Goal: Feedback & Contribution: Submit feedback/report problem

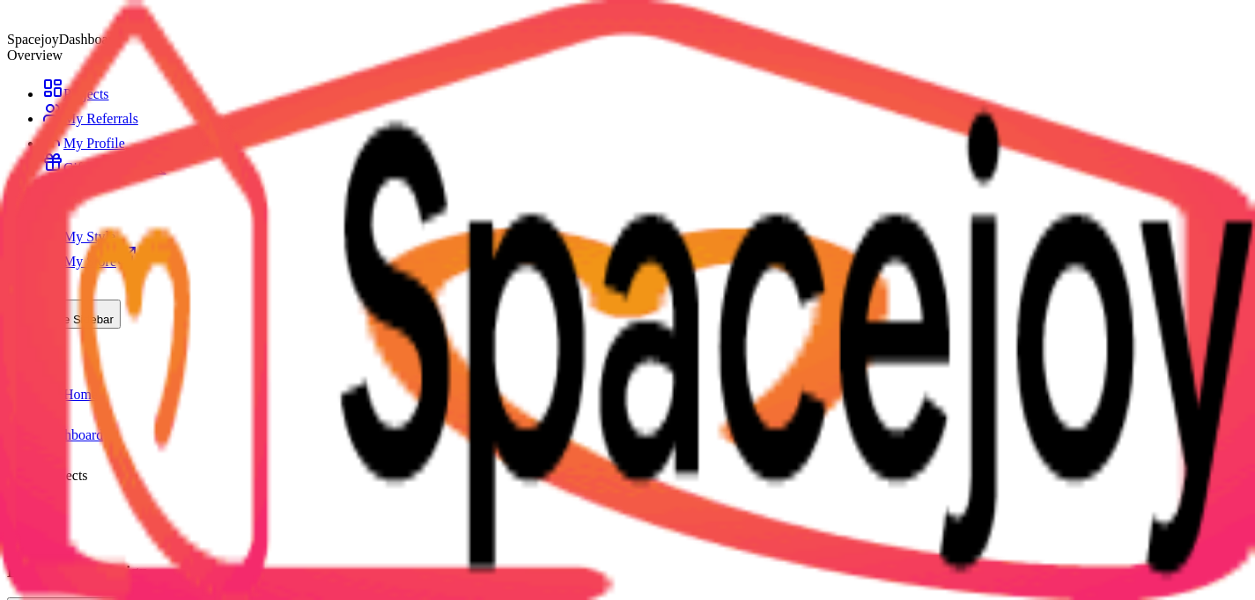
click at [25, 523] on icon at bounding box center [21, 529] width 6 height 12
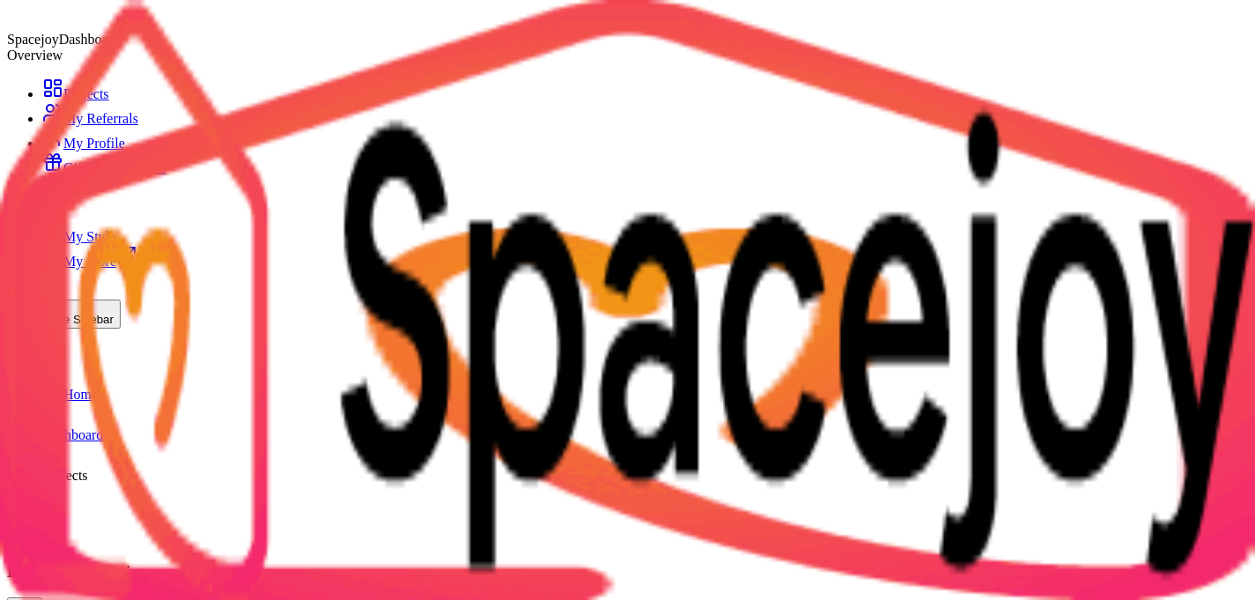
click at [35, 599] on icon at bounding box center [24, 610] width 21 height 21
click at [35, 519] on icon at bounding box center [24, 529] width 21 height 21
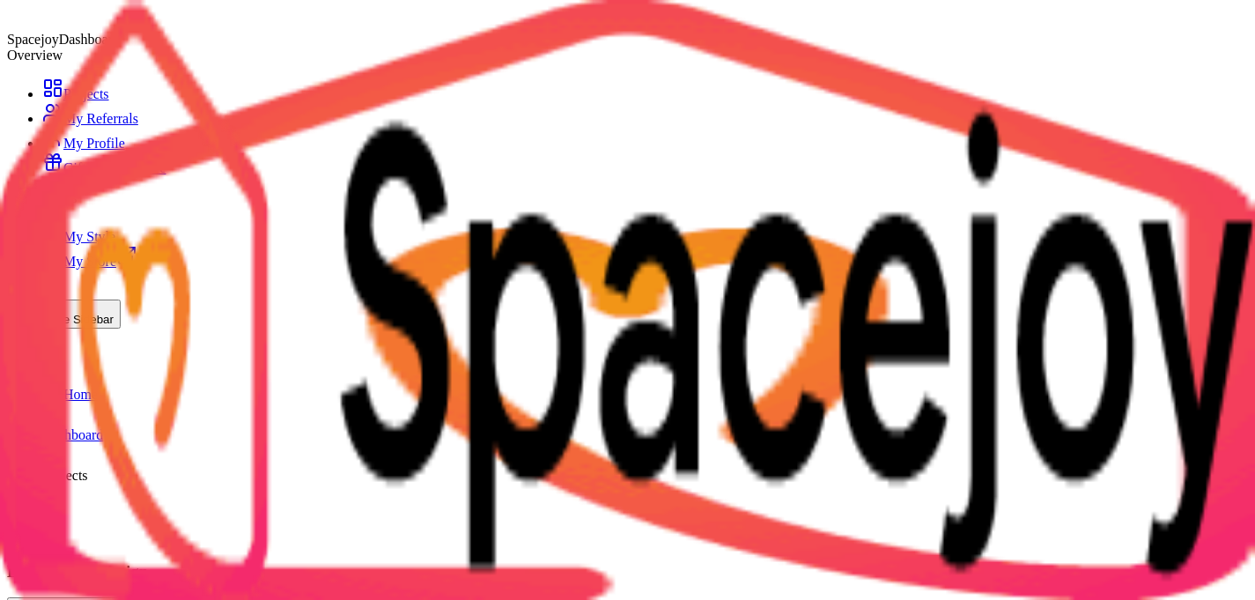
scroll to position [3135, 0]
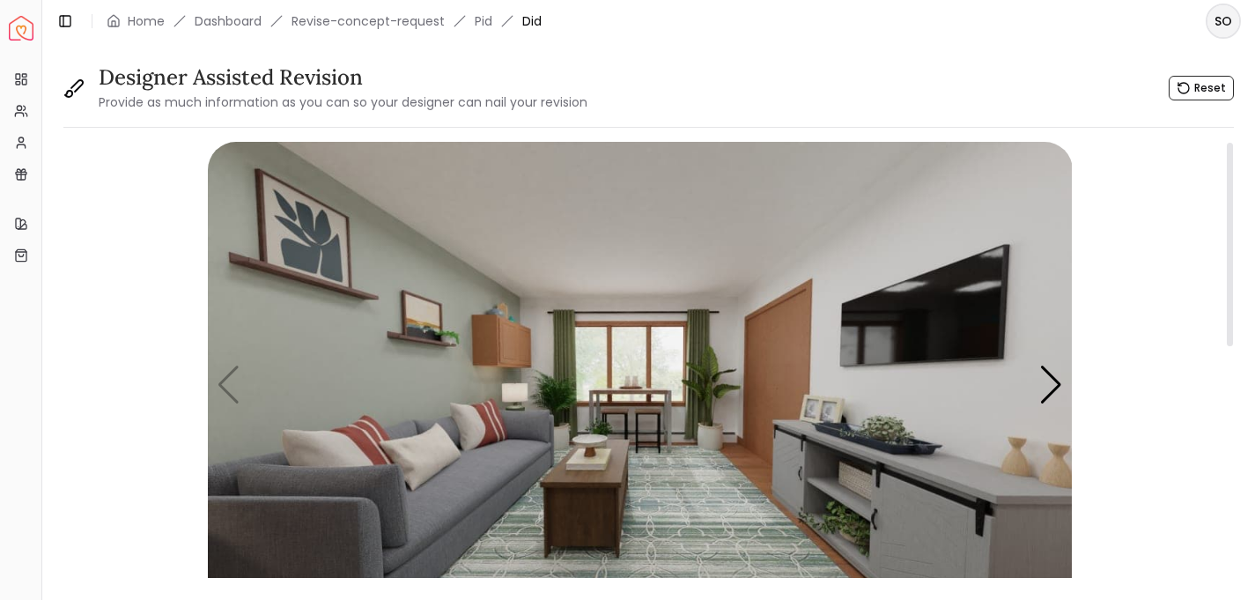
click at [498, 549] on img "1 / 4" at bounding box center [640, 385] width 865 height 486
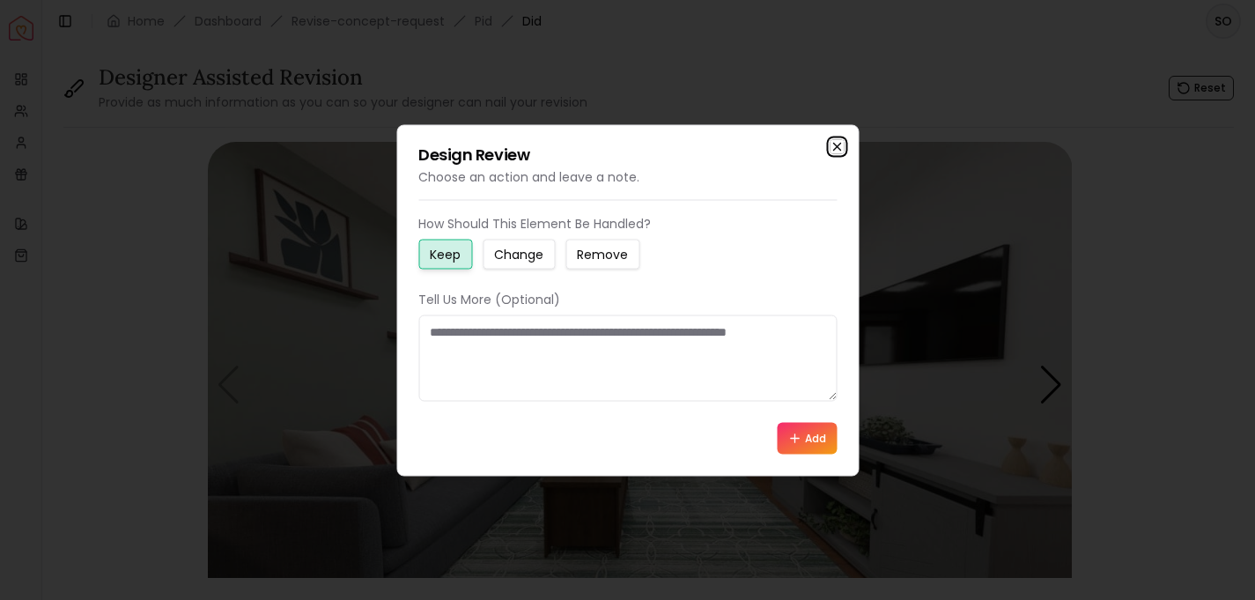
click at [835, 149] on icon "button" at bounding box center [837, 146] width 14 height 14
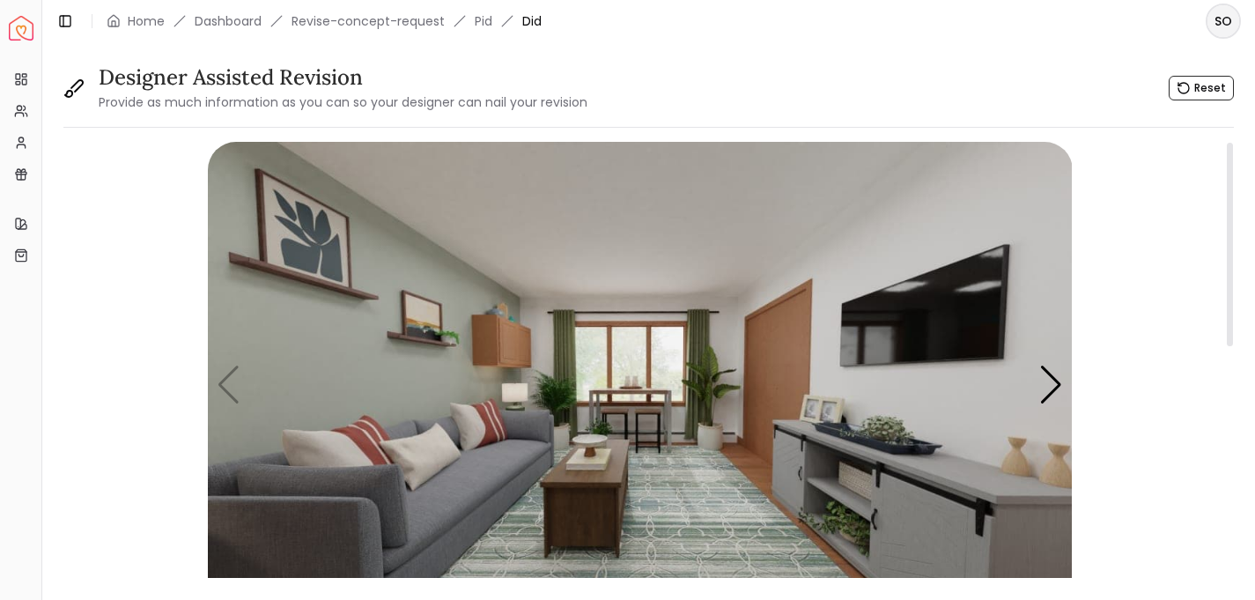
click at [595, 514] on img "1 / 4" at bounding box center [640, 385] width 865 height 486
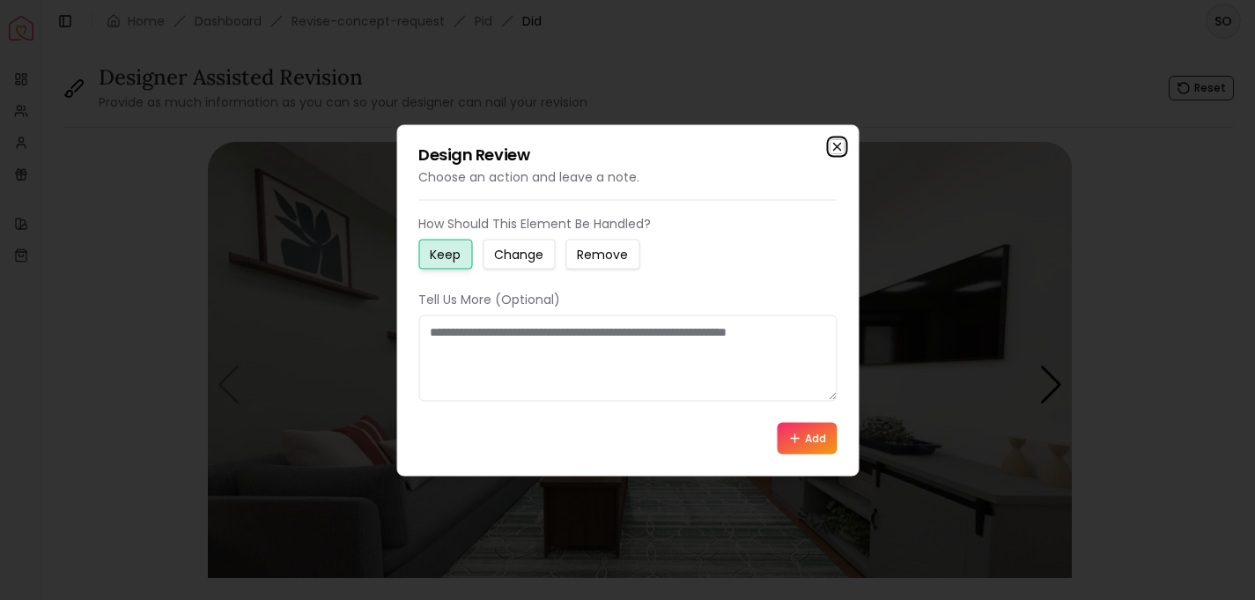
click at [840, 143] on icon "button" at bounding box center [836, 146] width 7 height 7
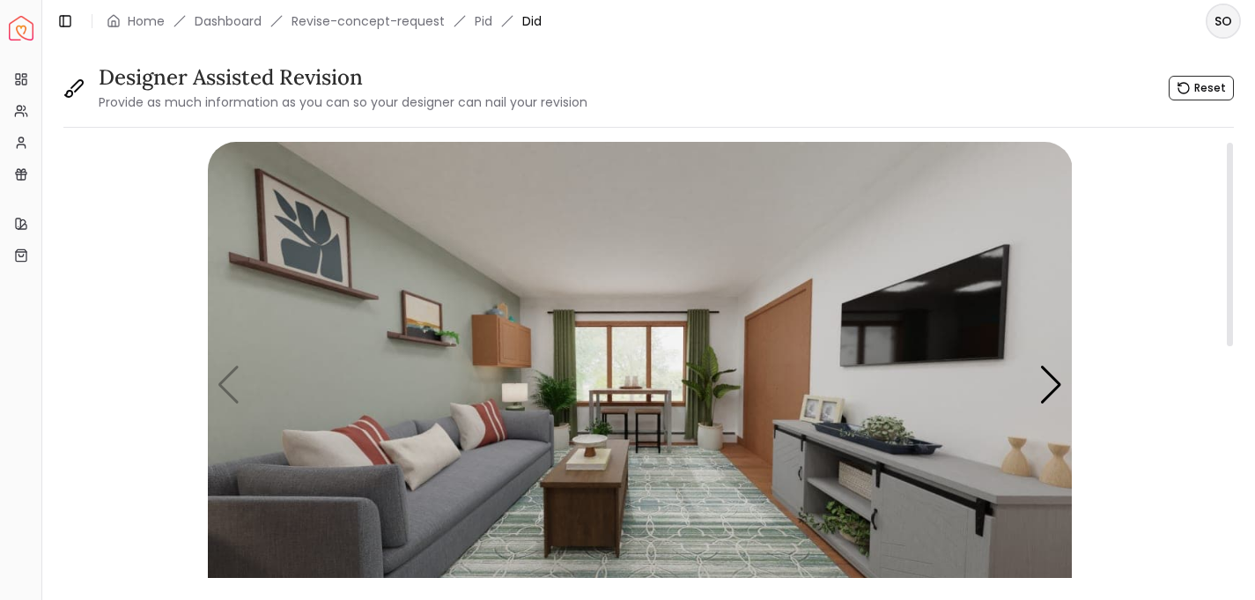
click at [343, 378] on img "1 / 4" at bounding box center [640, 385] width 865 height 486
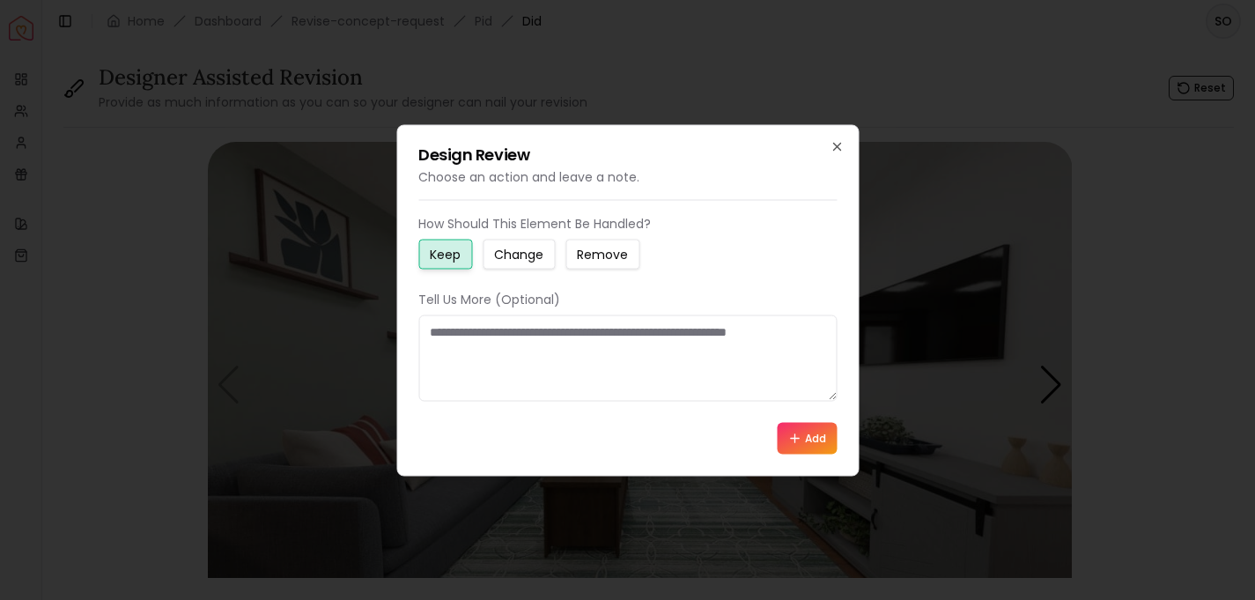
click at [530, 255] on small "Change" at bounding box center [518, 254] width 49 height 18
click at [535, 346] on textarea at bounding box center [627, 357] width 418 height 86
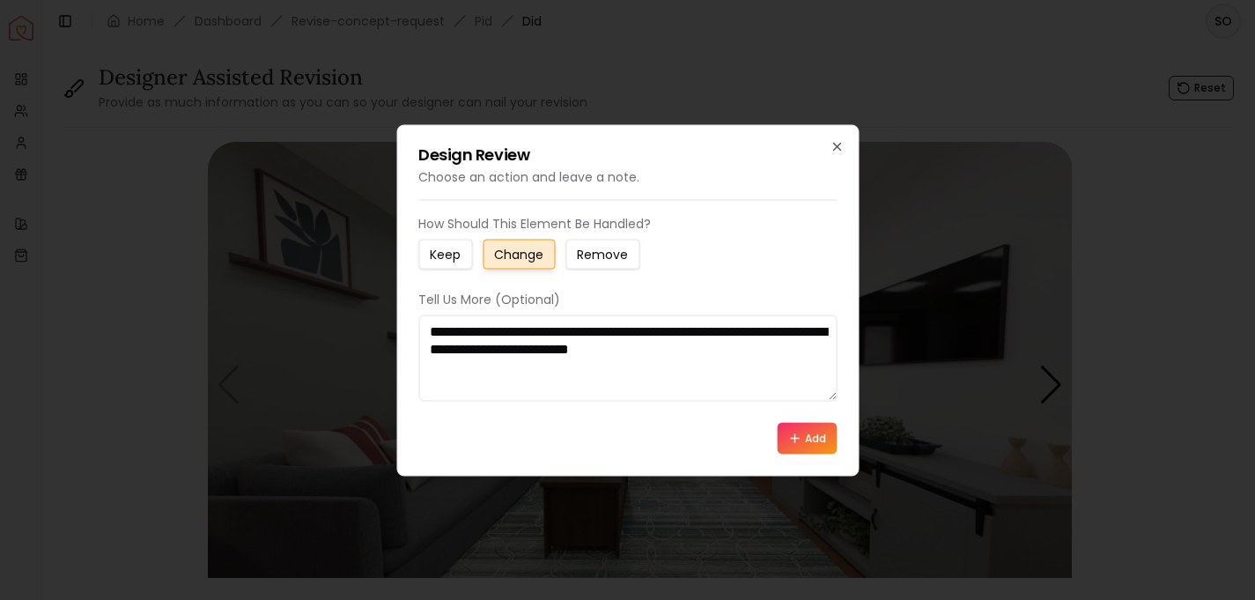
type textarea "**********"
click at [808, 439] on button "Add" at bounding box center [807, 438] width 60 height 32
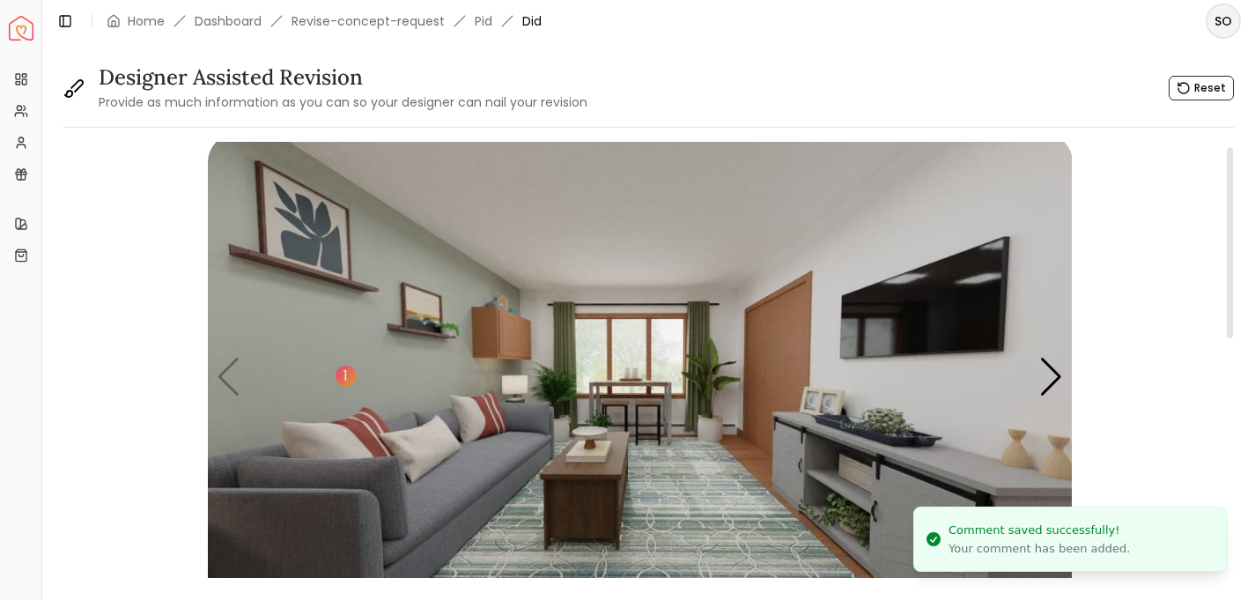
scroll to position [12, 0]
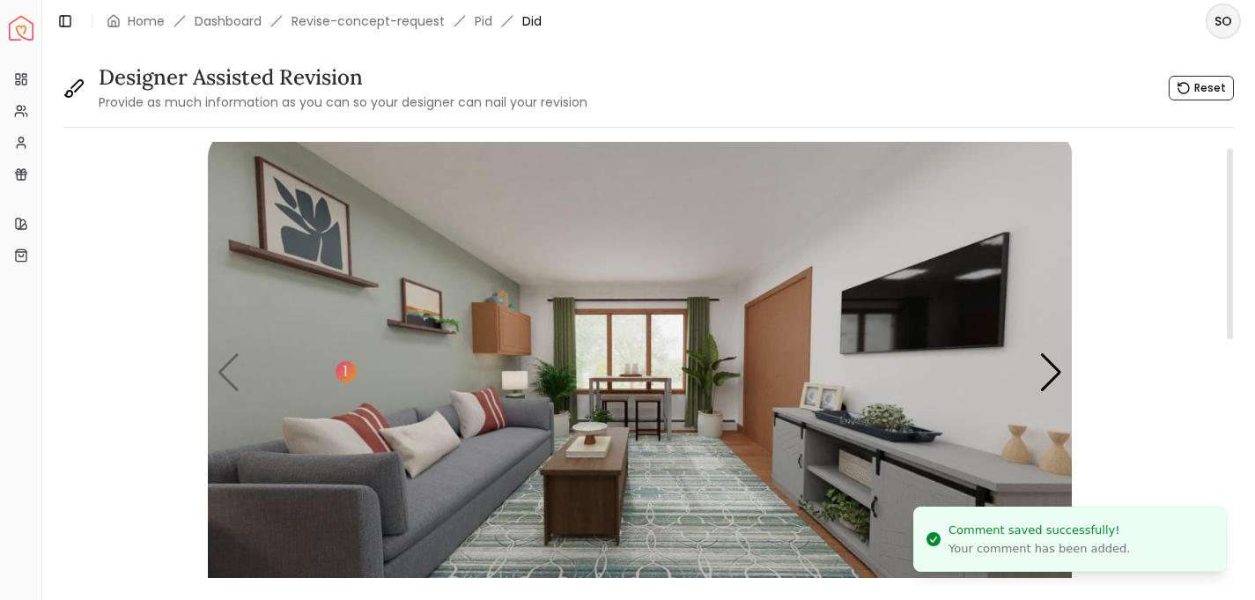
click at [563, 339] on img "1 / 4" at bounding box center [640, 372] width 865 height 486
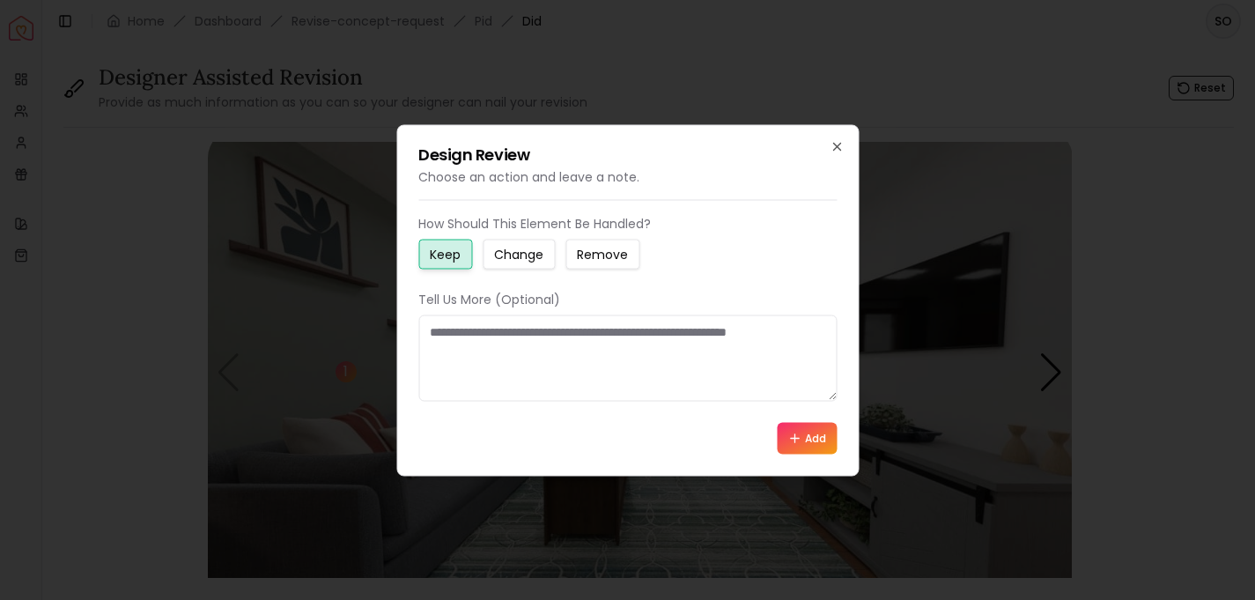
click at [525, 256] on small "Change" at bounding box center [518, 254] width 49 height 18
click at [487, 339] on textarea at bounding box center [627, 357] width 418 height 86
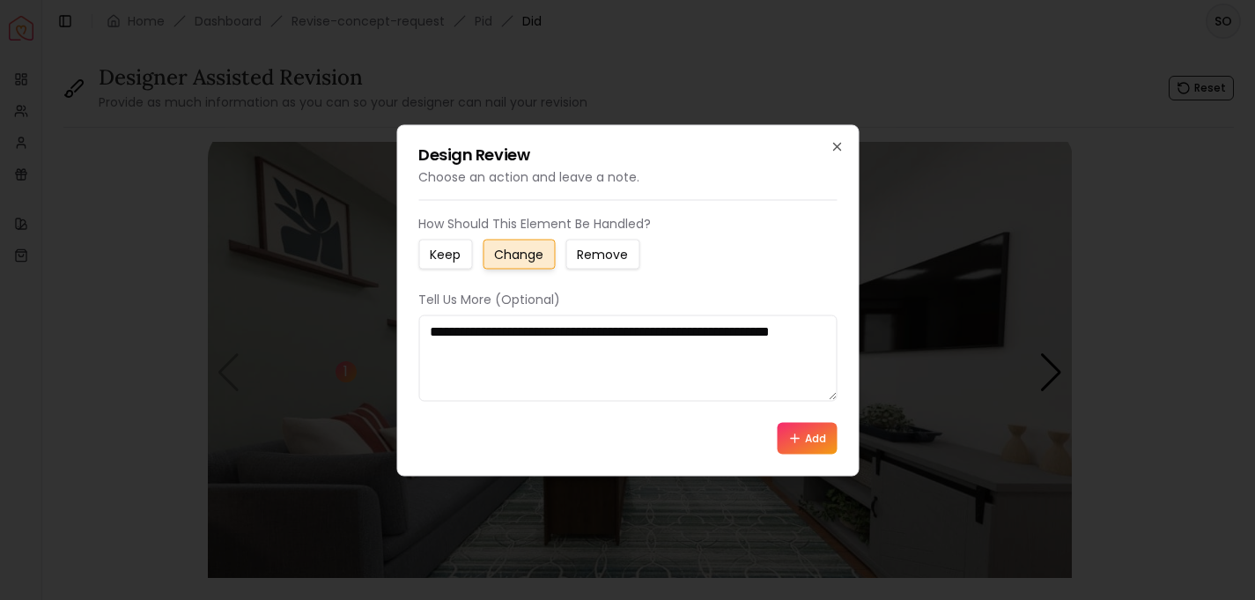
type textarea "**********"
click at [682, 139] on div "**********" at bounding box center [627, 299] width 462 height 351
click at [506, 349] on textarea "**********" at bounding box center [627, 357] width 418 height 86
click at [820, 434] on button "Add" at bounding box center [807, 438] width 60 height 32
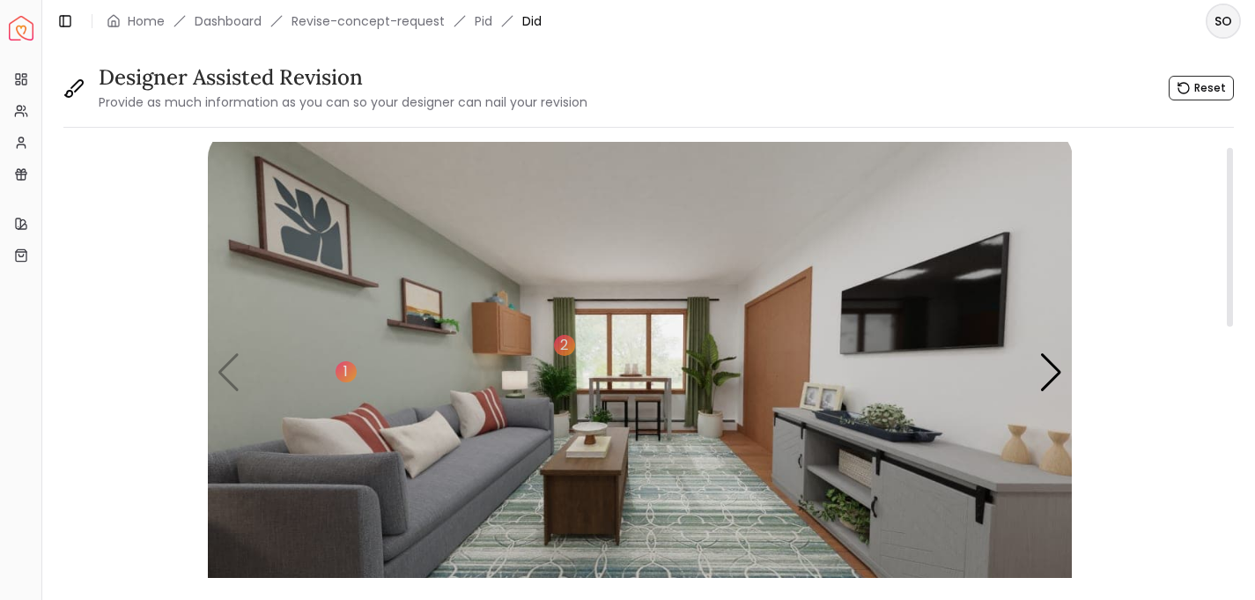
click at [714, 514] on img "1 / 4" at bounding box center [640, 372] width 865 height 486
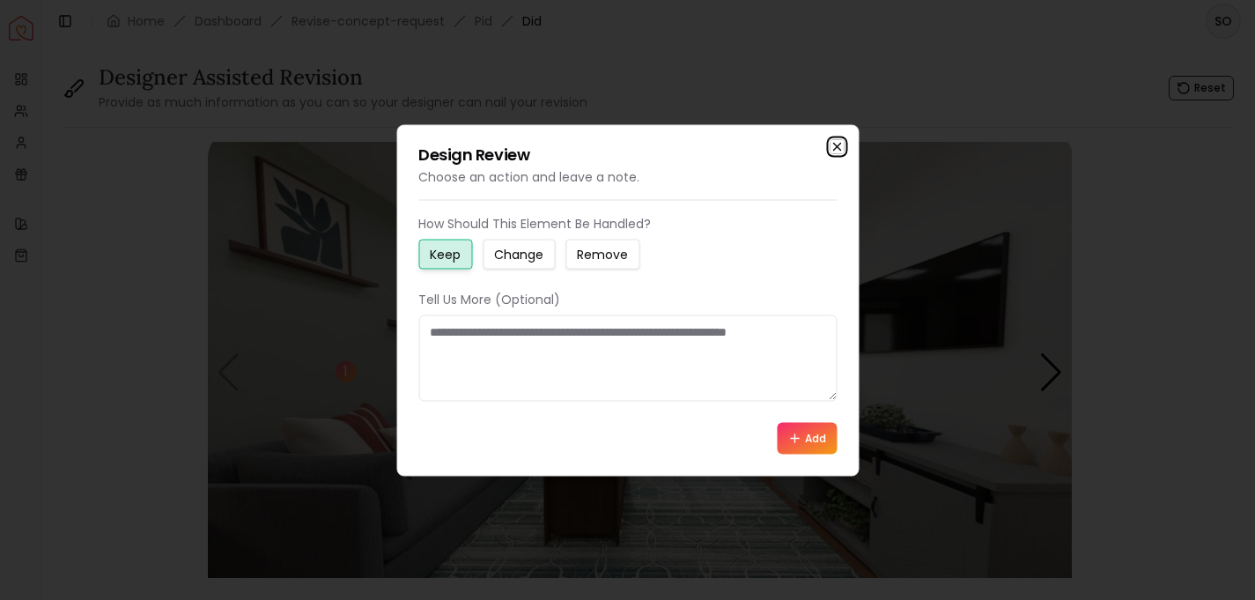
click at [837, 144] on icon "button" at bounding box center [837, 146] width 14 height 14
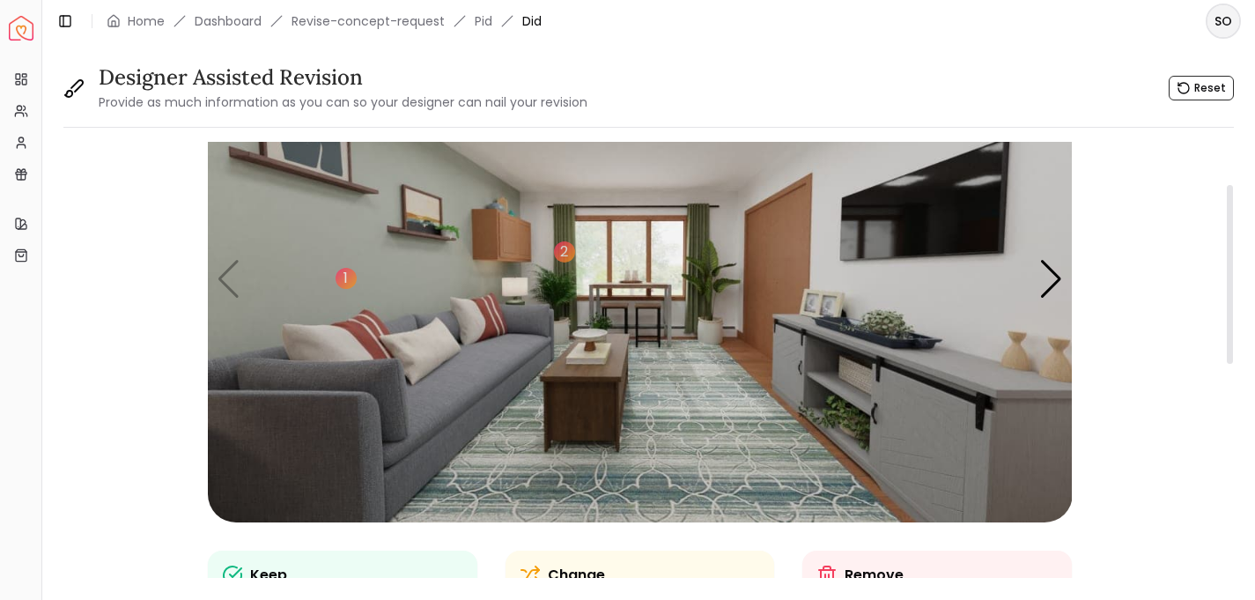
scroll to position [107, 0]
click at [1050, 281] on div "Next slide" at bounding box center [1051, 278] width 24 height 39
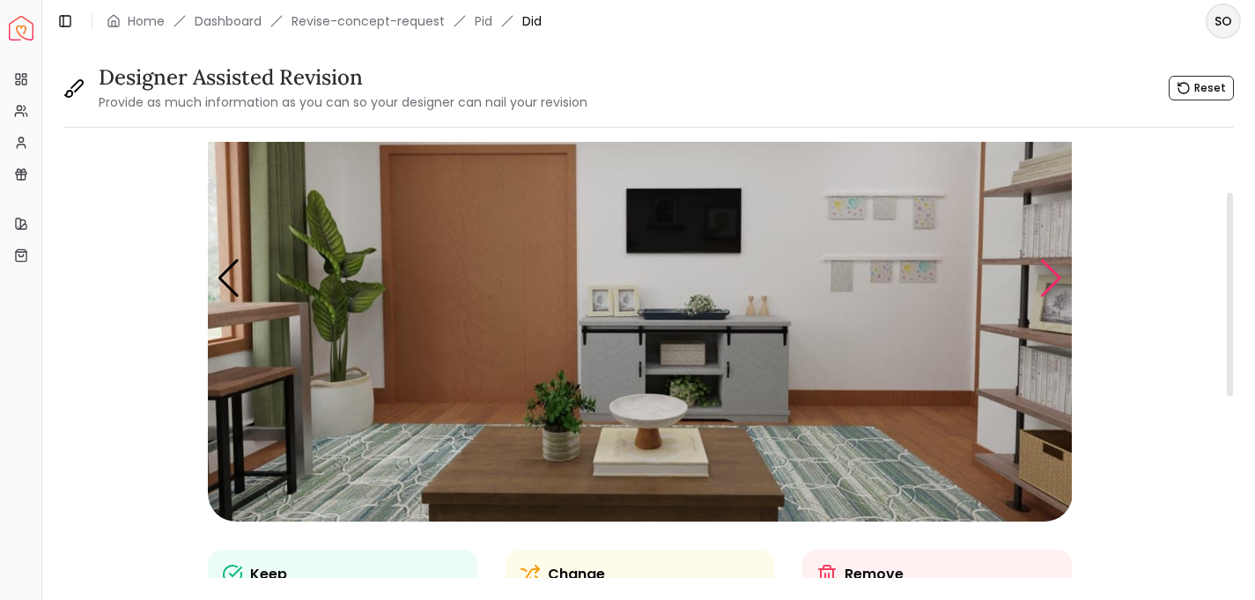
click at [1050, 281] on div "Next slide" at bounding box center [1051, 278] width 24 height 39
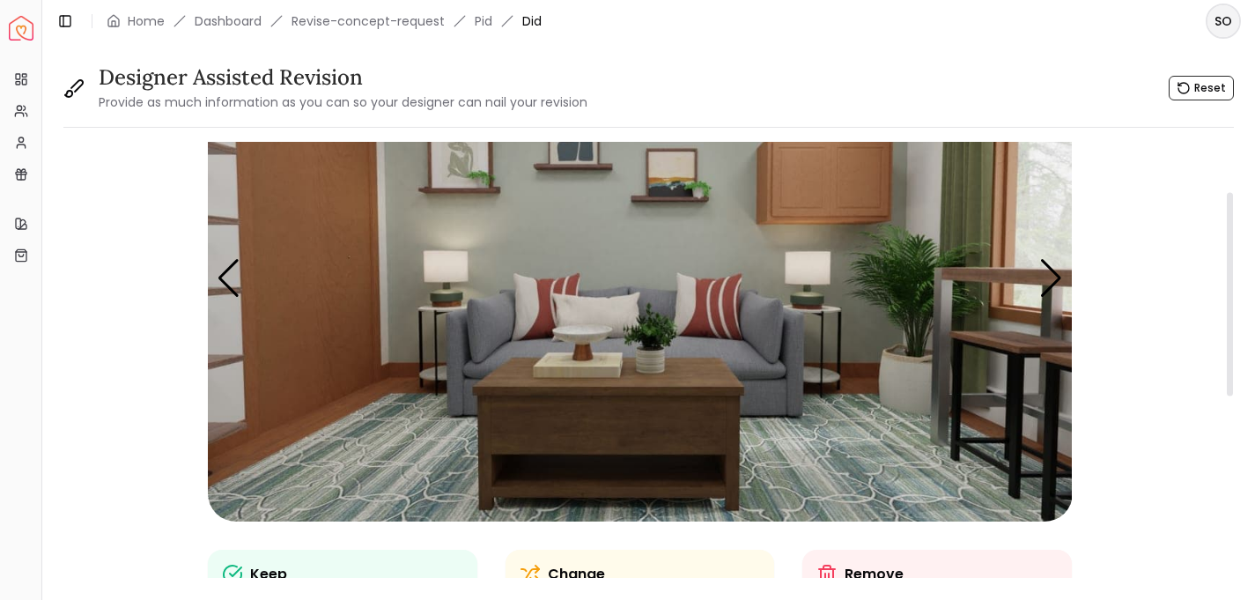
click at [813, 301] on img "3 / 4" at bounding box center [640, 278] width 865 height 486
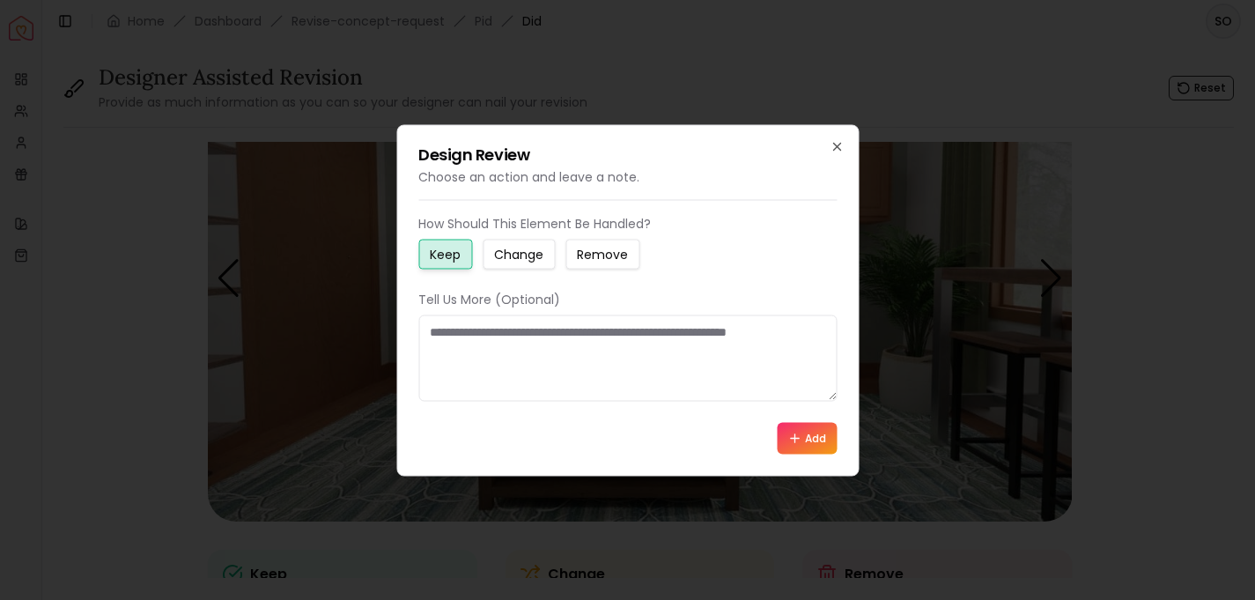
click at [528, 254] on small "Change" at bounding box center [518, 254] width 49 height 18
click at [484, 324] on textarea at bounding box center [627, 357] width 418 height 86
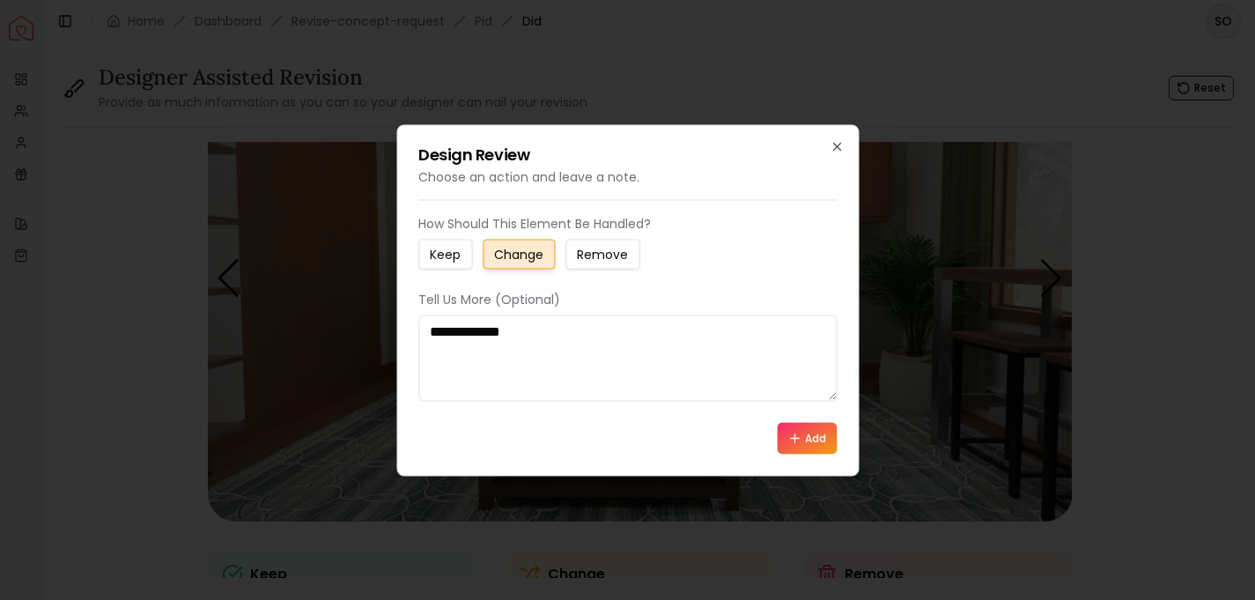
type textarea "**********"
click at [802, 438] on button "Add" at bounding box center [807, 438] width 60 height 32
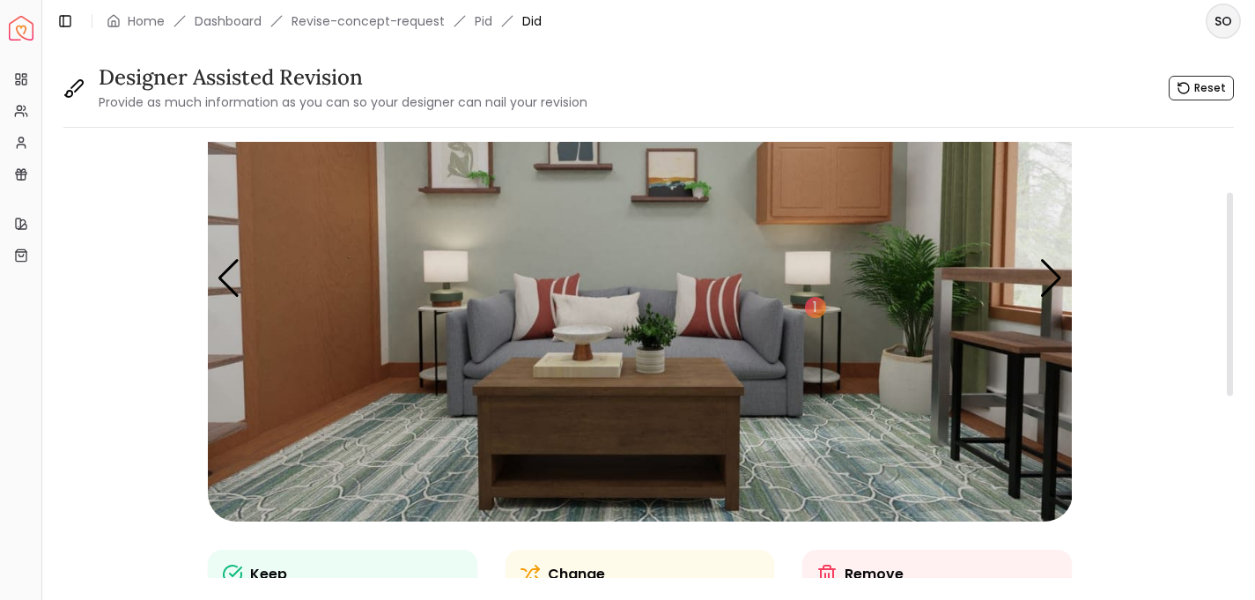
click at [823, 375] on img "3 / 4" at bounding box center [640, 278] width 865 height 486
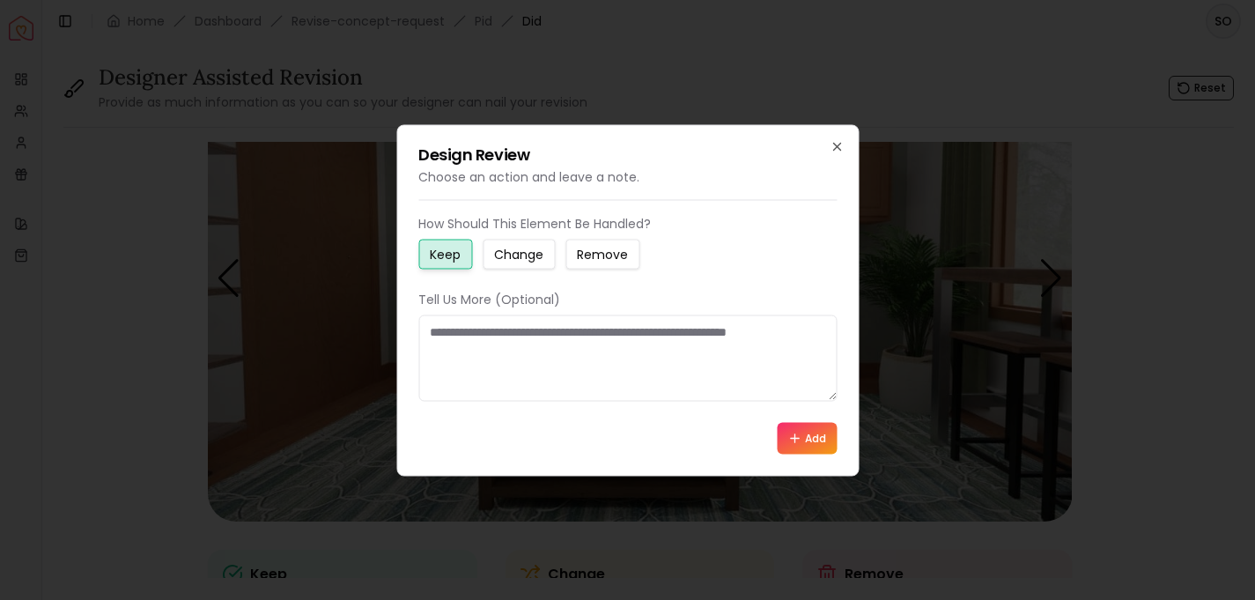
click at [514, 256] on small "Change" at bounding box center [518, 254] width 49 height 18
click at [833, 144] on icon "button" at bounding box center [837, 146] width 14 height 14
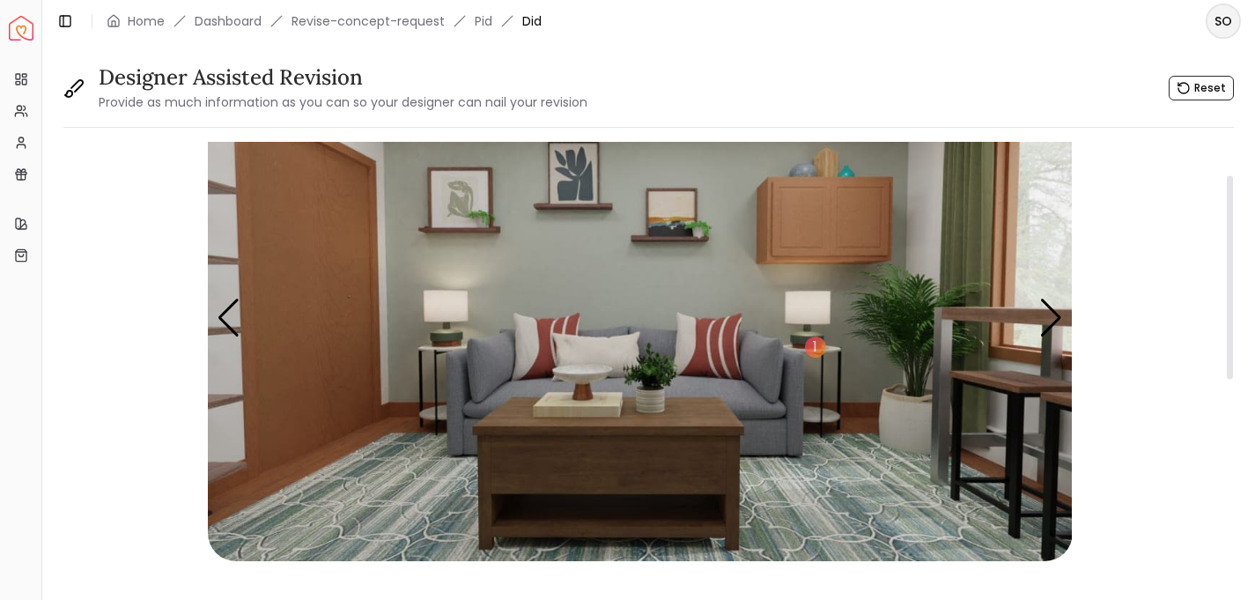
scroll to position [70, 0]
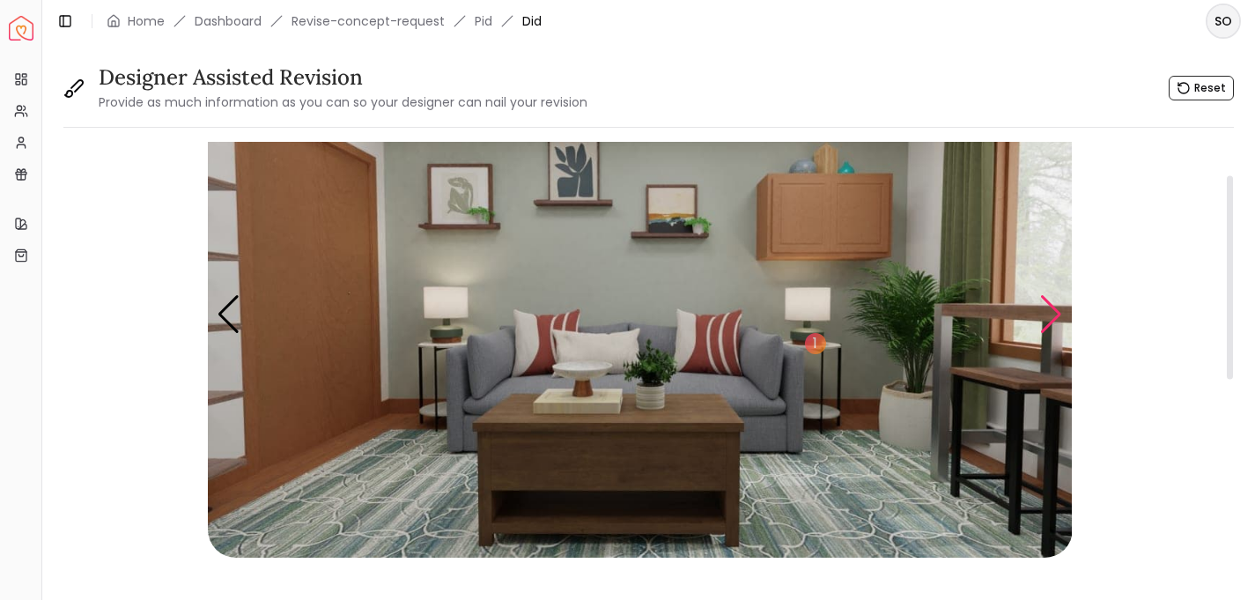
click at [1054, 313] on div "Next slide" at bounding box center [1051, 314] width 24 height 39
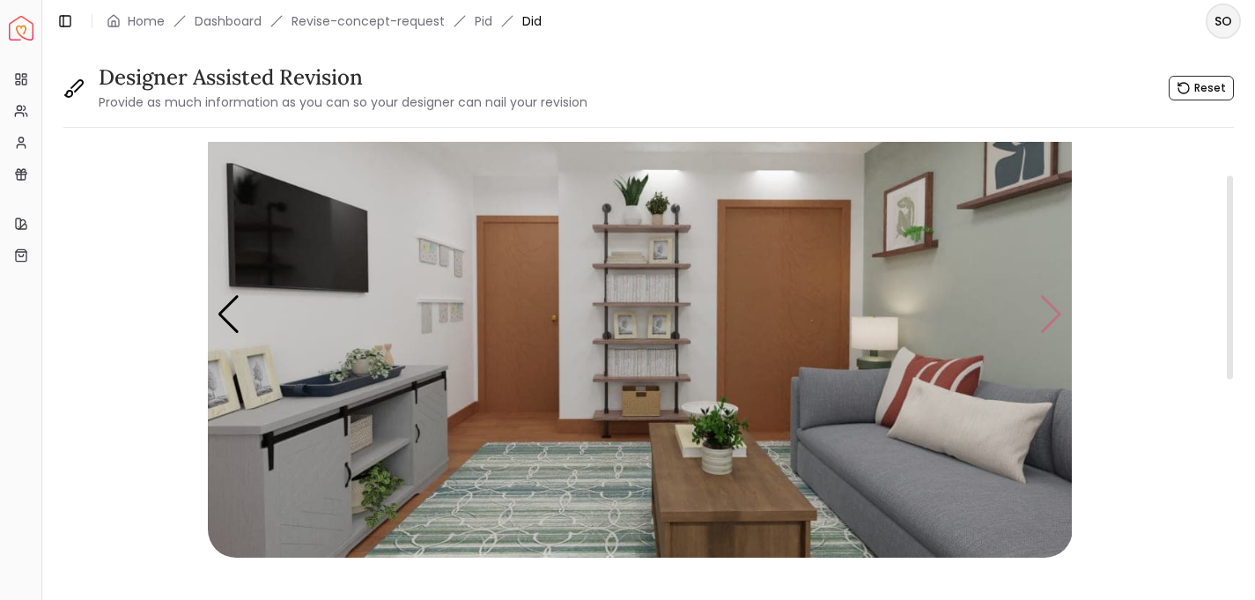
click at [1054, 313] on img "4 / 4" at bounding box center [640, 314] width 865 height 486
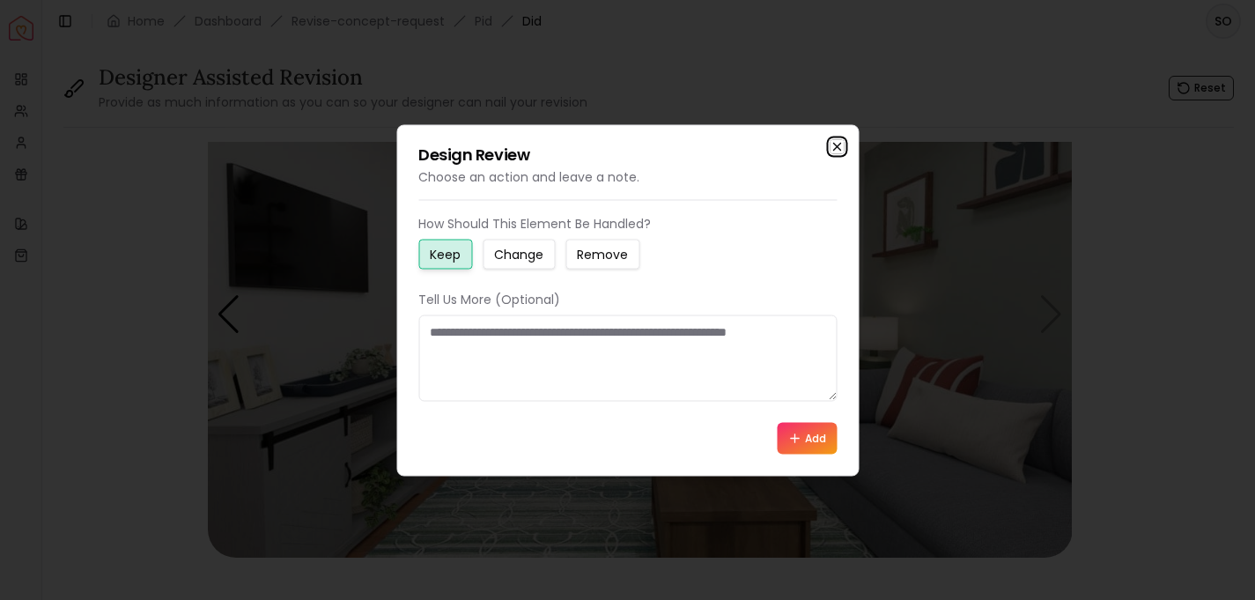
click at [836, 144] on icon "button" at bounding box center [837, 146] width 14 height 14
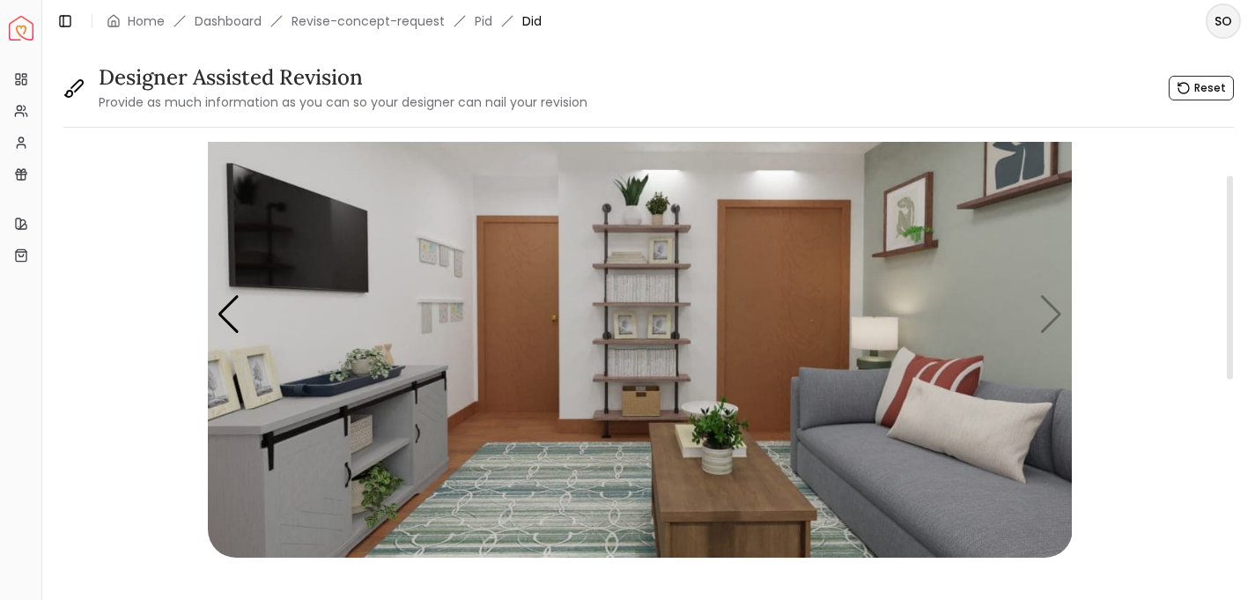
click at [1054, 314] on img "4 / 4" at bounding box center [640, 314] width 865 height 486
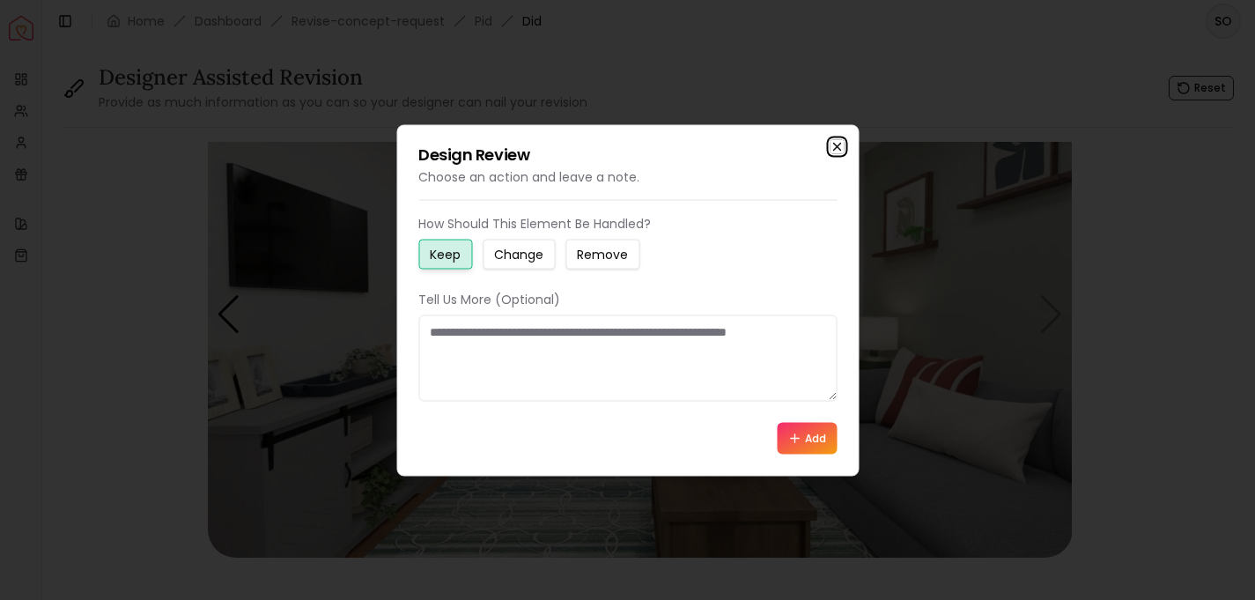
click at [833, 143] on icon "button" at bounding box center [836, 146] width 7 height 7
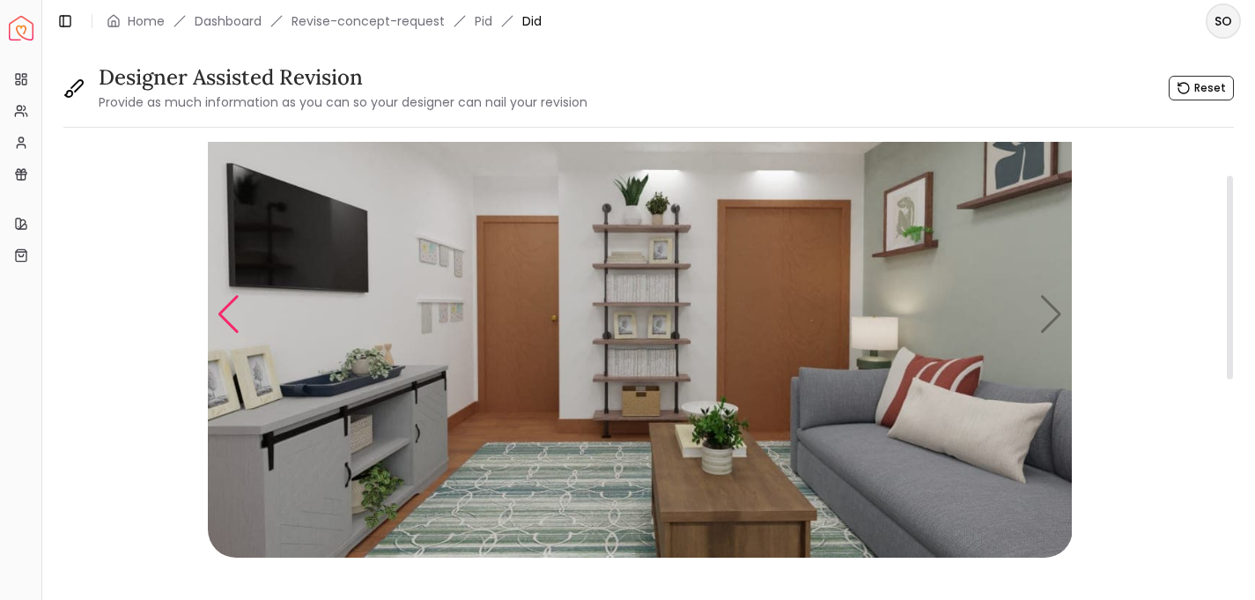
click at [225, 321] on div "Previous slide" at bounding box center [229, 314] width 24 height 39
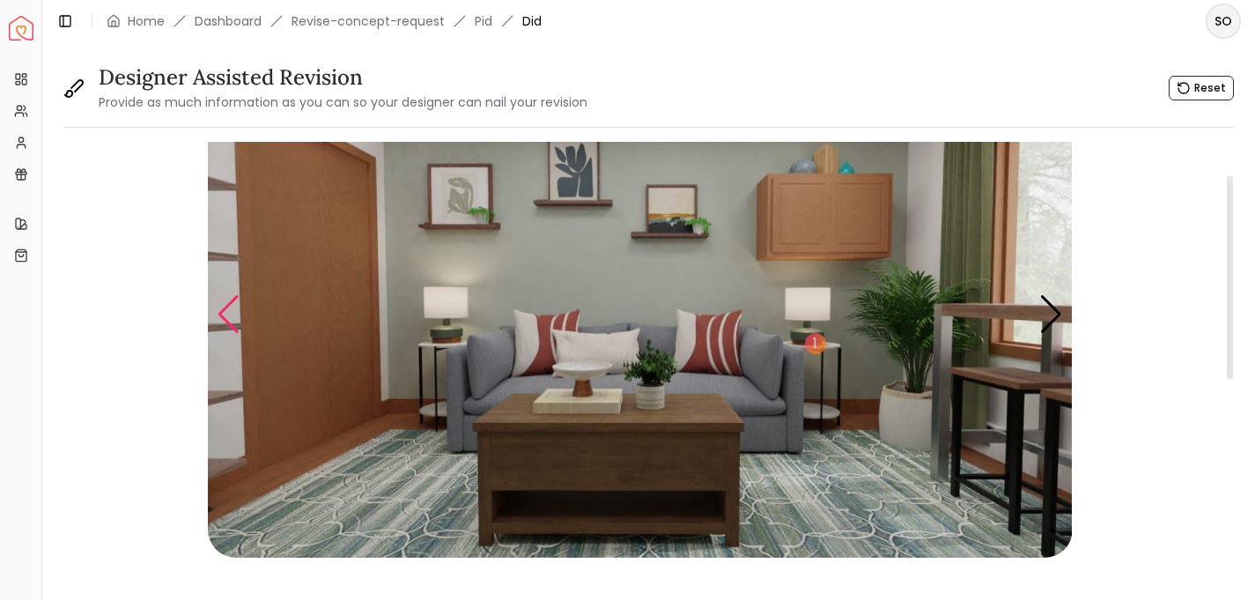
click at [225, 321] on div "Previous slide" at bounding box center [229, 314] width 24 height 39
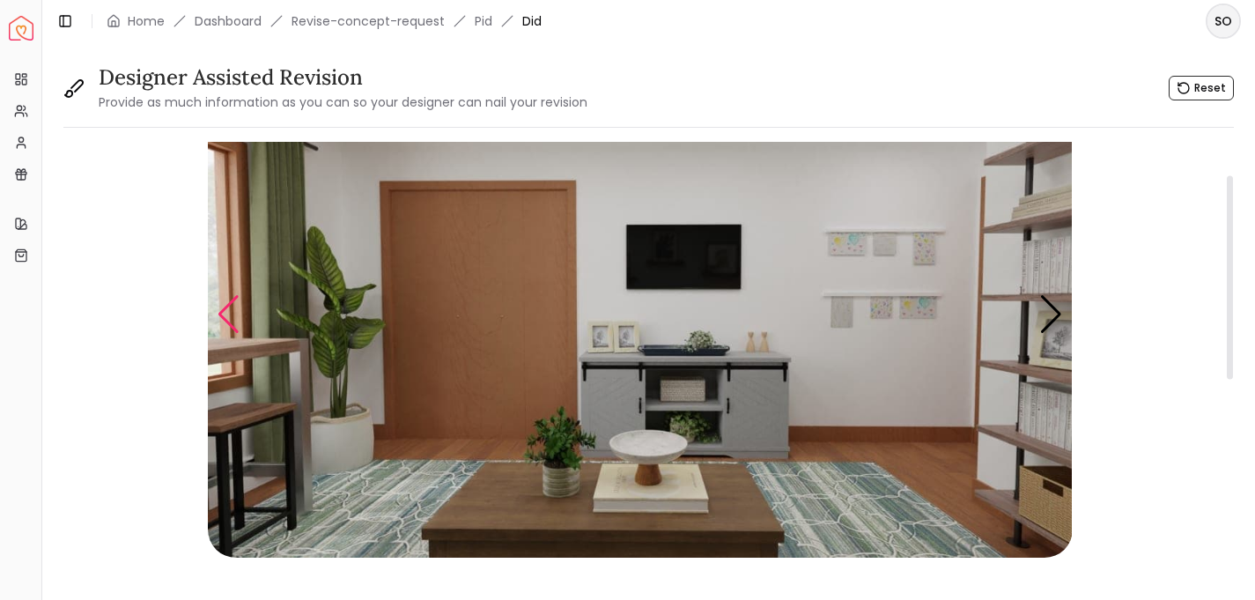
click at [225, 319] on div "Previous slide" at bounding box center [229, 314] width 24 height 39
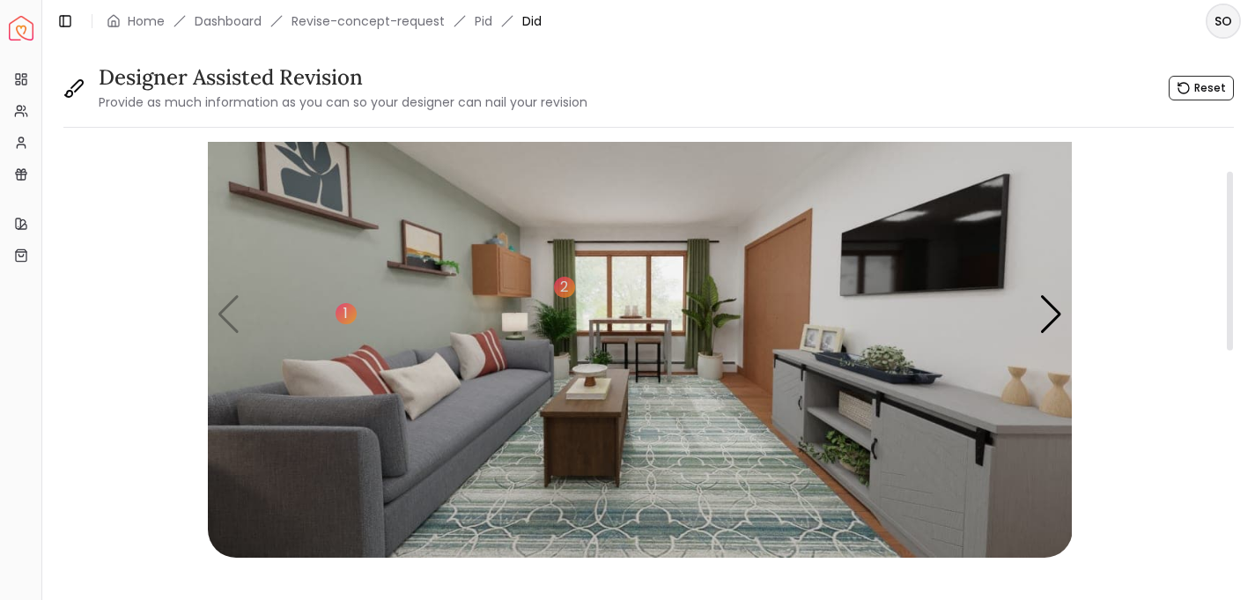
click at [483, 355] on img "1 / 4" at bounding box center [640, 314] width 865 height 486
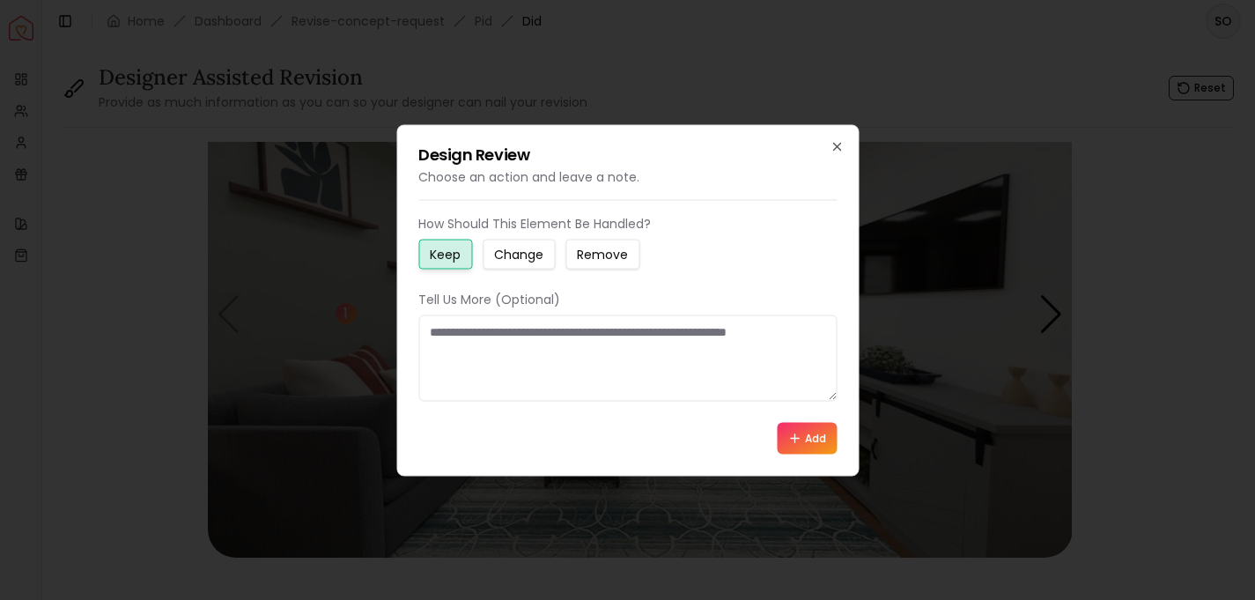
click at [598, 252] on small "Remove" at bounding box center [602, 254] width 51 height 18
click at [488, 332] on textarea at bounding box center [627, 357] width 418 height 86
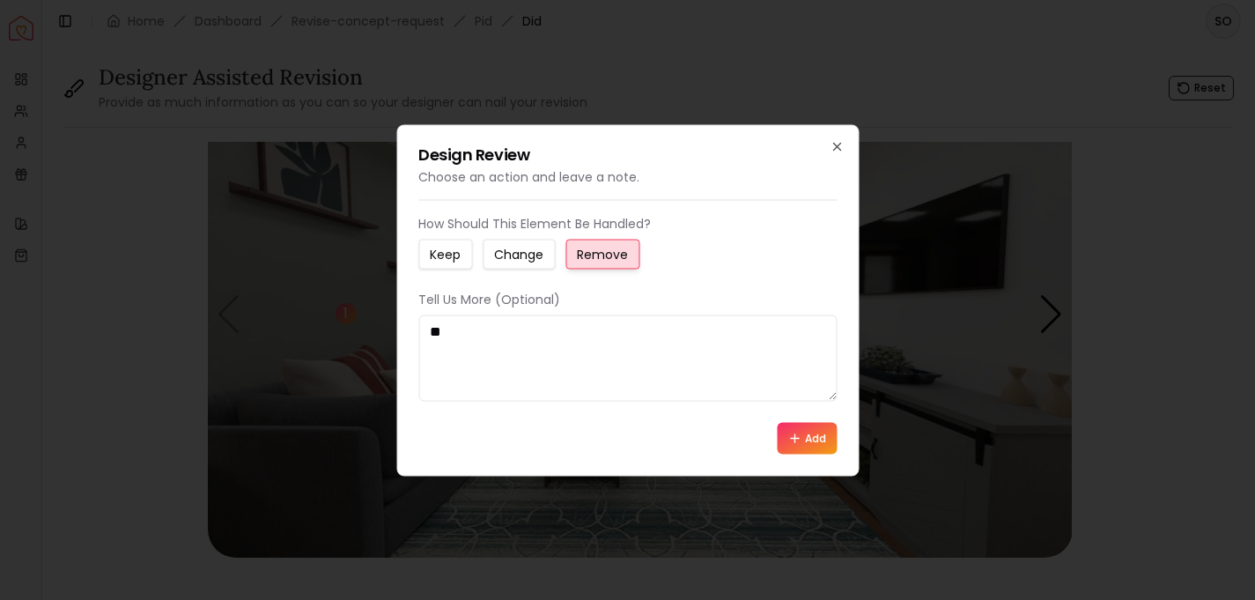
type textarea "*"
type textarea "**********"
click at [820, 439] on button "Add" at bounding box center [807, 438] width 60 height 32
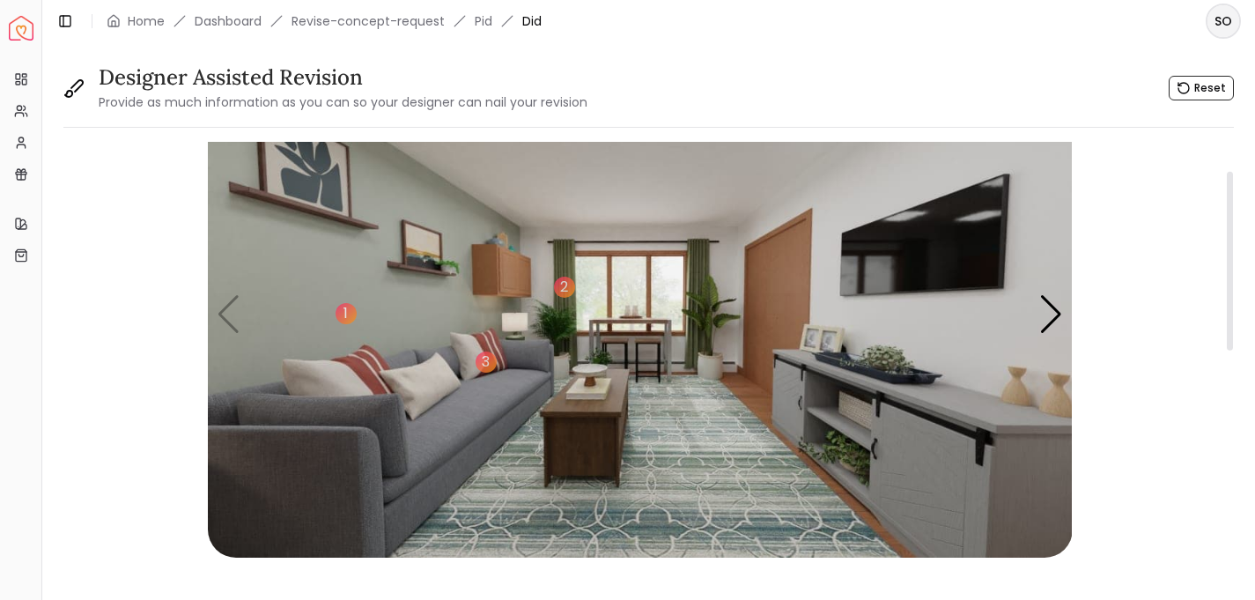
click at [232, 324] on img "1 / 4" at bounding box center [640, 314] width 865 height 486
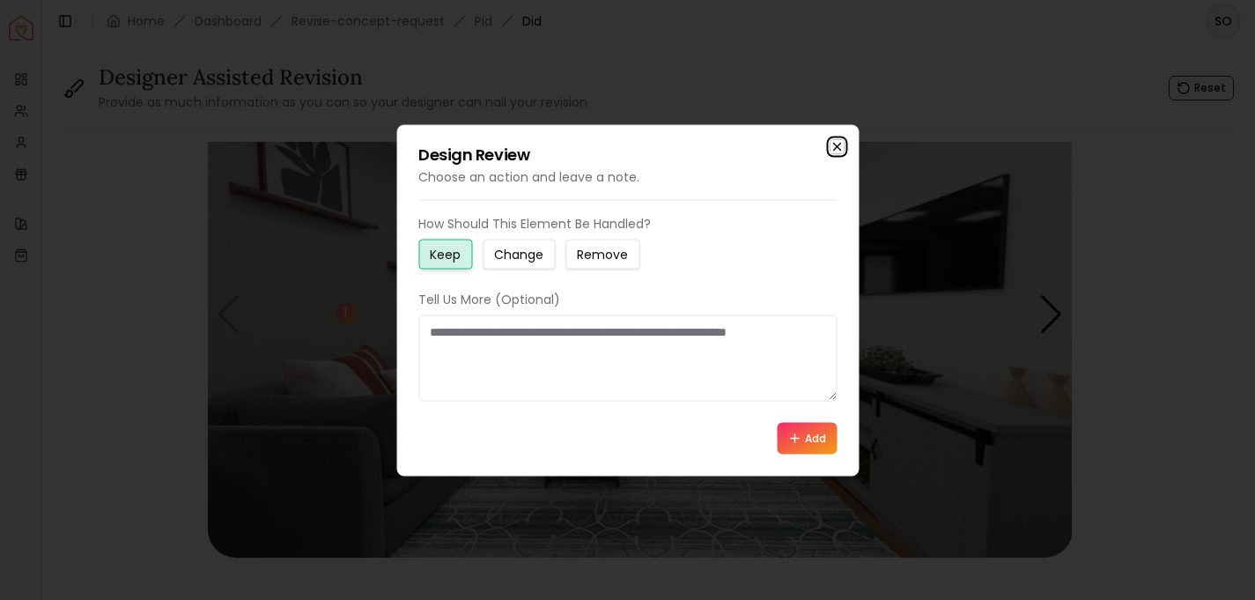
click at [837, 145] on icon "button" at bounding box center [836, 146] width 7 height 7
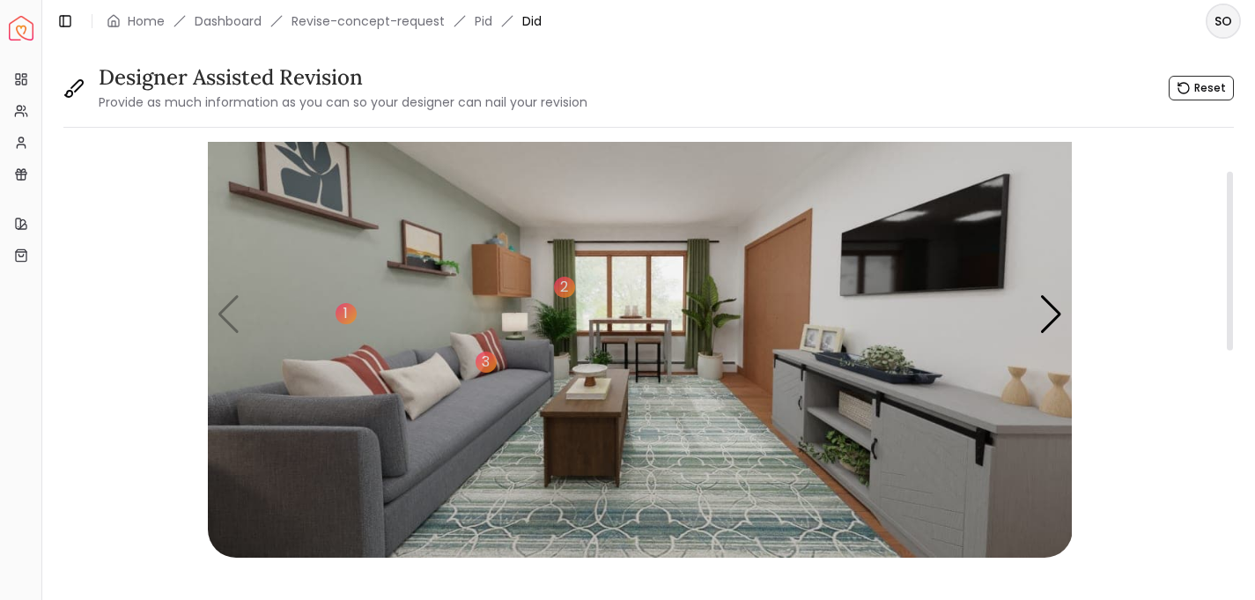
click at [712, 483] on img "1 / 4" at bounding box center [640, 314] width 865 height 486
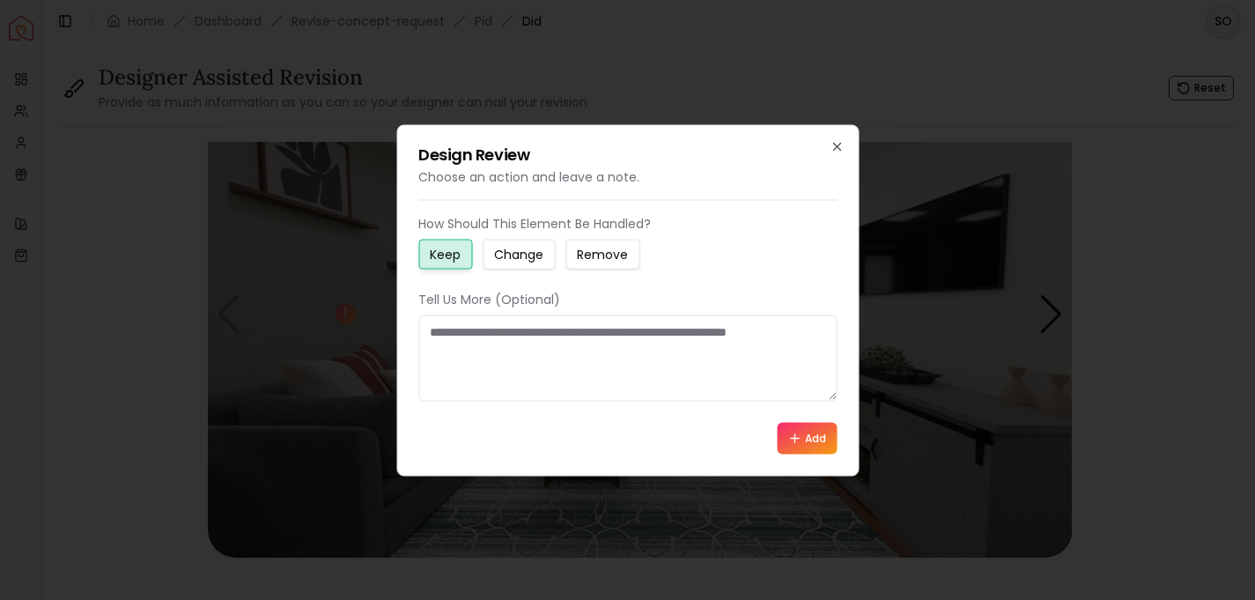
click at [514, 255] on small "Change" at bounding box center [518, 254] width 49 height 18
click at [498, 337] on textarea at bounding box center [627, 357] width 418 height 86
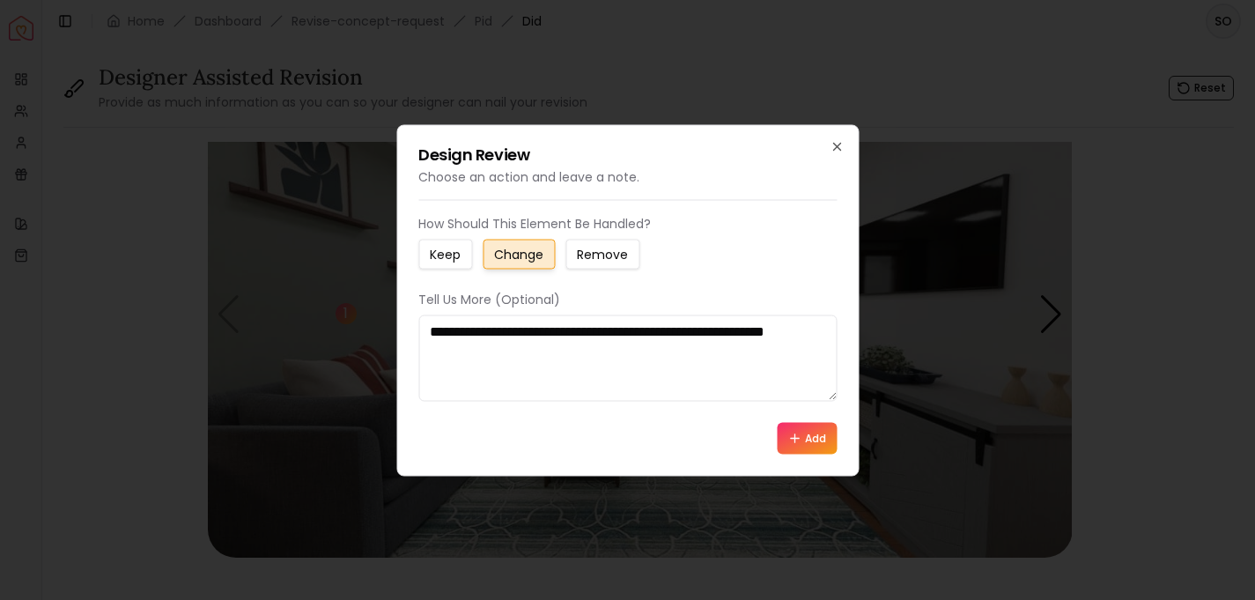
click at [506, 323] on textarea "**********" at bounding box center [627, 357] width 418 height 86
type textarea "**********"
click at [794, 439] on icon at bounding box center [794, 438] width 14 height 14
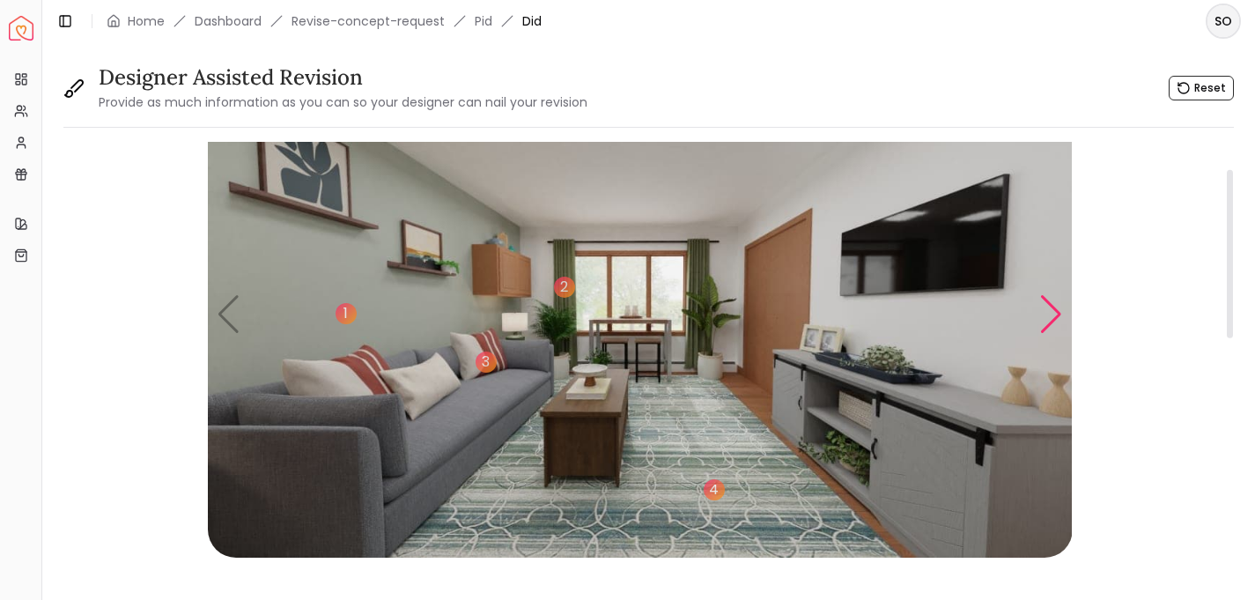
click at [1055, 320] on div "Next slide" at bounding box center [1051, 314] width 24 height 39
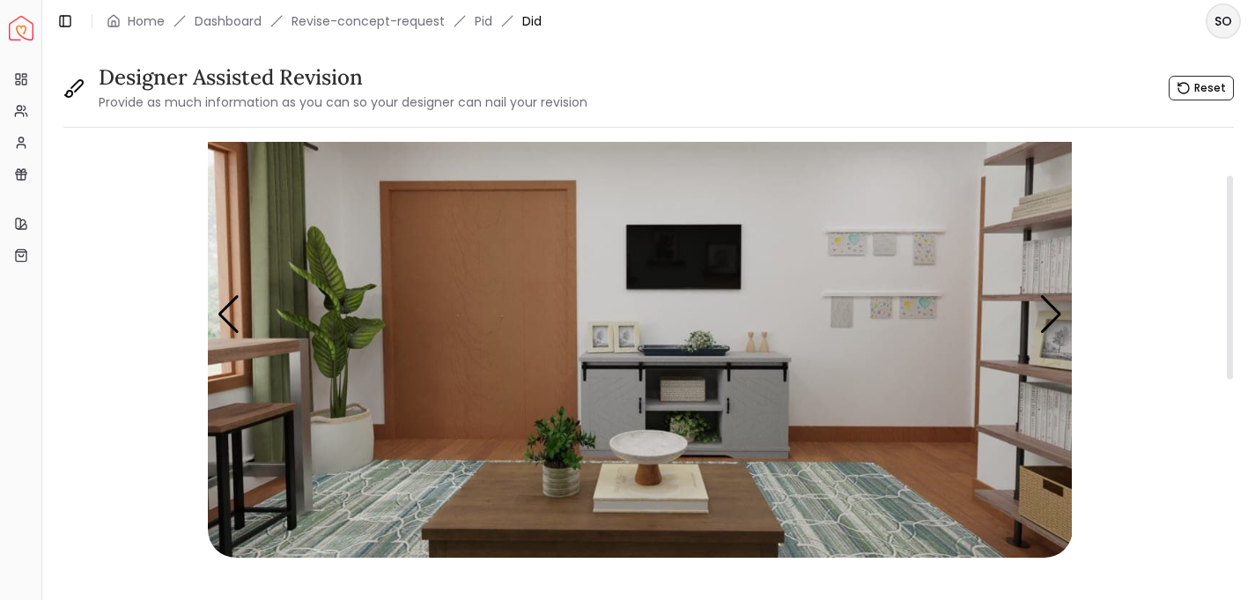
click at [882, 303] on img "2 / 4" at bounding box center [640, 314] width 865 height 486
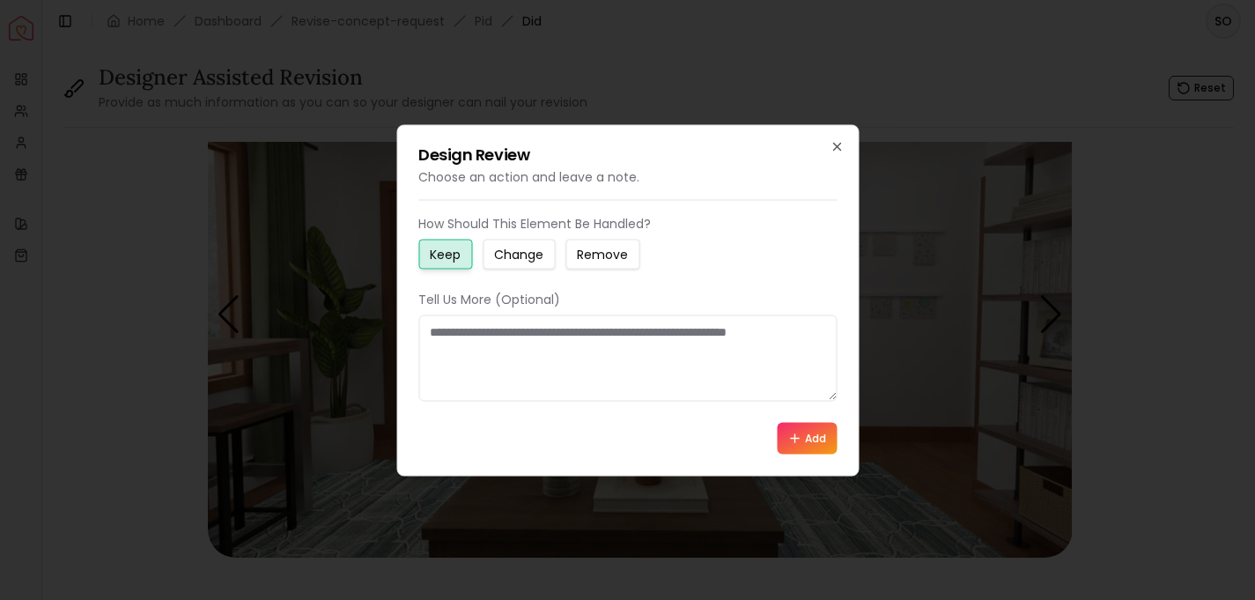
click at [614, 253] on small "Remove" at bounding box center [602, 254] width 51 height 18
click at [533, 336] on textarea at bounding box center [627, 357] width 418 height 86
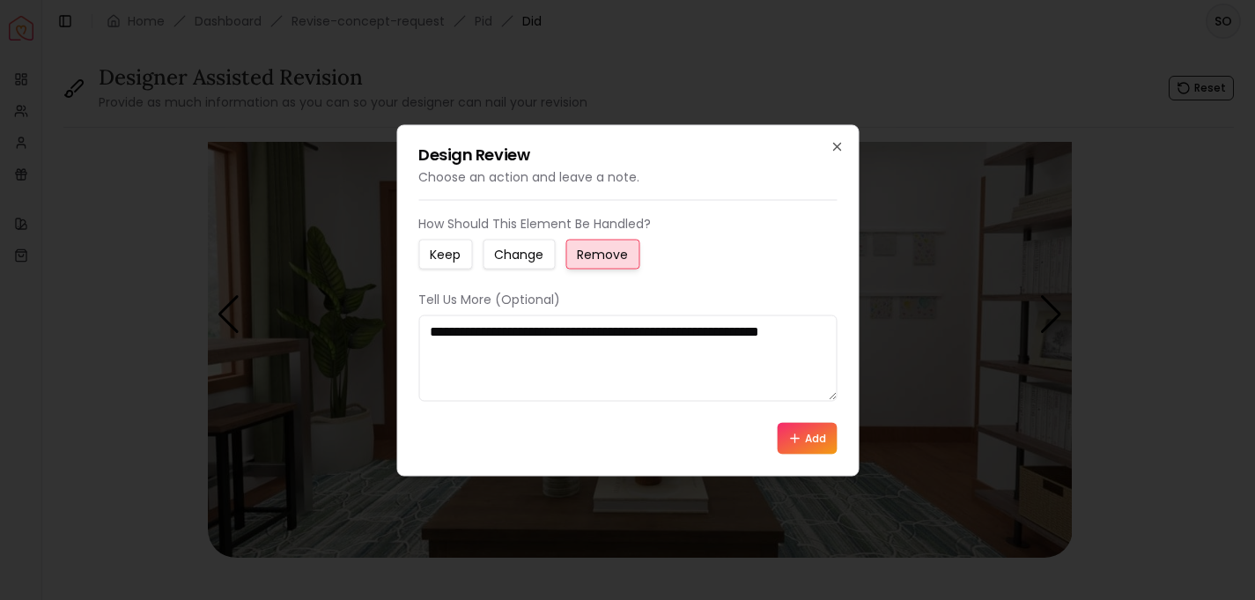
type textarea "**********"
click at [814, 438] on button "Add" at bounding box center [807, 438] width 60 height 32
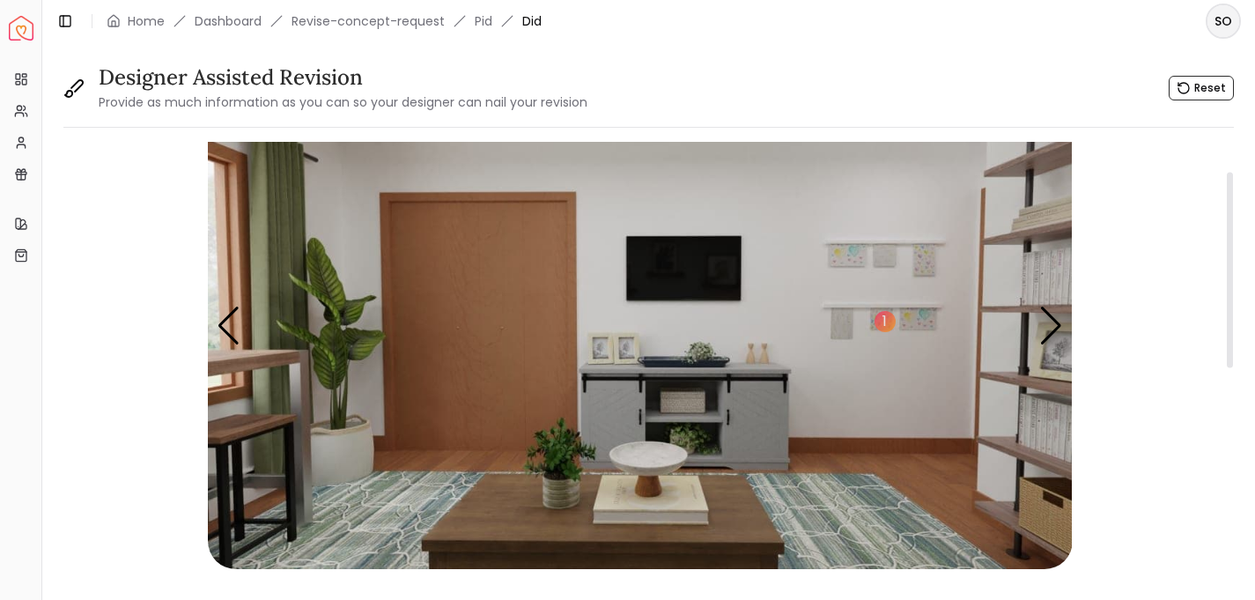
scroll to position [69, 0]
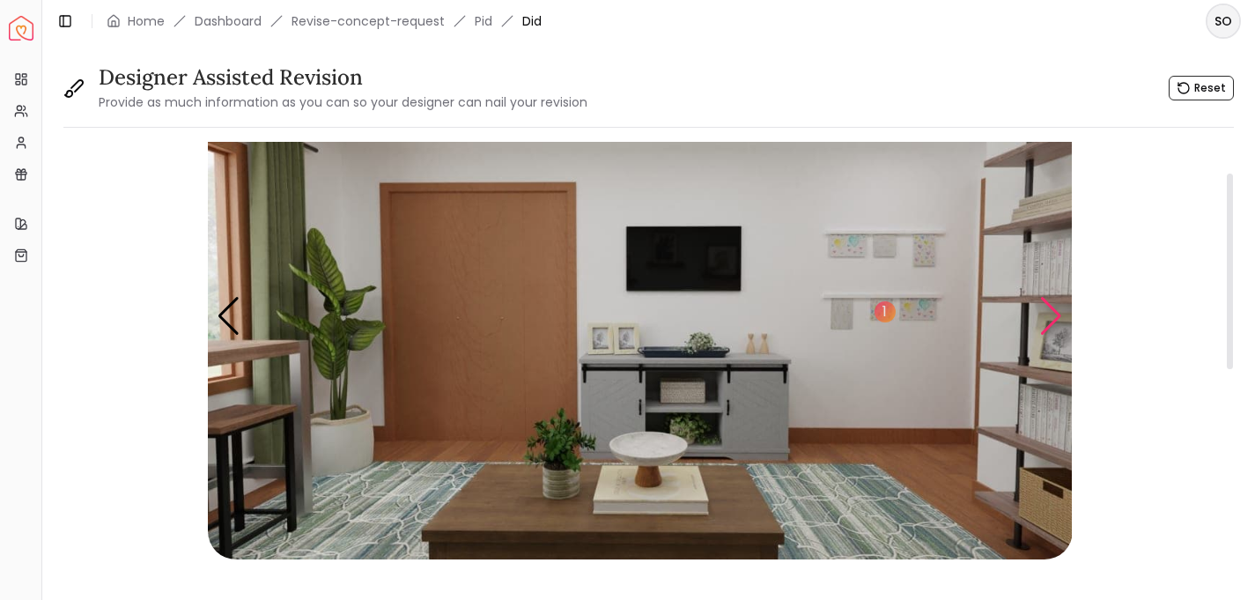
click at [1049, 320] on div "Next slide" at bounding box center [1051, 316] width 24 height 39
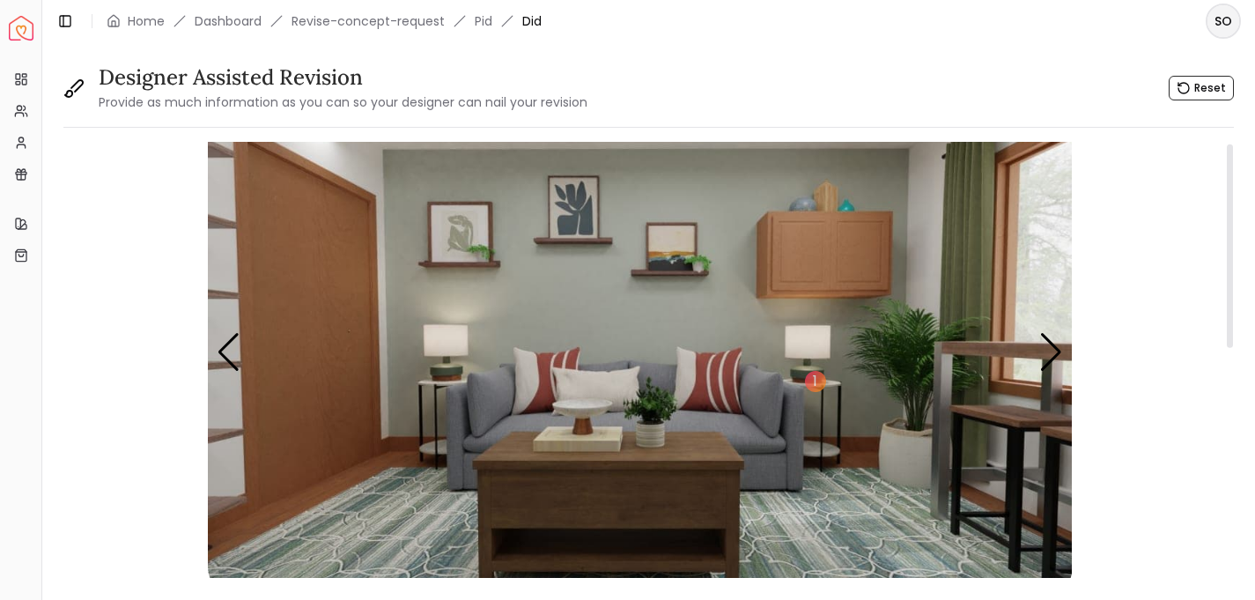
scroll to position [4, 0]
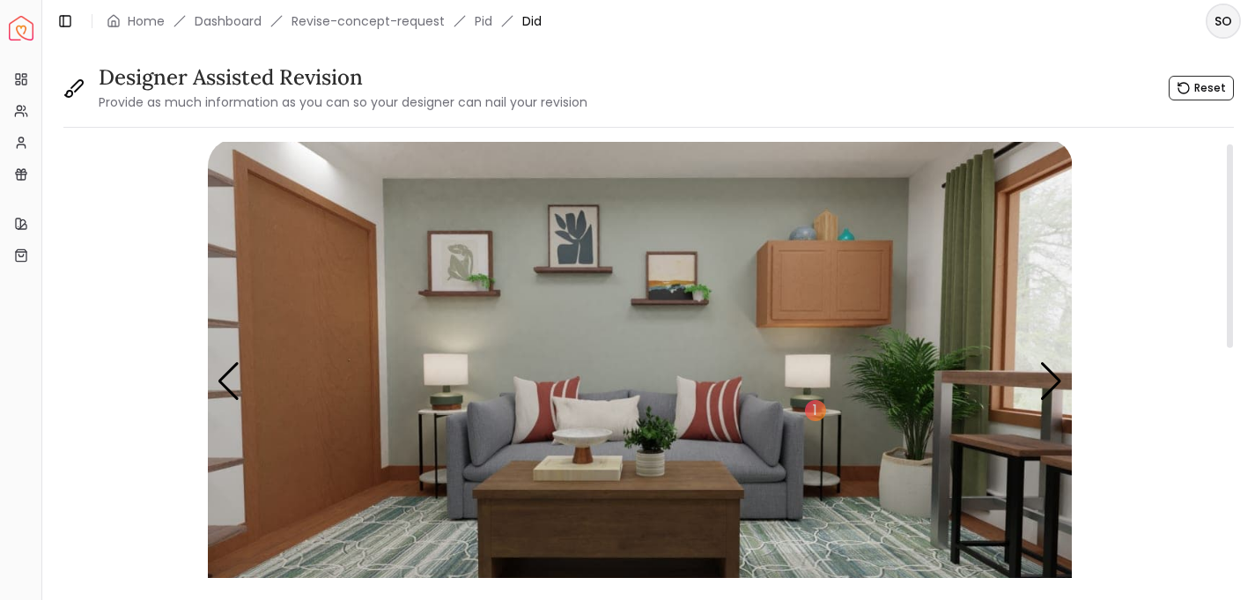
click at [423, 444] on img "3 / 4" at bounding box center [640, 381] width 865 height 486
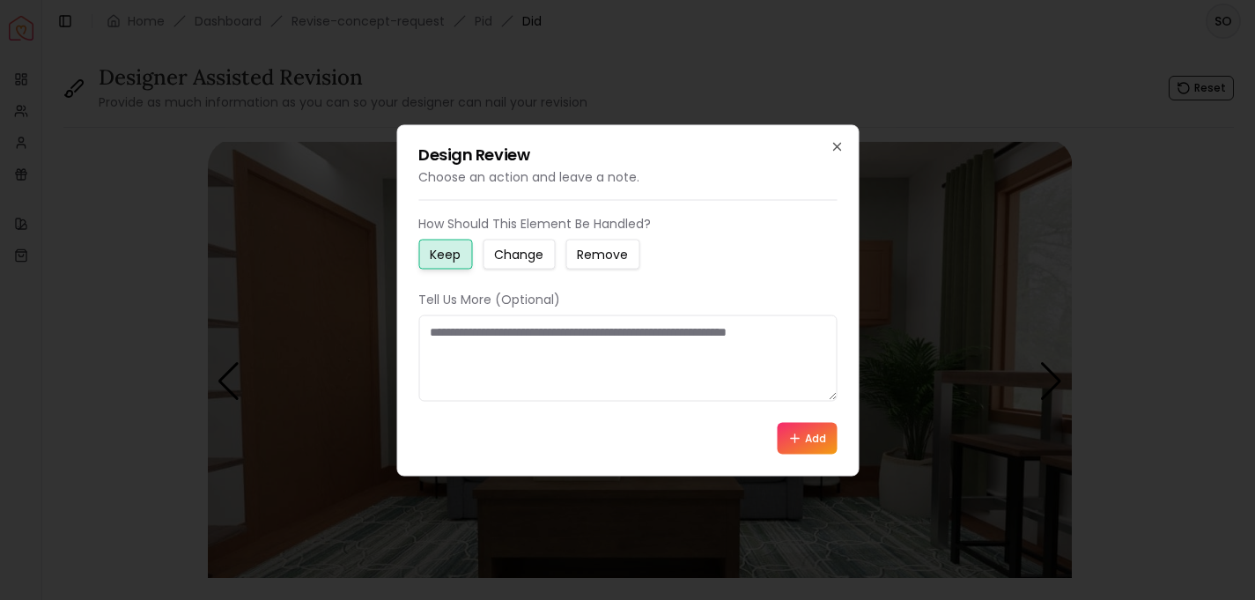
click at [526, 252] on small "Change" at bounding box center [518, 254] width 49 height 18
click at [483, 337] on textarea at bounding box center [627, 357] width 418 height 86
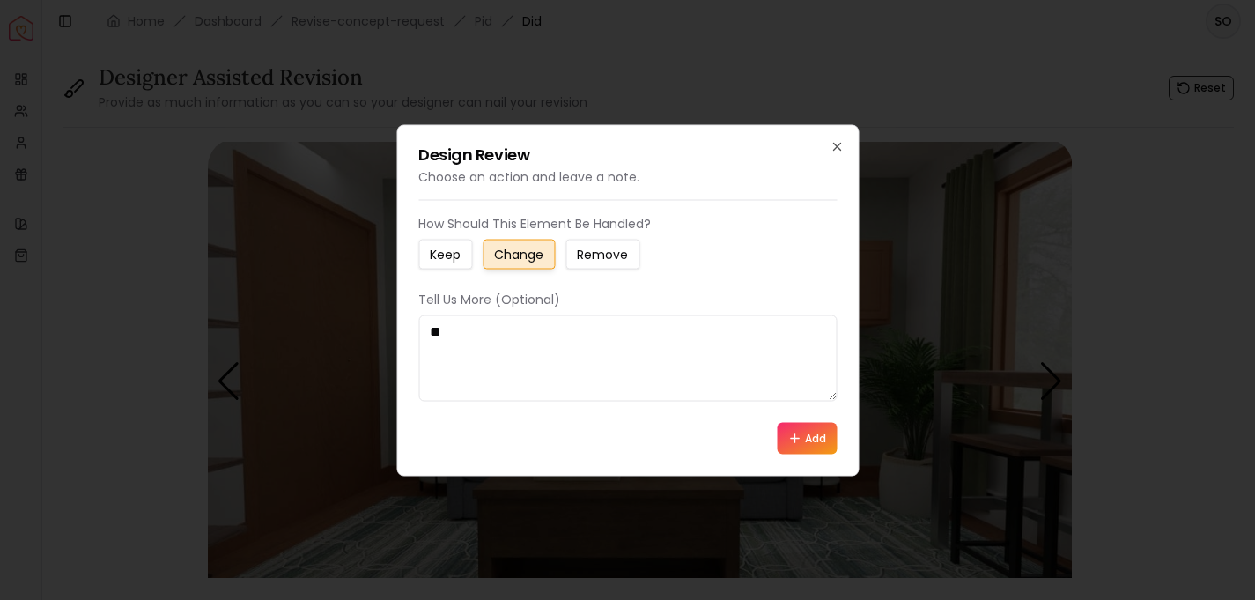
type textarea "*"
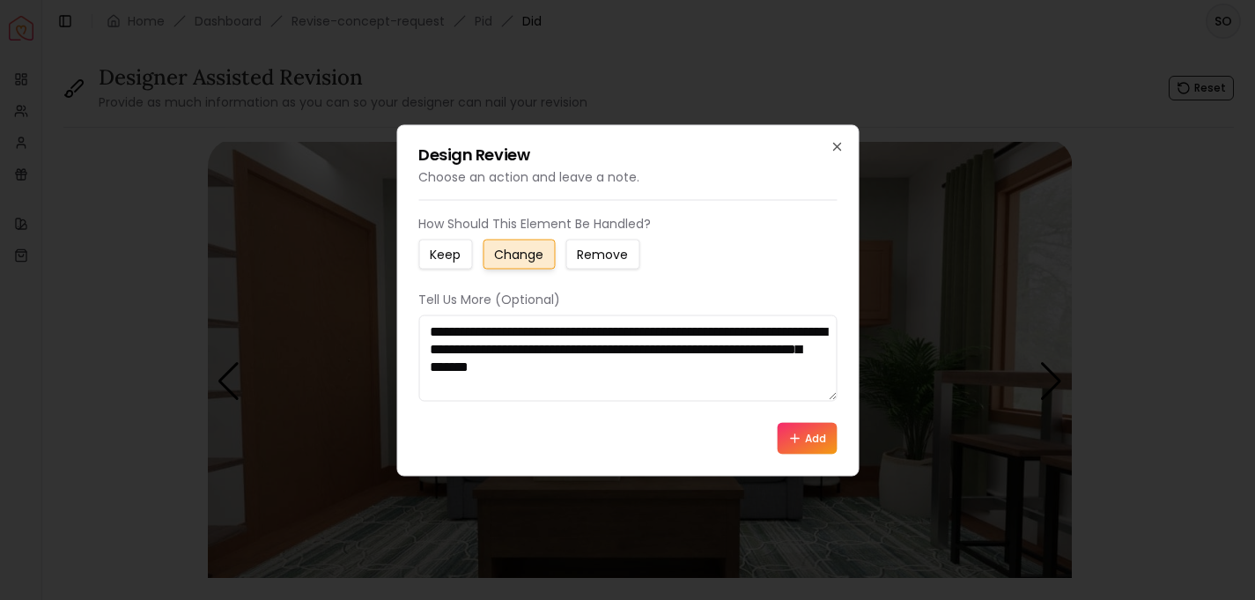
type textarea "**********"
click at [820, 432] on button "Add" at bounding box center [807, 438] width 60 height 32
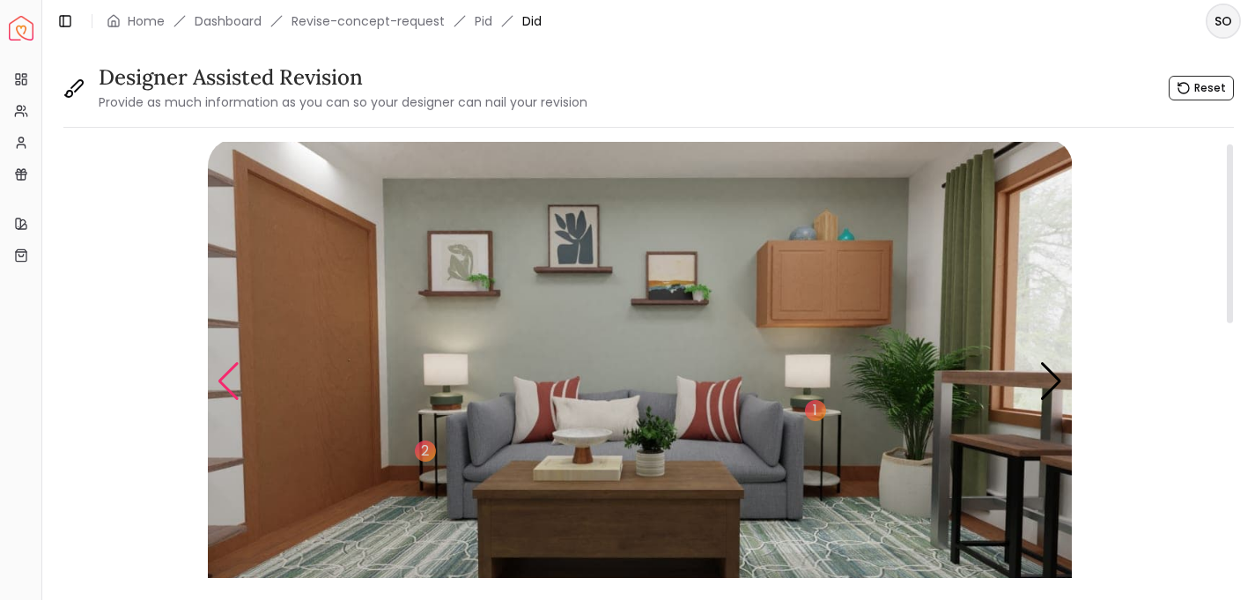
click at [226, 389] on div "Previous slide" at bounding box center [229, 381] width 24 height 39
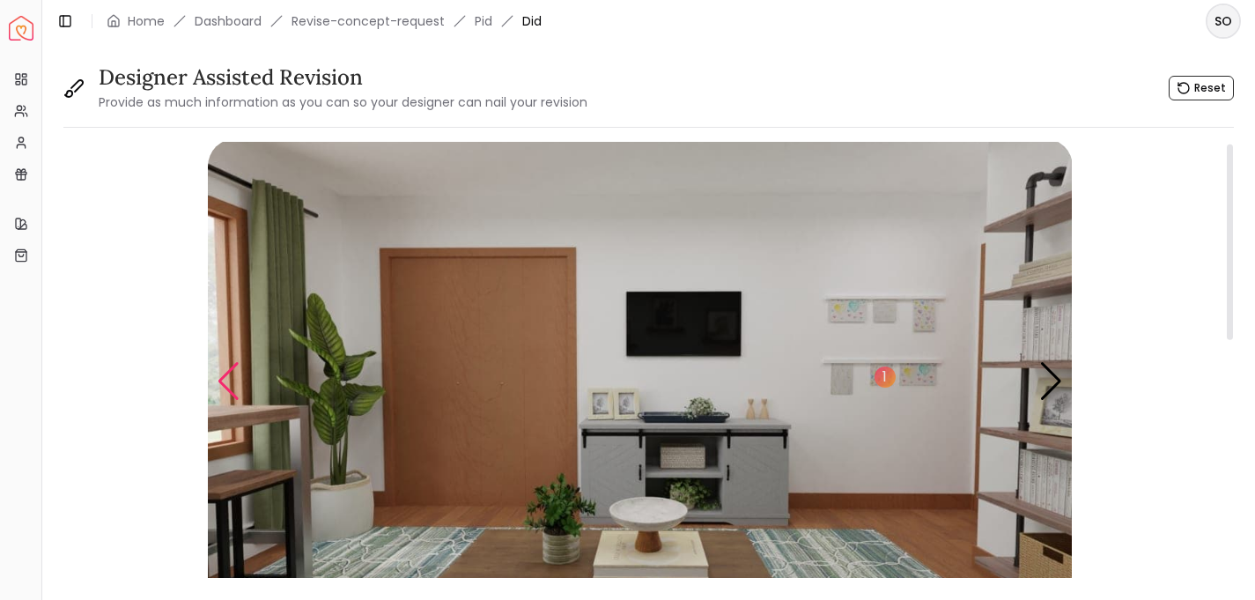
click at [232, 383] on div "Previous slide" at bounding box center [229, 381] width 24 height 39
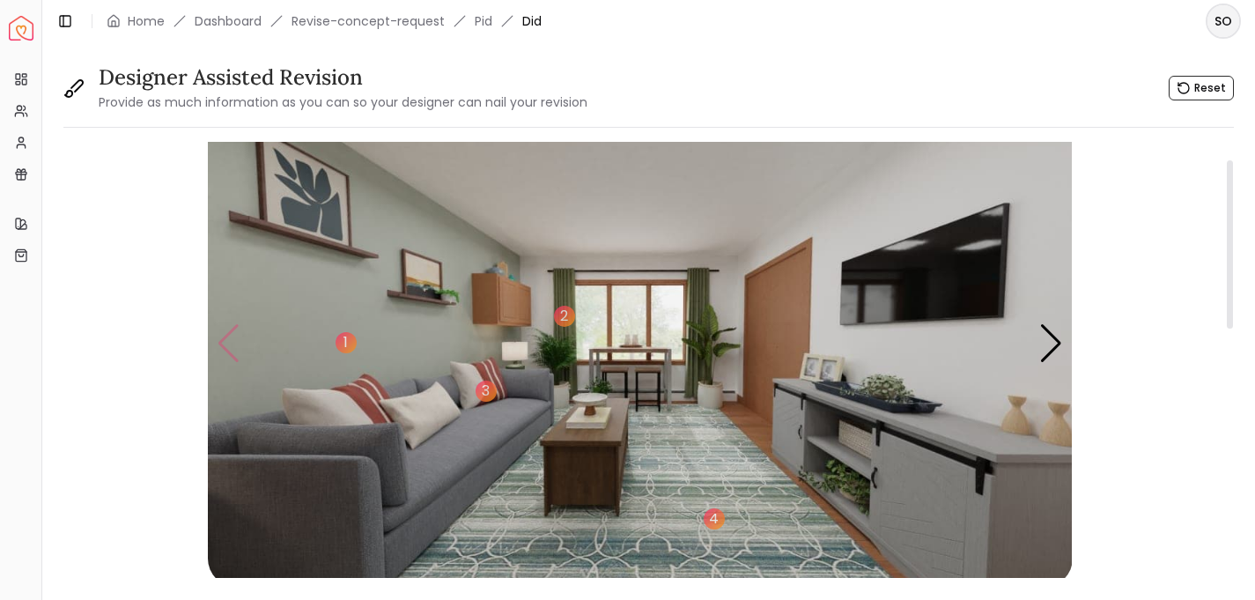
scroll to position [34, 0]
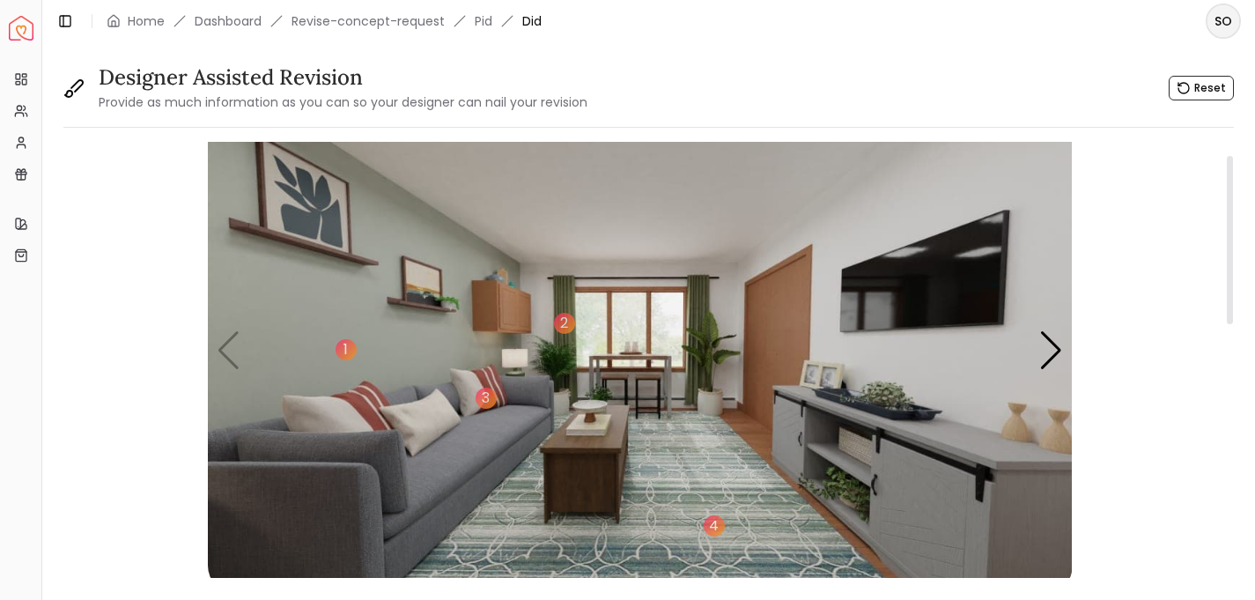
click at [303, 240] on img "1 / 4" at bounding box center [640, 350] width 865 height 486
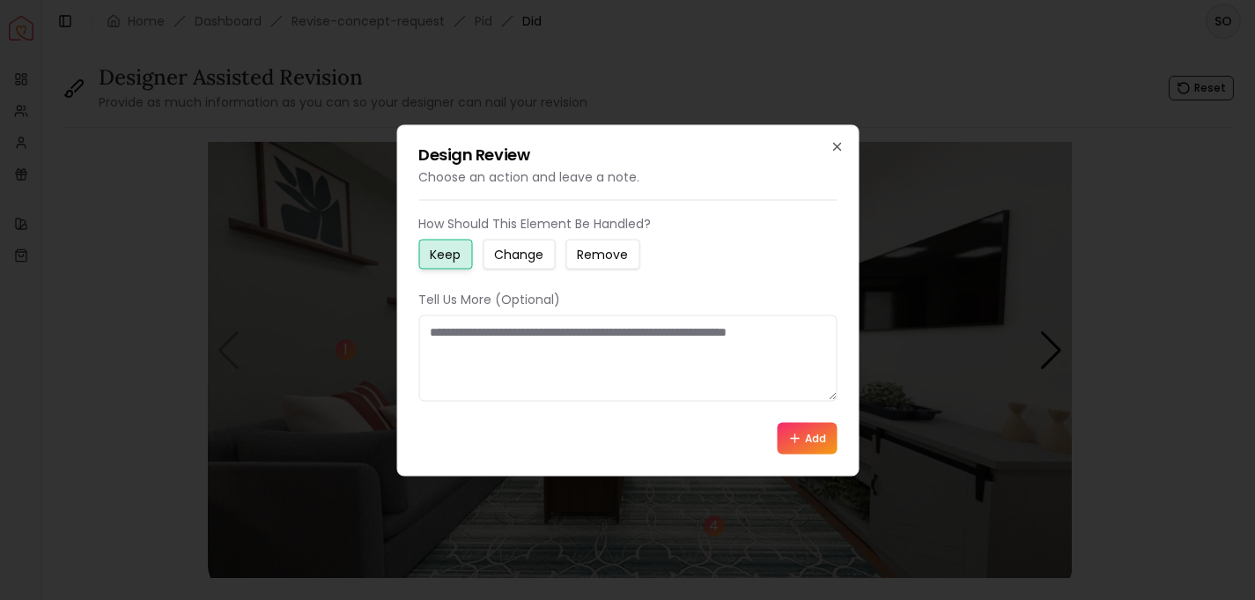
click at [481, 338] on textarea at bounding box center [627, 357] width 418 height 86
type textarea "**********"
click at [798, 435] on icon at bounding box center [794, 438] width 14 height 14
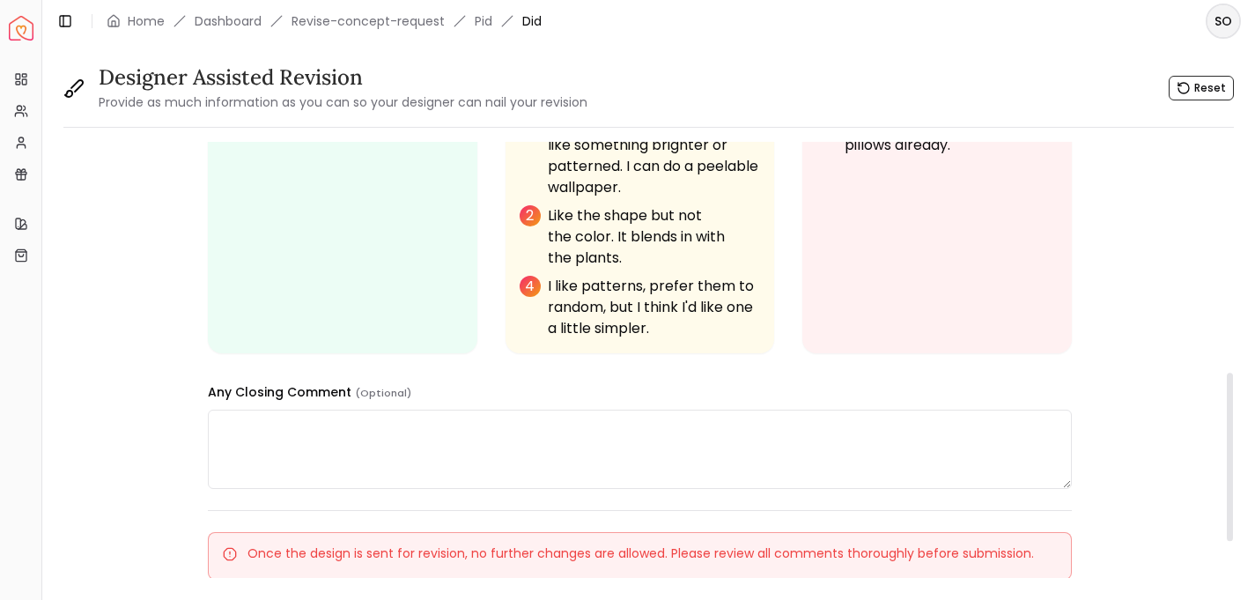
scroll to position [616, 0]
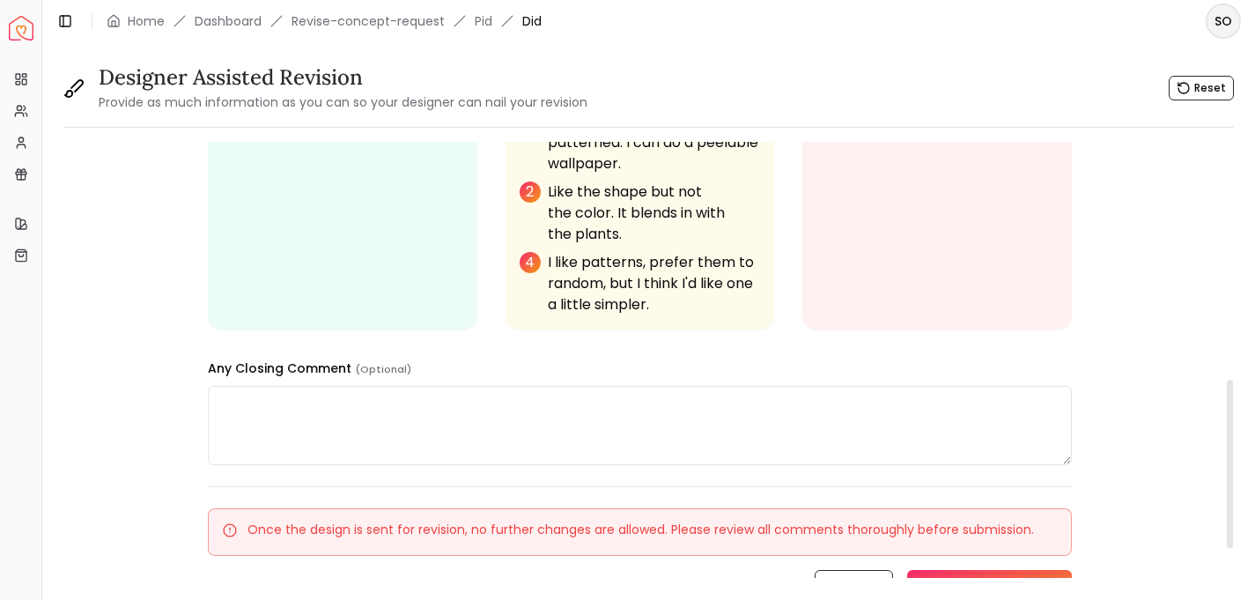
click at [418, 426] on textarea at bounding box center [640, 425] width 865 height 79
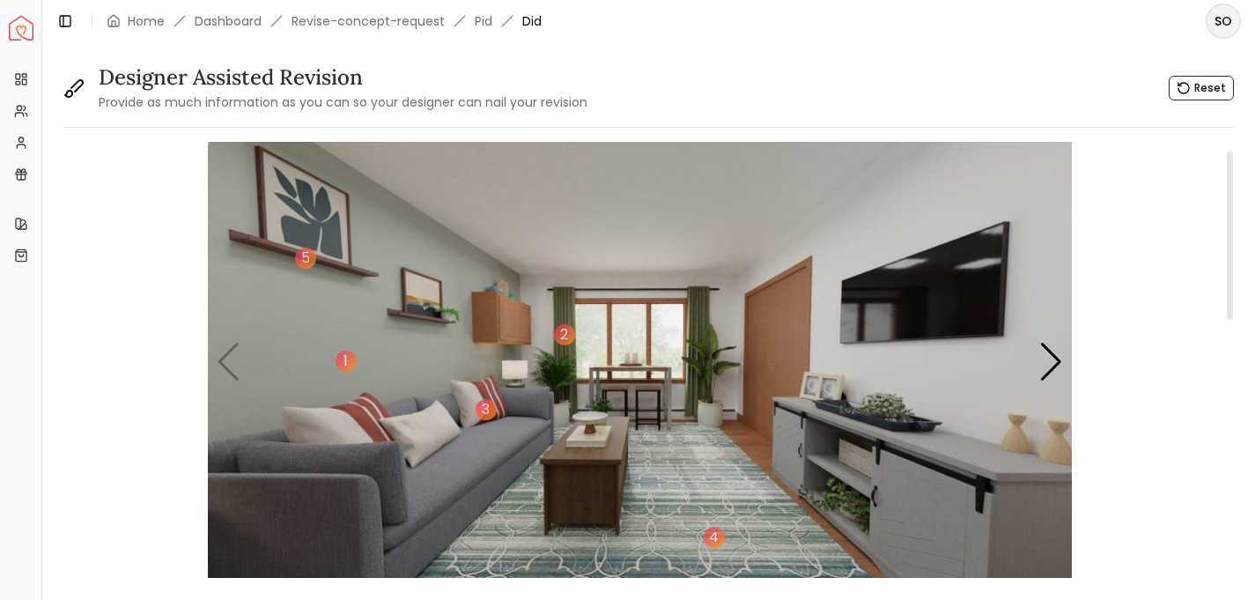
scroll to position [0, 0]
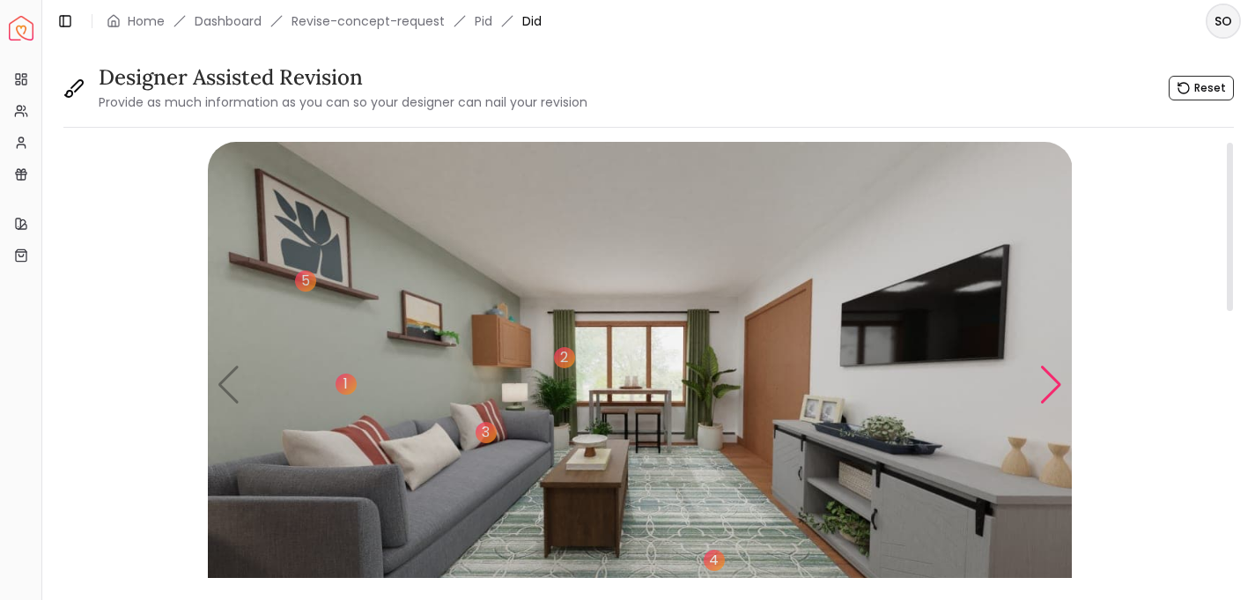
type textarea "**********"
click at [1054, 376] on div "Next slide" at bounding box center [1051, 384] width 24 height 39
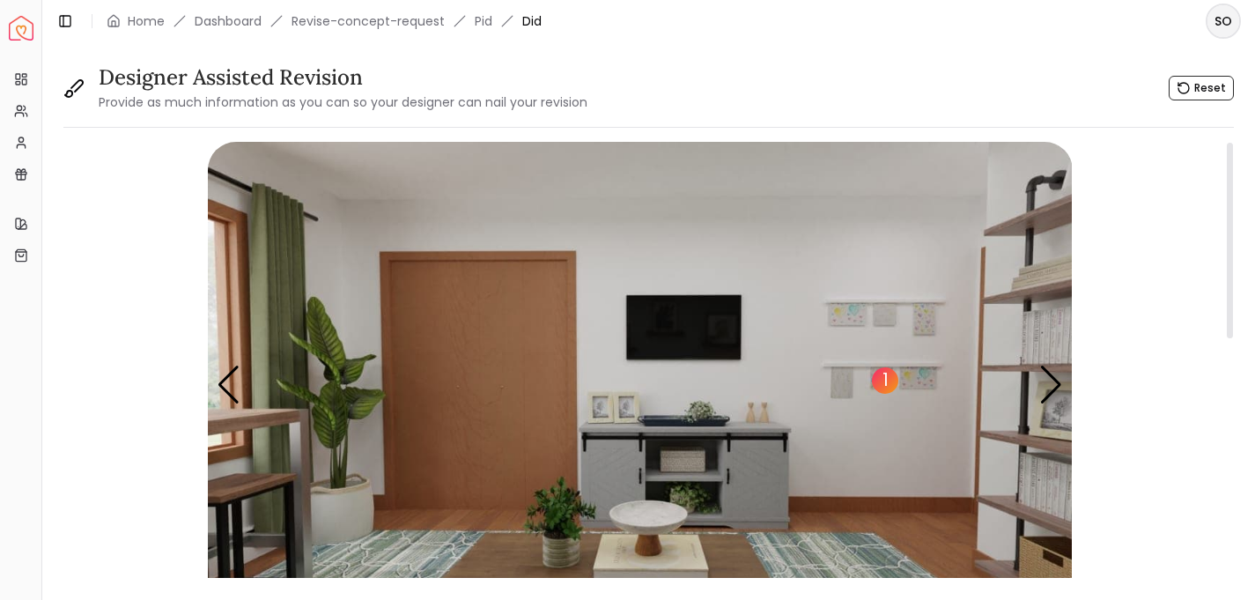
click at [879, 387] on div "1" at bounding box center [885, 380] width 26 height 26
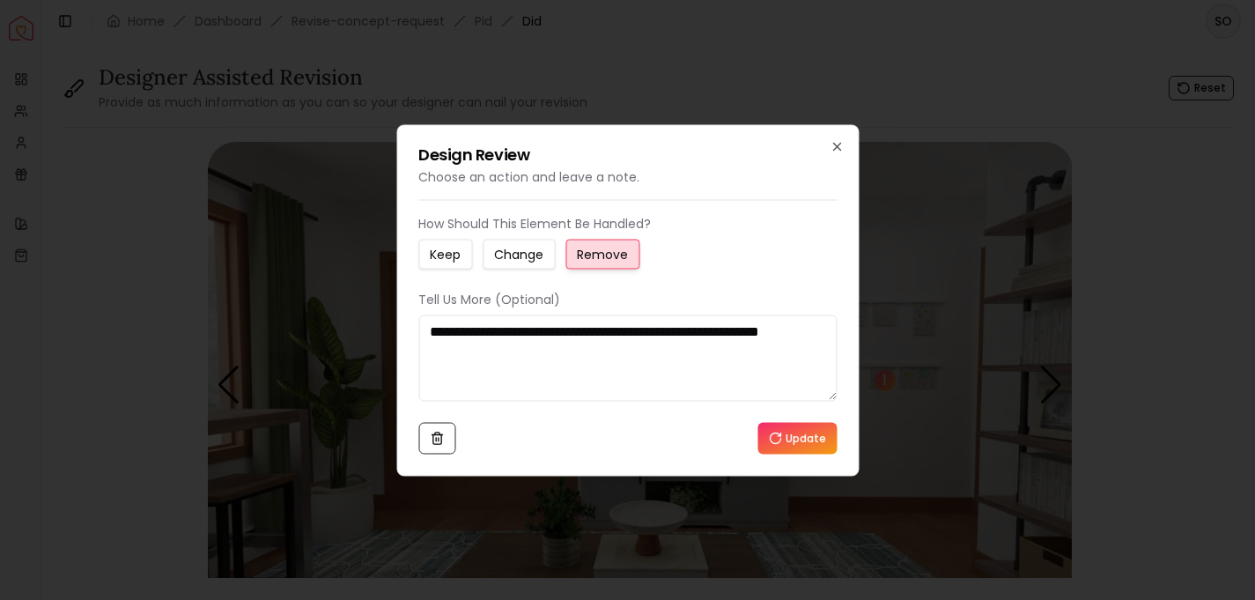
click at [515, 351] on textarea "**********" at bounding box center [627, 357] width 418 height 86
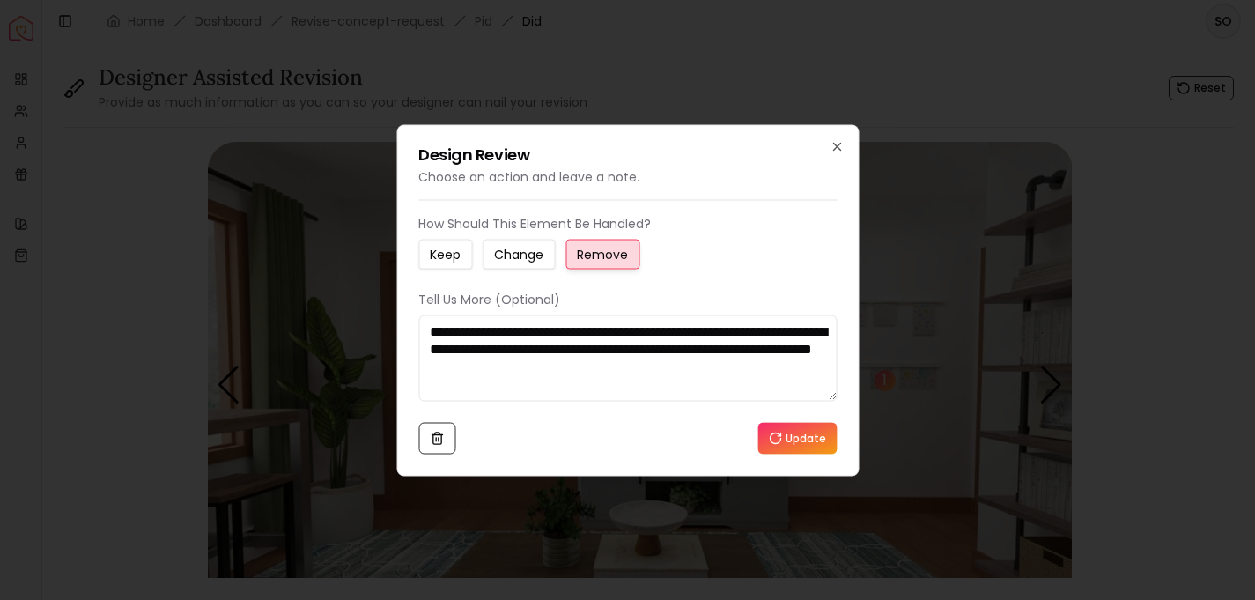
type textarea "**********"
click at [795, 440] on button "Update" at bounding box center [796, 438] width 79 height 32
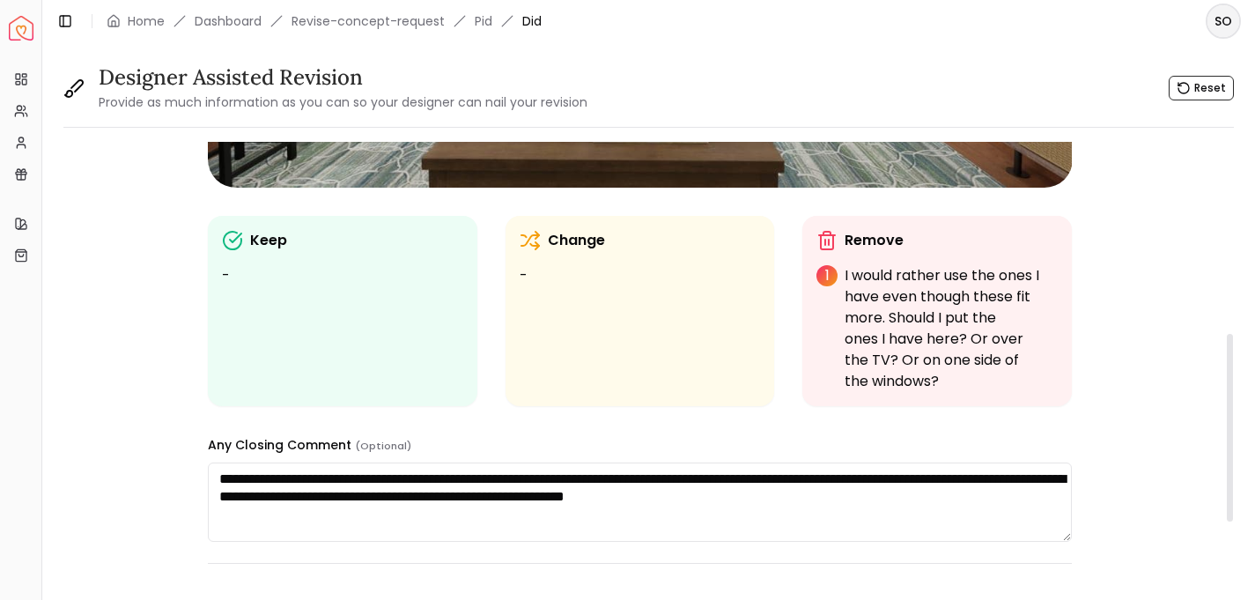
scroll to position [447, 0]
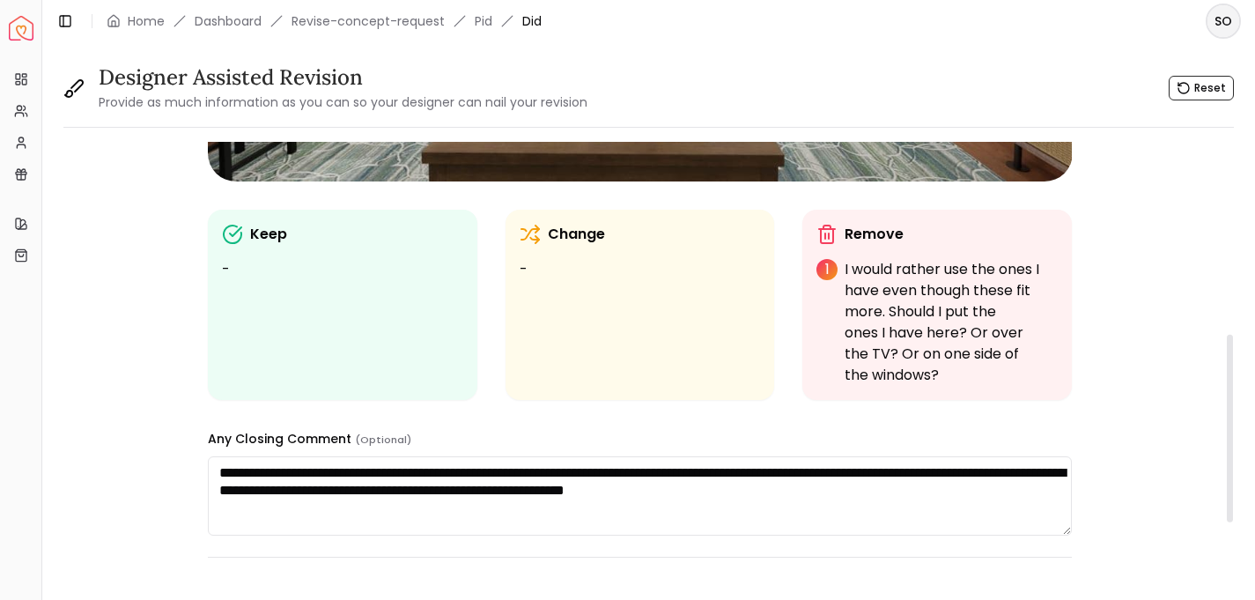
click at [948, 465] on textarea "**********" at bounding box center [640, 495] width 865 height 79
drag, startPoint x: 523, startPoint y: 473, endPoint x: 258, endPoint y: 469, distance: 265.1
click at [258, 469] on textarea "**********" at bounding box center [640, 495] width 865 height 79
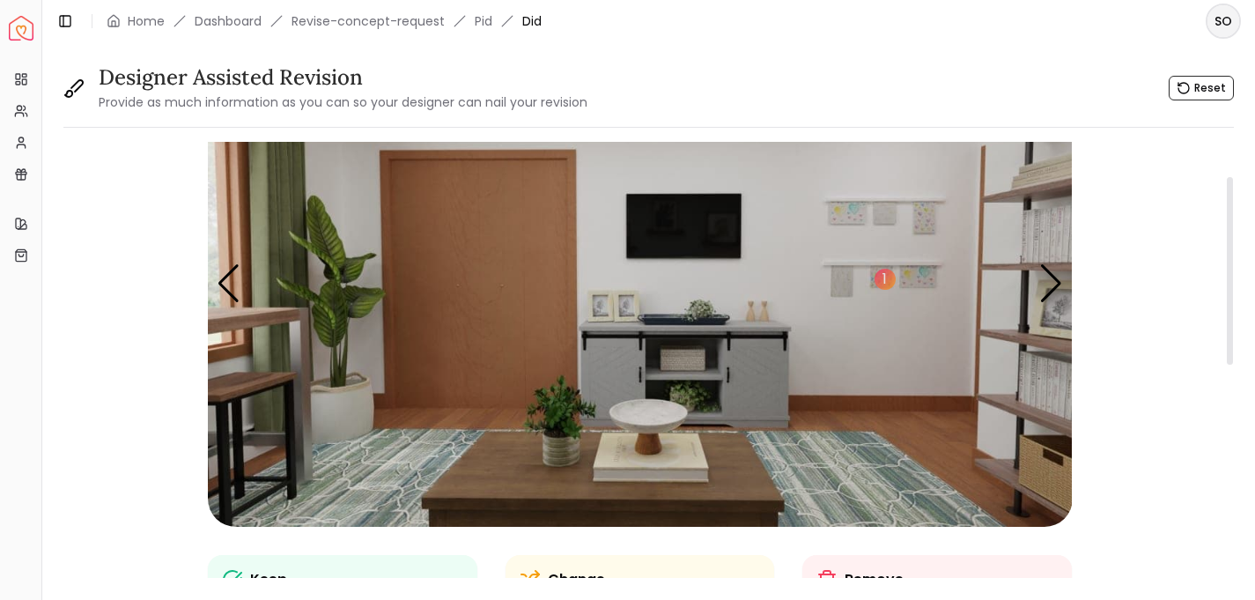
scroll to position [80, 0]
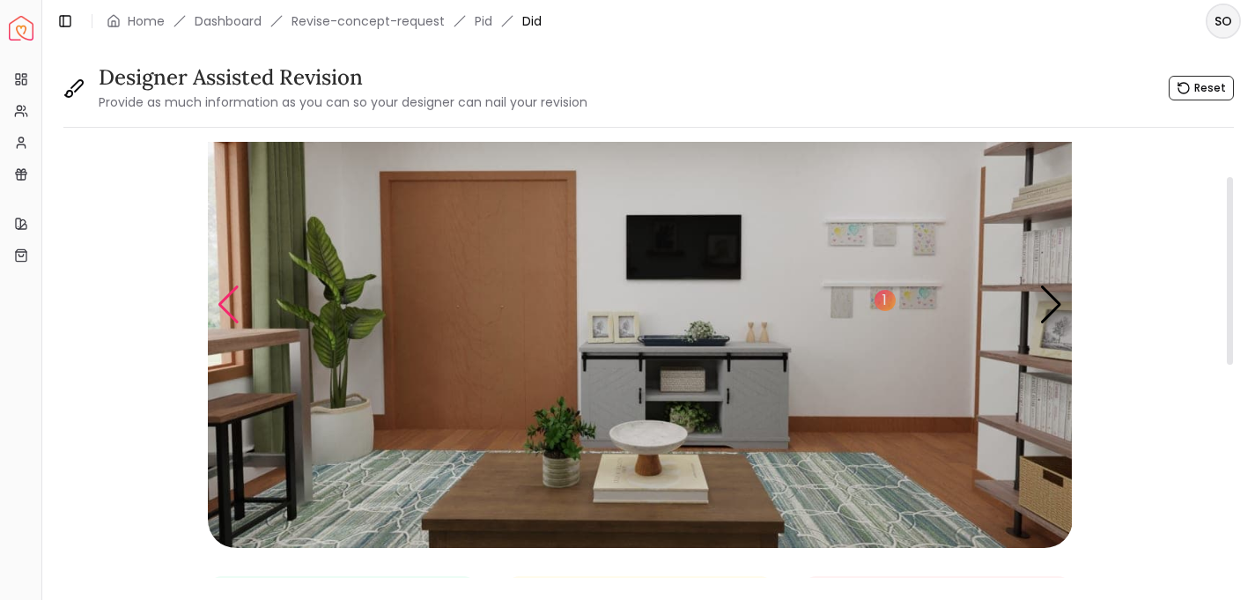
type textarea "**********"
click at [230, 314] on div "Previous slide" at bounding box center [229, 304] width 24 height 39
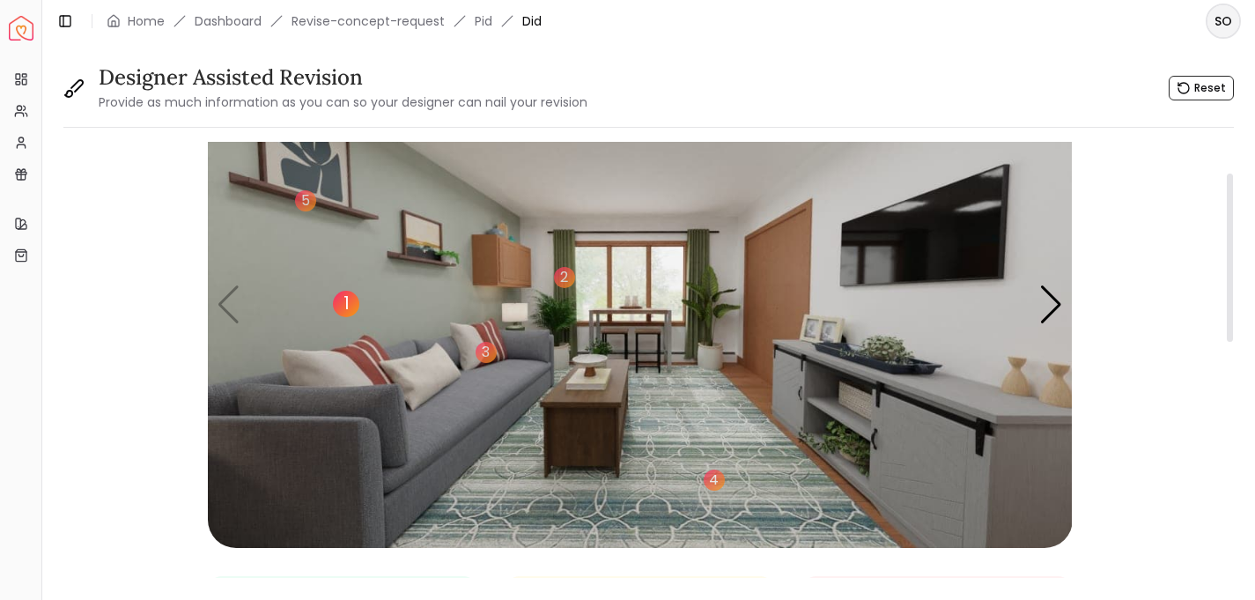
click at [343, 306] on div "1" at bounding box center [346, 304] width 26 height 26
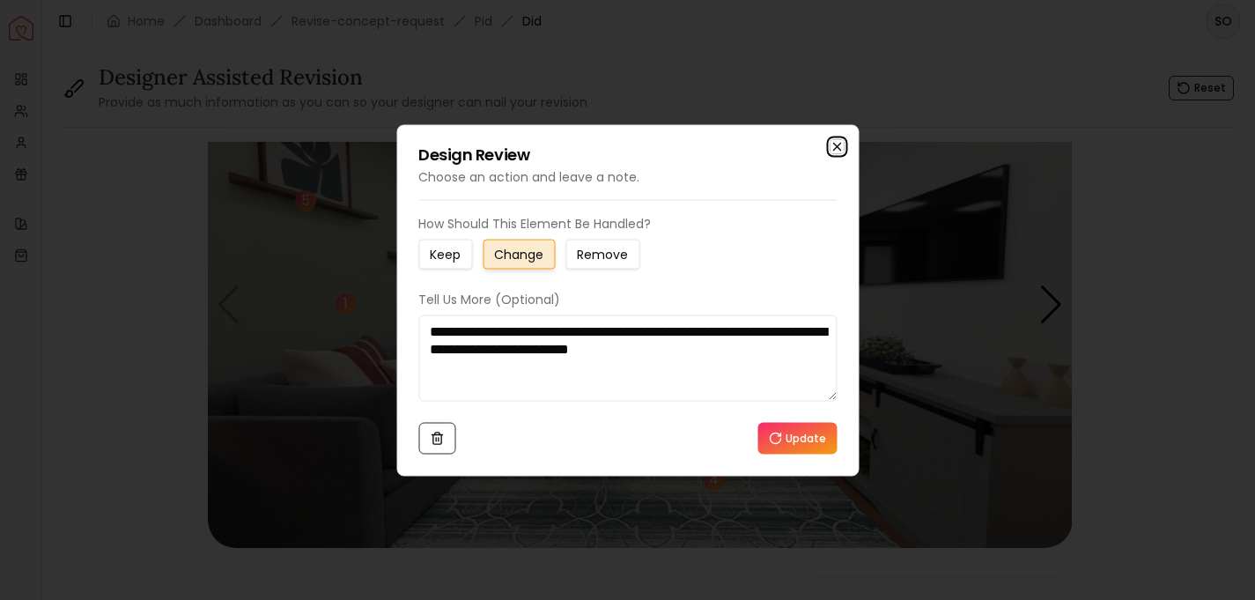
click at [832, 150] on icon "button" at bounding box center [837, 146] width 14 height 14
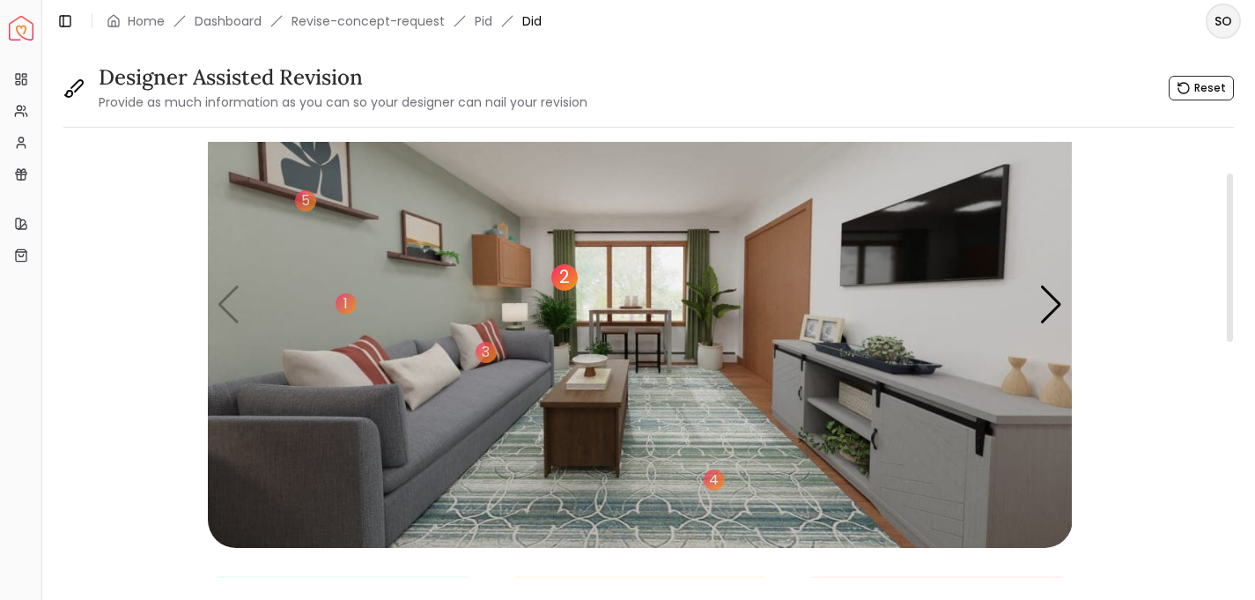
click at [559, 281] on div "2" at bounding box center [564, 277] width 26 height 26
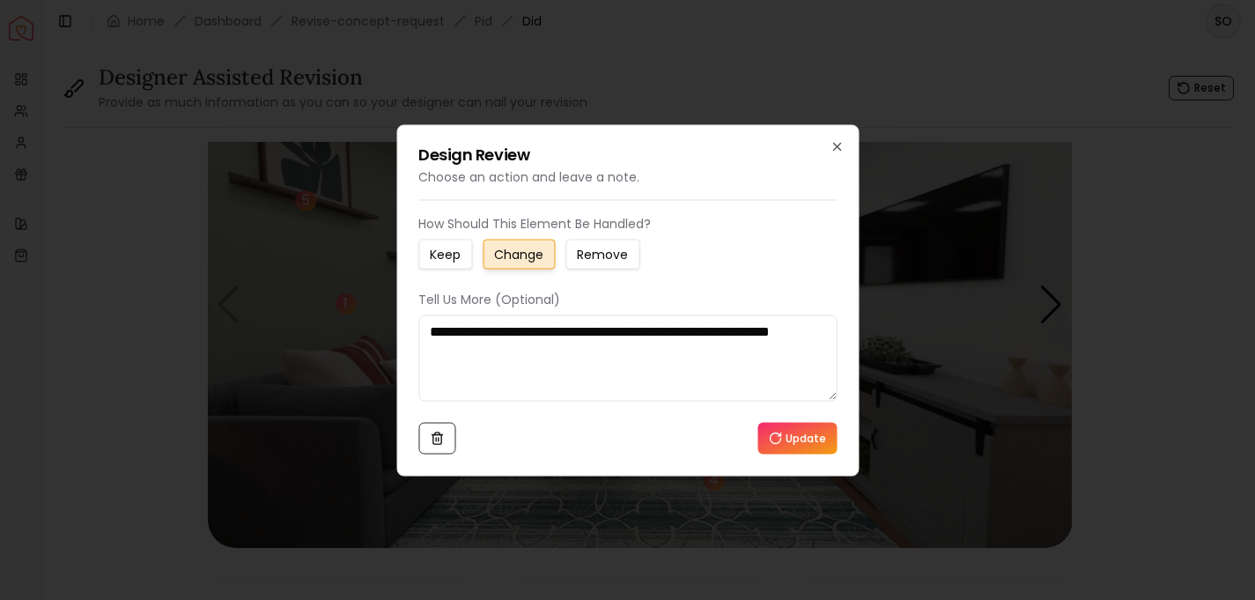
click at [488, 352] on textarea "**********" at bounding box center [627, 357] width 418 height 86
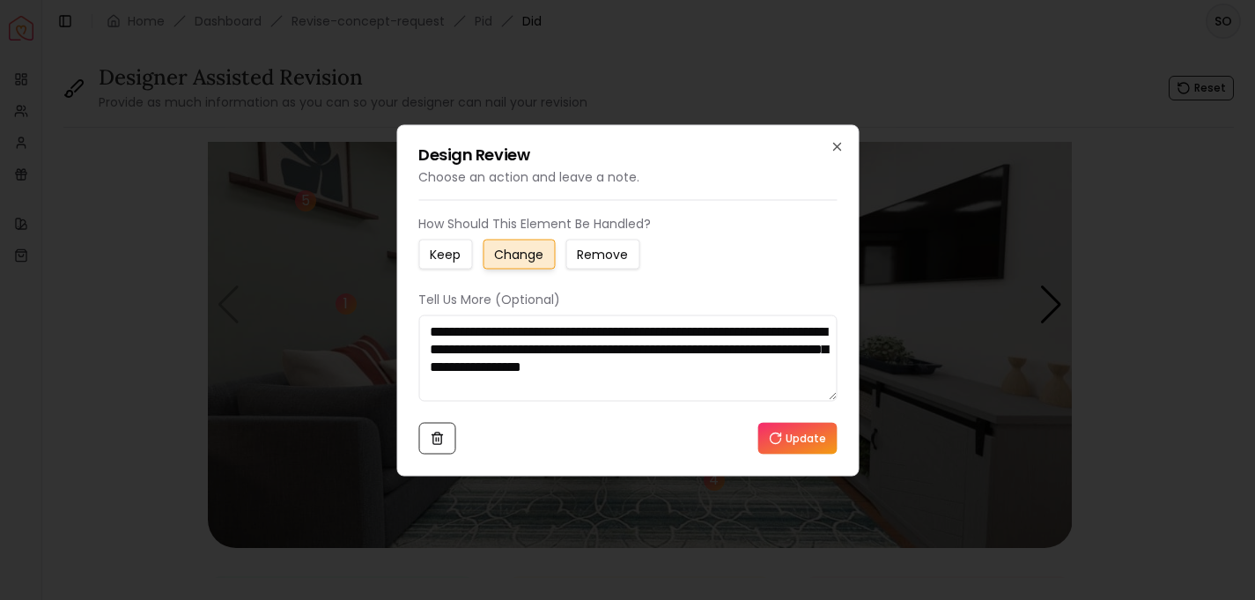
type textarea "**********"
click at [790, 443] on button "Update" at bounding box center [796, 438] width 79 height 32
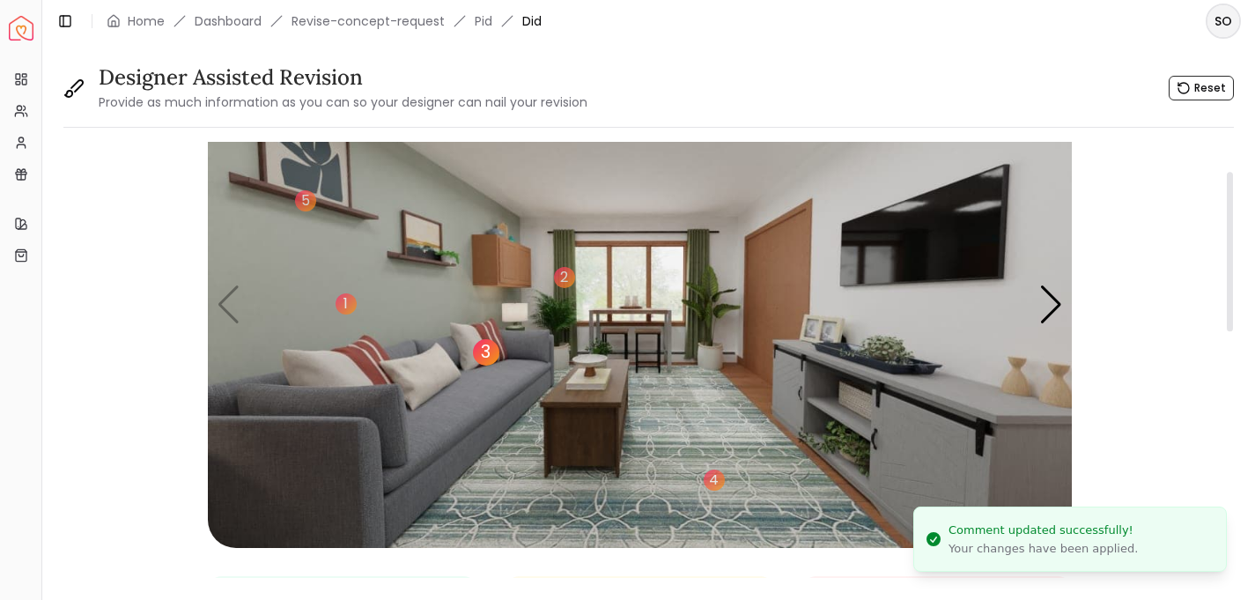
click at [488, 351] on div "3" at bounding box center [486, 352] width 26 height 26
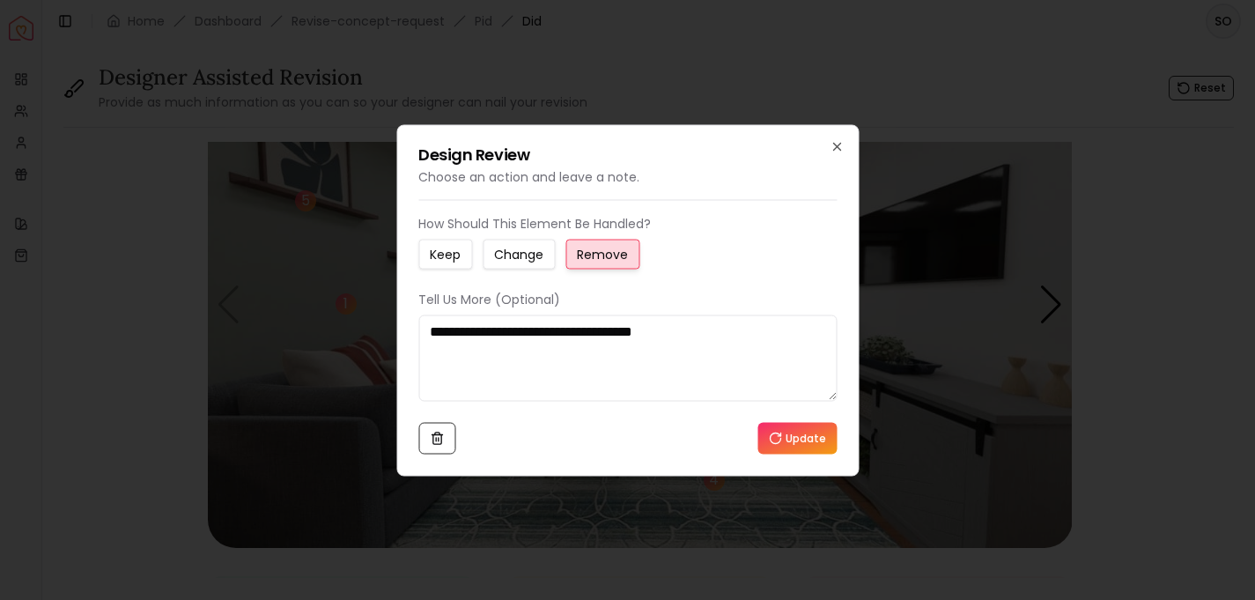
click at [699, 336] on textarea "**********" at bounding box center [627, 357] width 418 height 86
type textarea "**********"
click at [818, 439] on button "Update" at bounding box center [796, 438] width 79 height 32
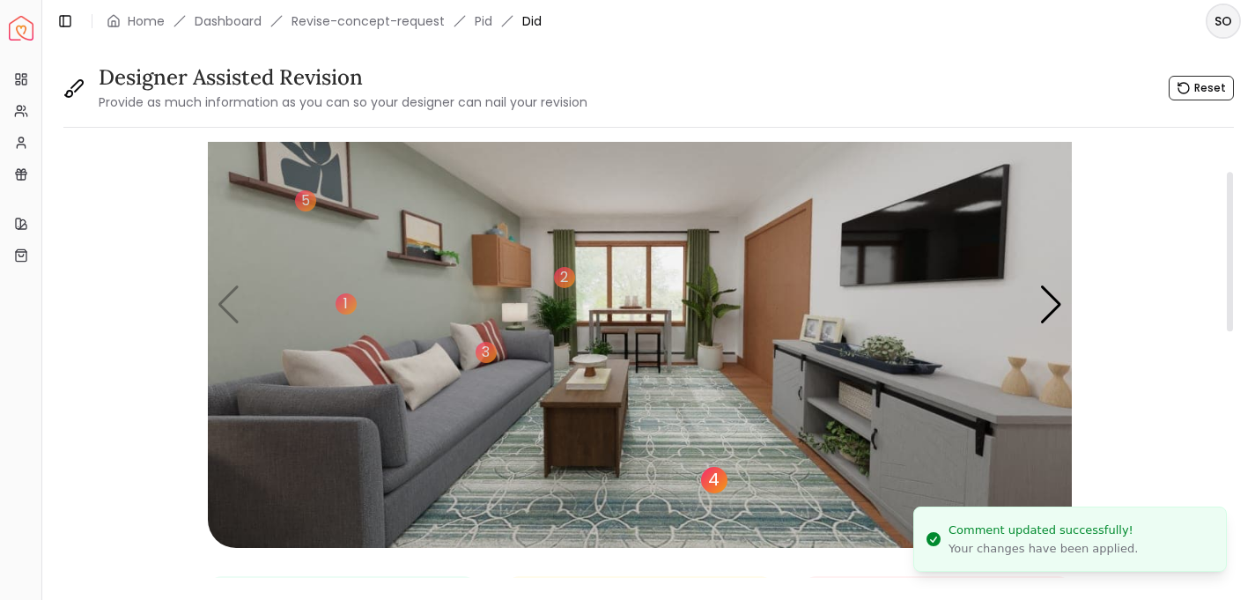
click at [715, 478] on div "4" at bounding box center [714, 480] width 26 height 26
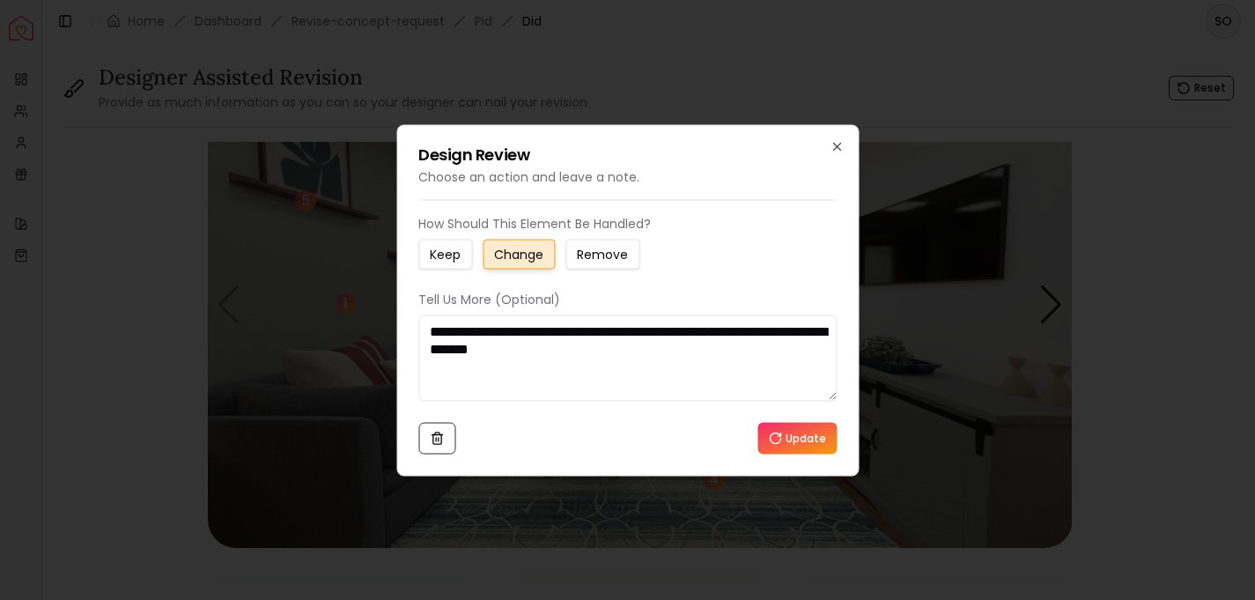
click at [584, 348] on textarea "**********" at bounding box center [627, 357] width 418 height 86
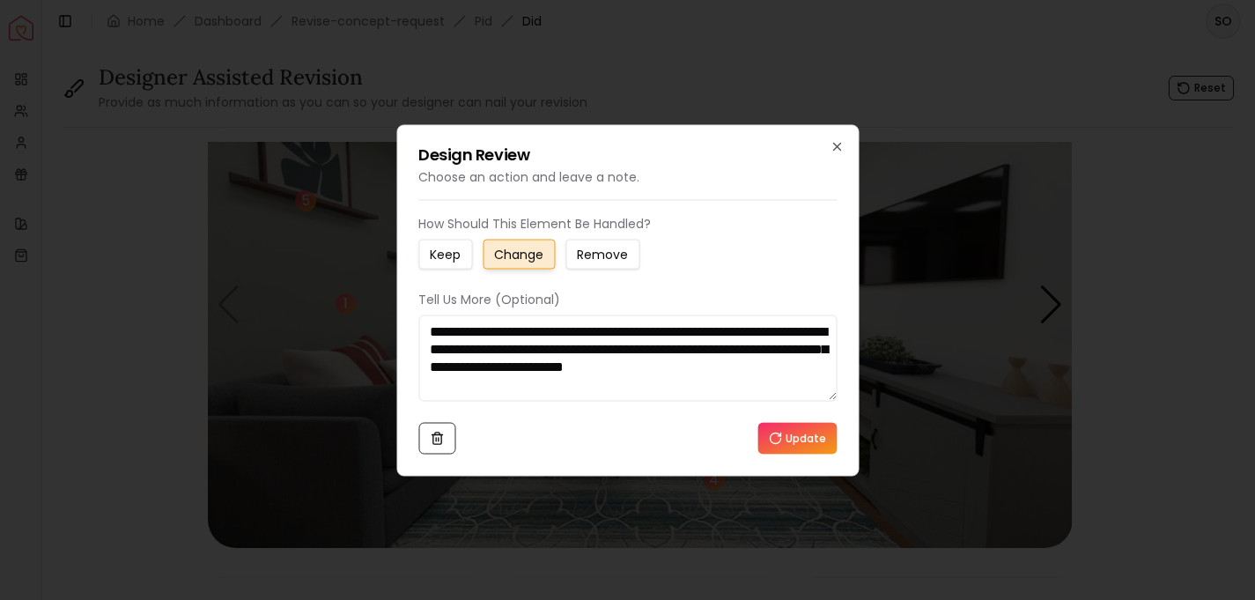
type textarea "**********"
click at [788, 439] on button "Update" at bounding box center [796, 438] width 79 height 32
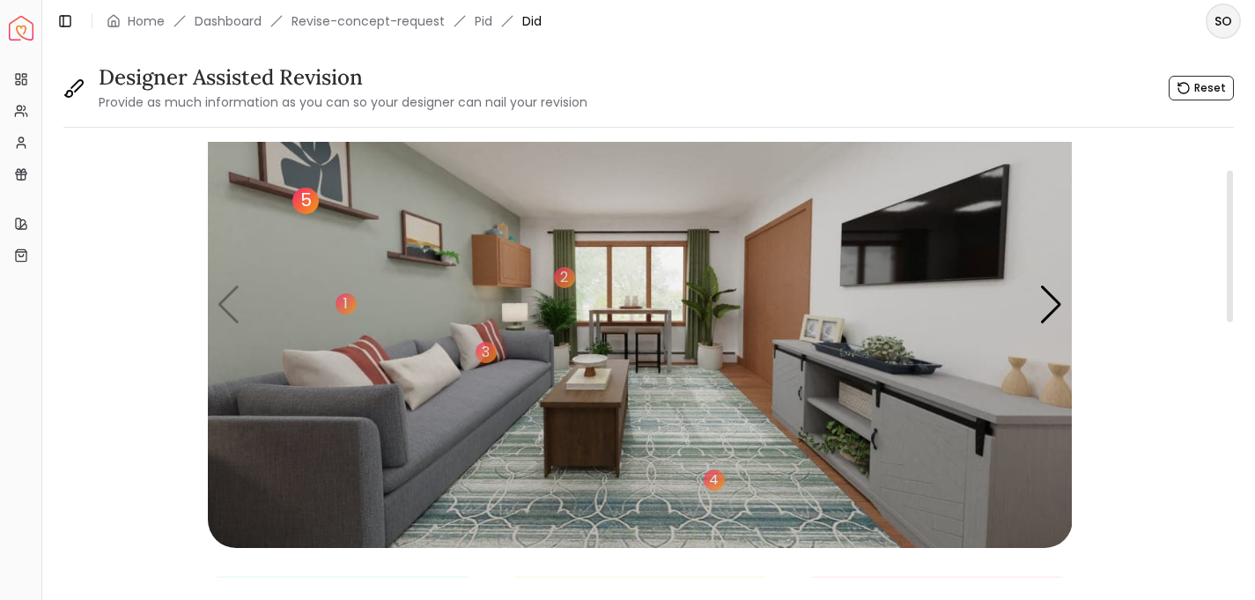
click at [314, 202] on div "5" at bounding box center [305, 201] width 26 height 26
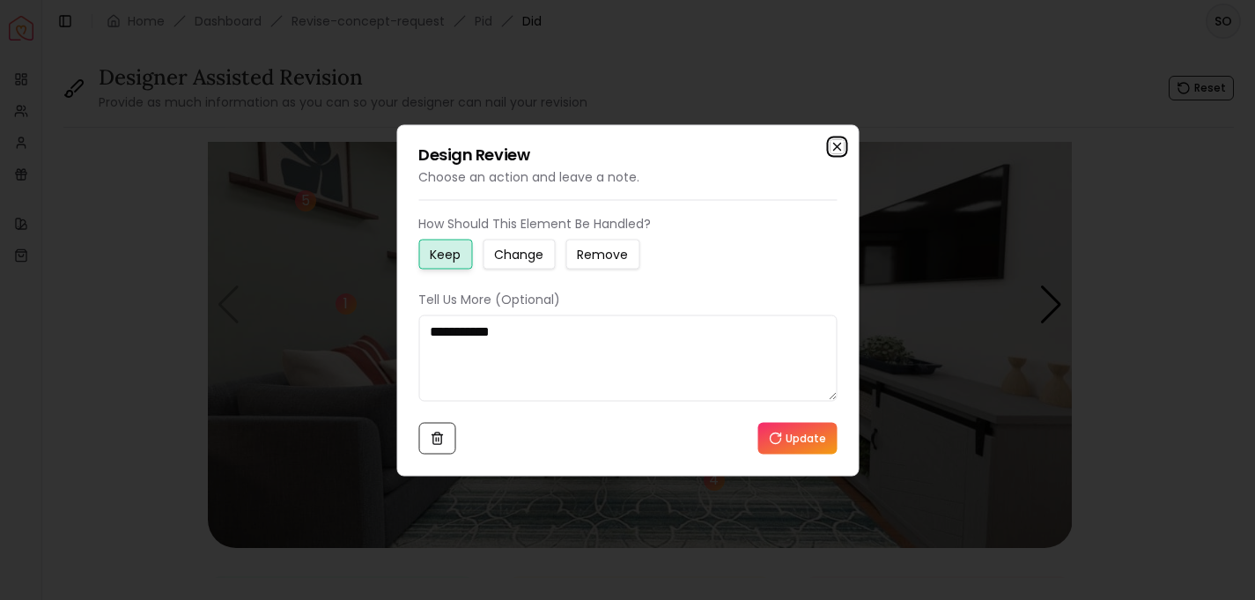
click at [835, 146] on icon "button" at bounding box center [836, 146] width 7 height 7
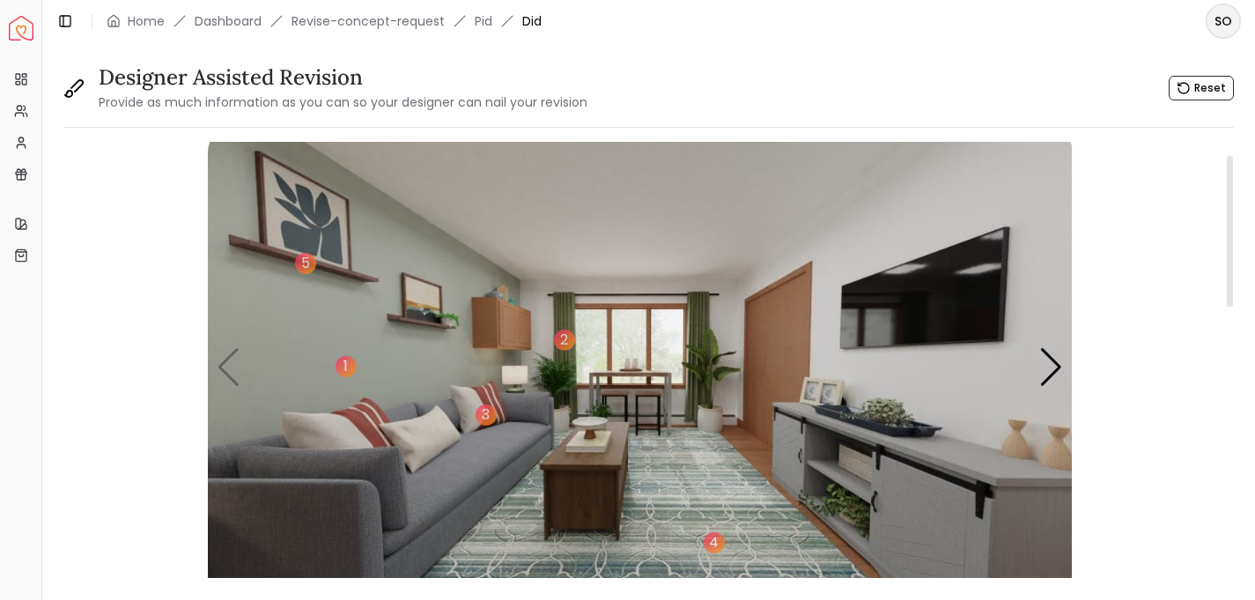
scroll to position [0, 0]
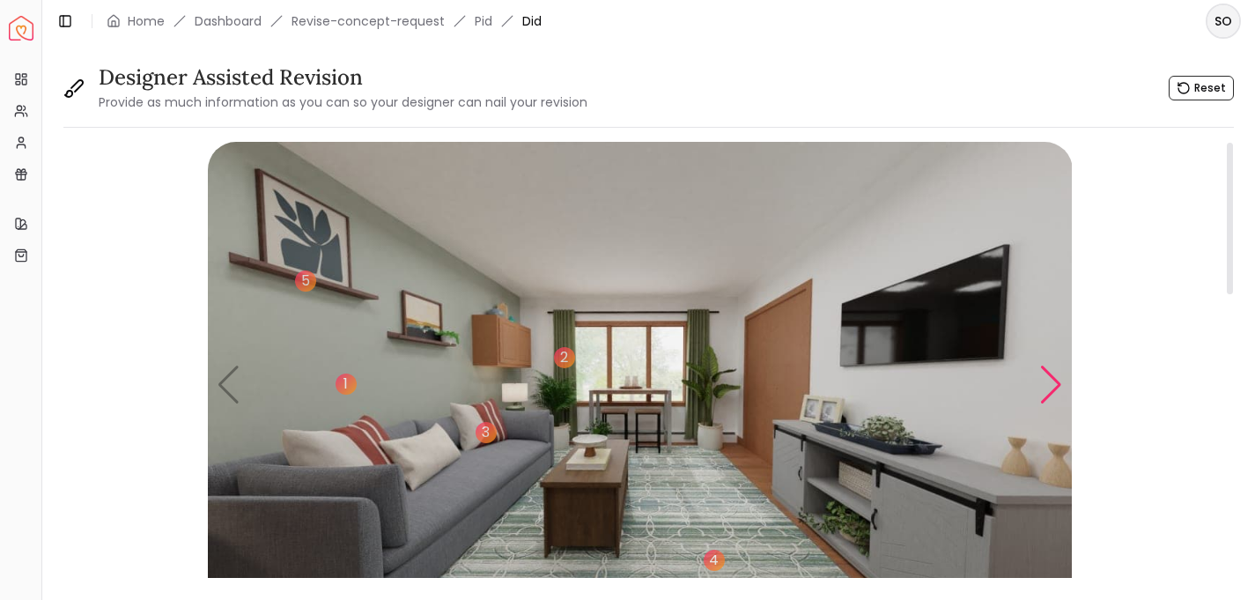
click at [1051, 380] on div "Next slide" at bounding box center [1051, 384] width 24 height 39
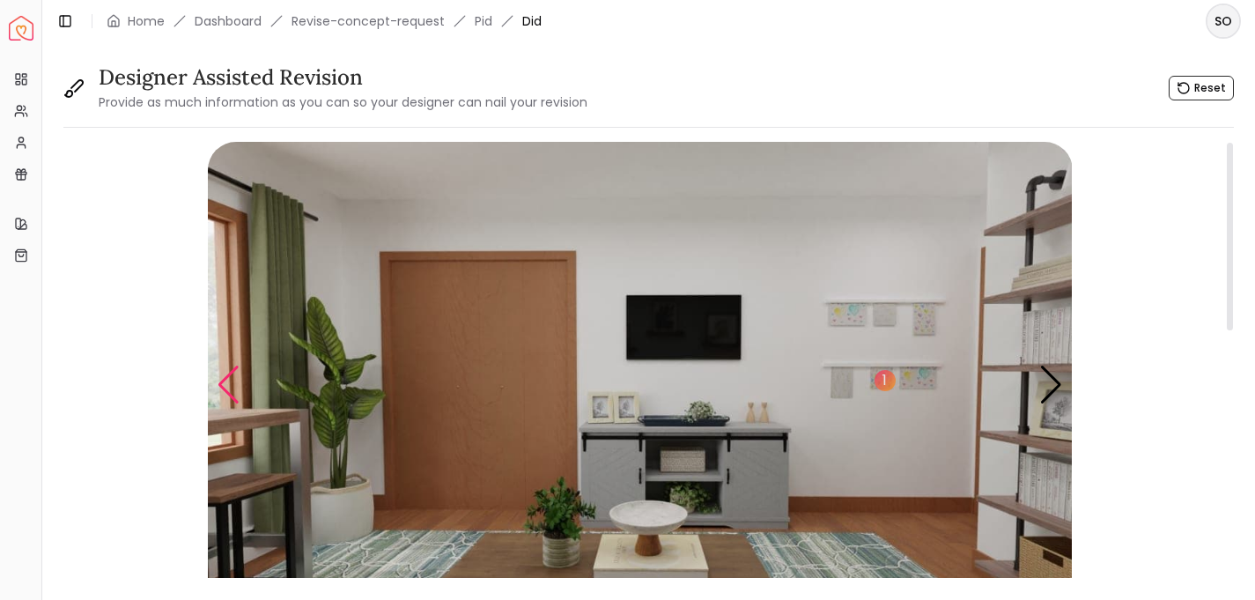
click at [229, 388] on div "Previous slide" at bounding box center [229, 384] width 24 height 39
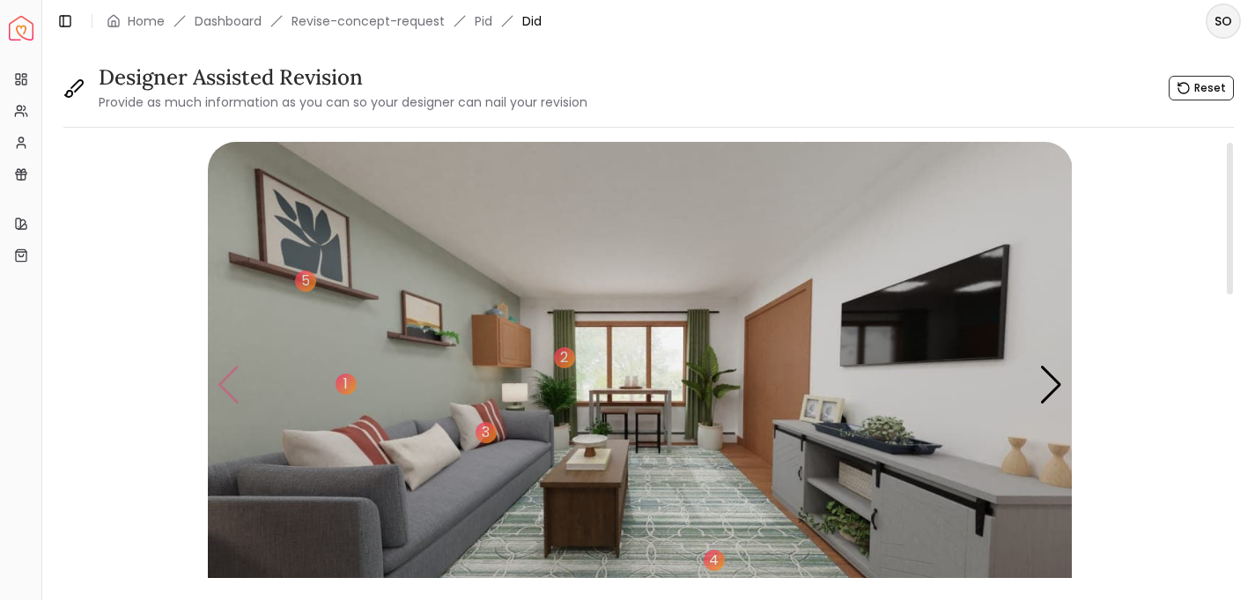
click at [229, 388] on img "1 / 4" at bounding box center [640, 385] width 865 height 486
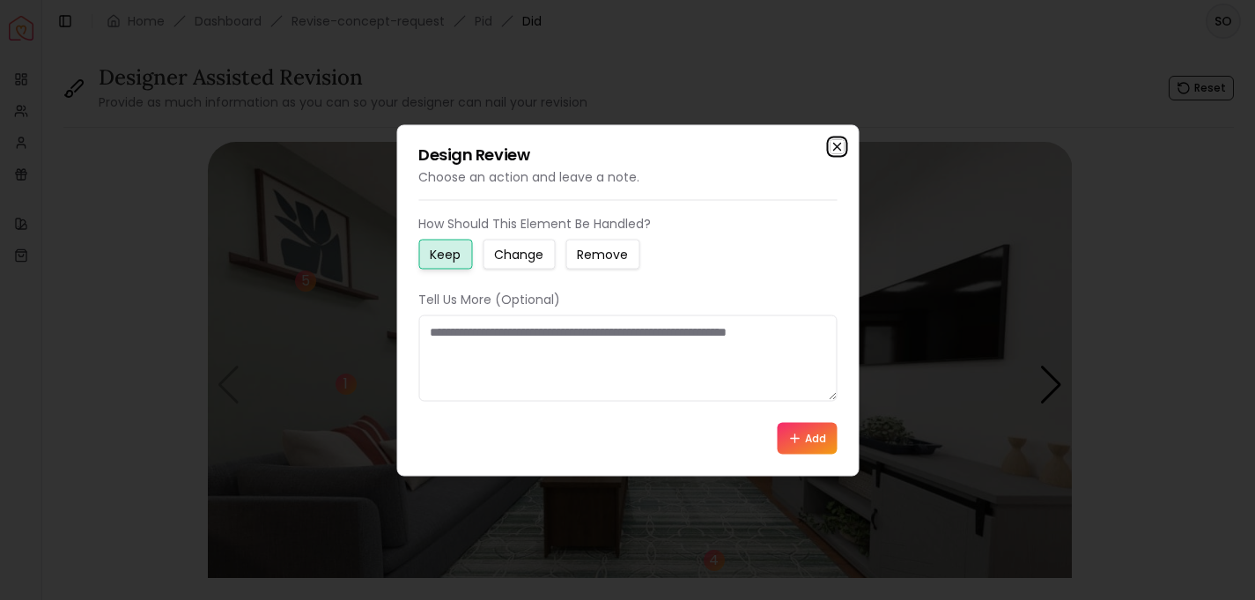
click at [832, 144] on icon "button" at bounding box center [837, 146] width 14 height 14
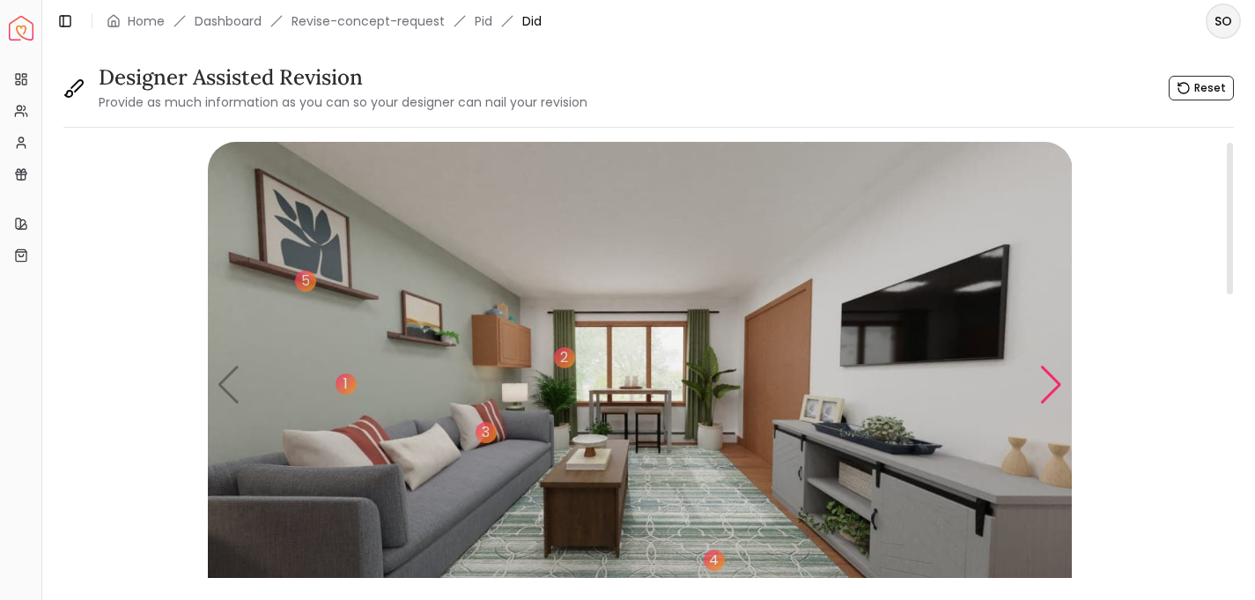
click at [1052, 385] on div "Next slide" at bounding box center [1051, 384] width 24 height 39
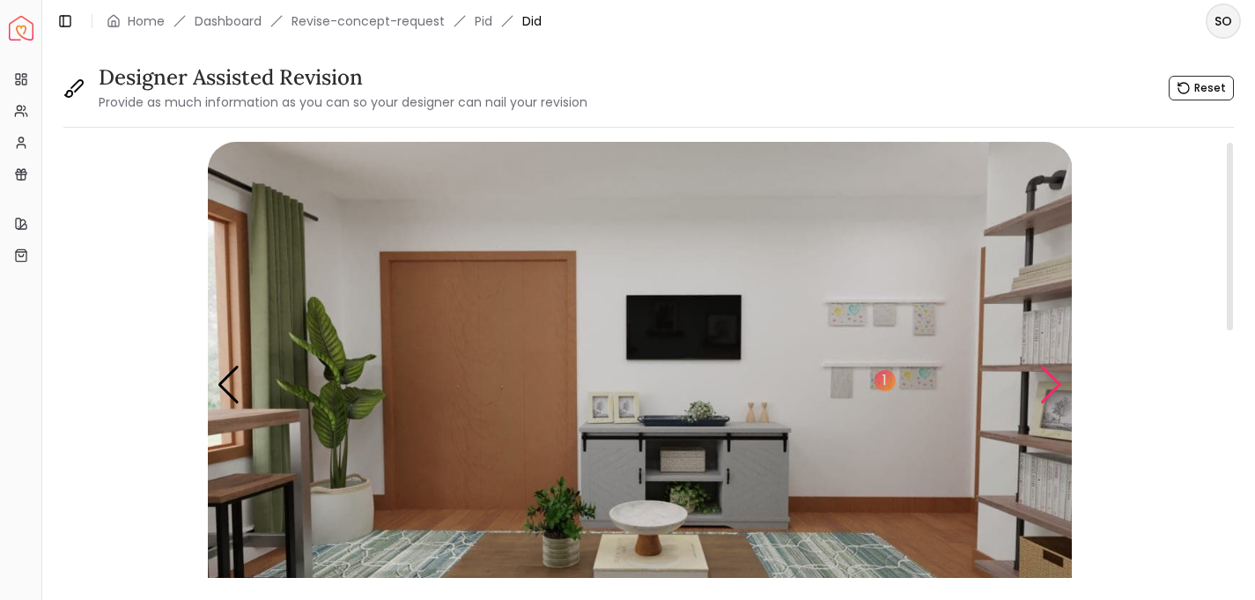
click at [1052, 385] on div "Next slide" at bounding box center [1051, 384] width 24 height 39
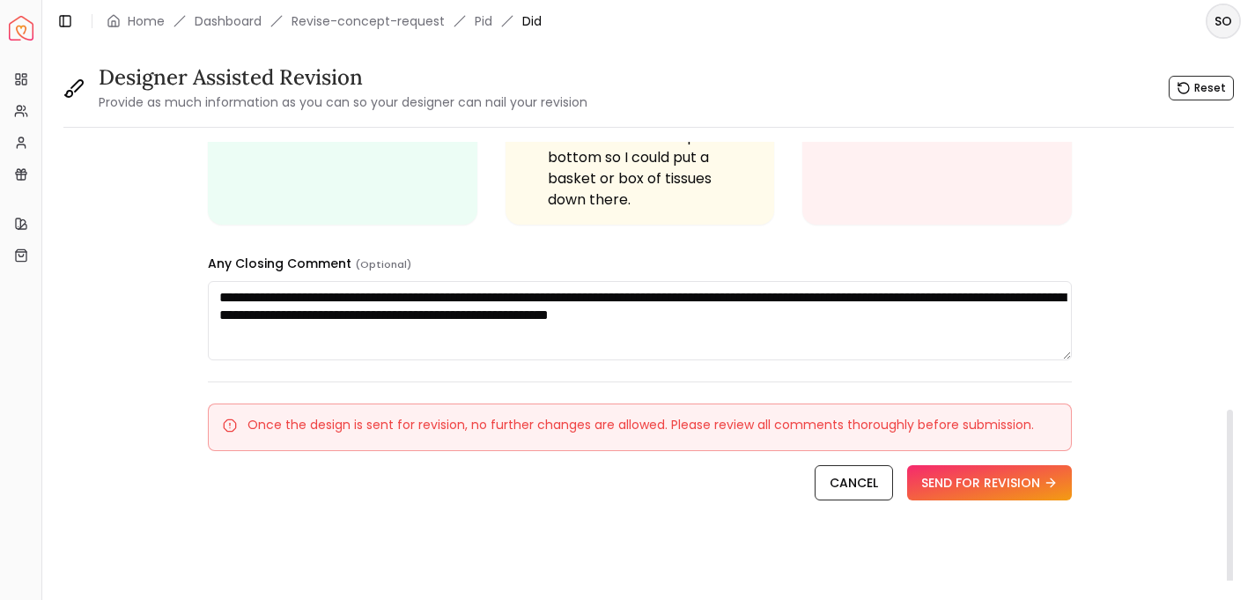
scroll to position [643, 0]
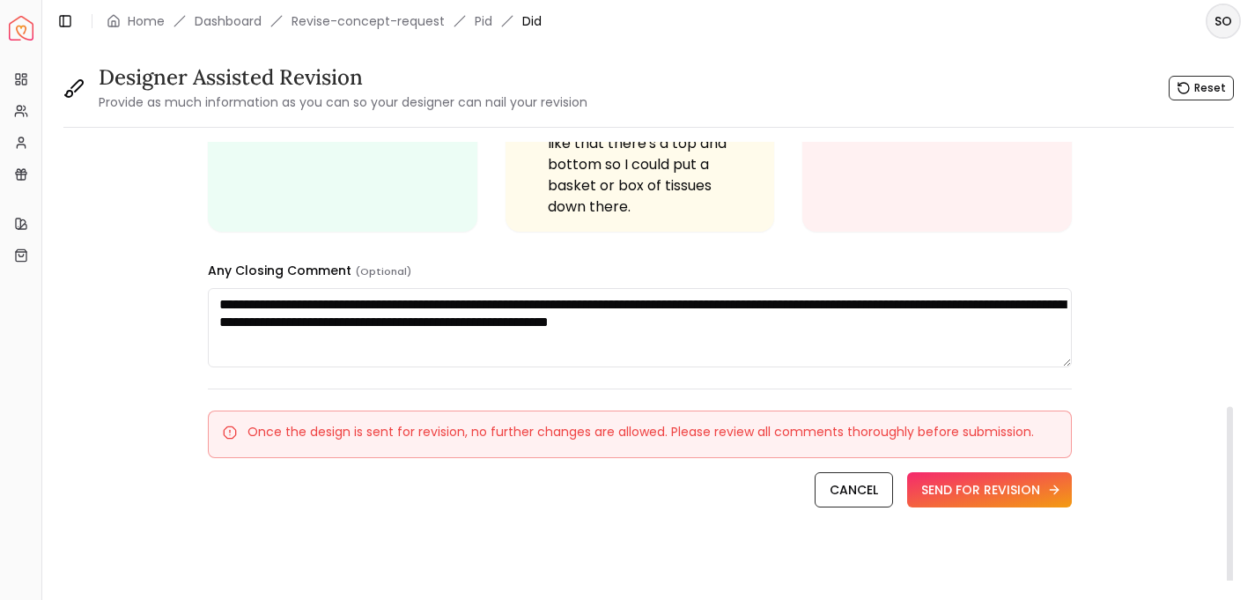
click at [979, 486] on button "SEND FOR REVISION" at bounding box center [989, 489] width 165 height 35
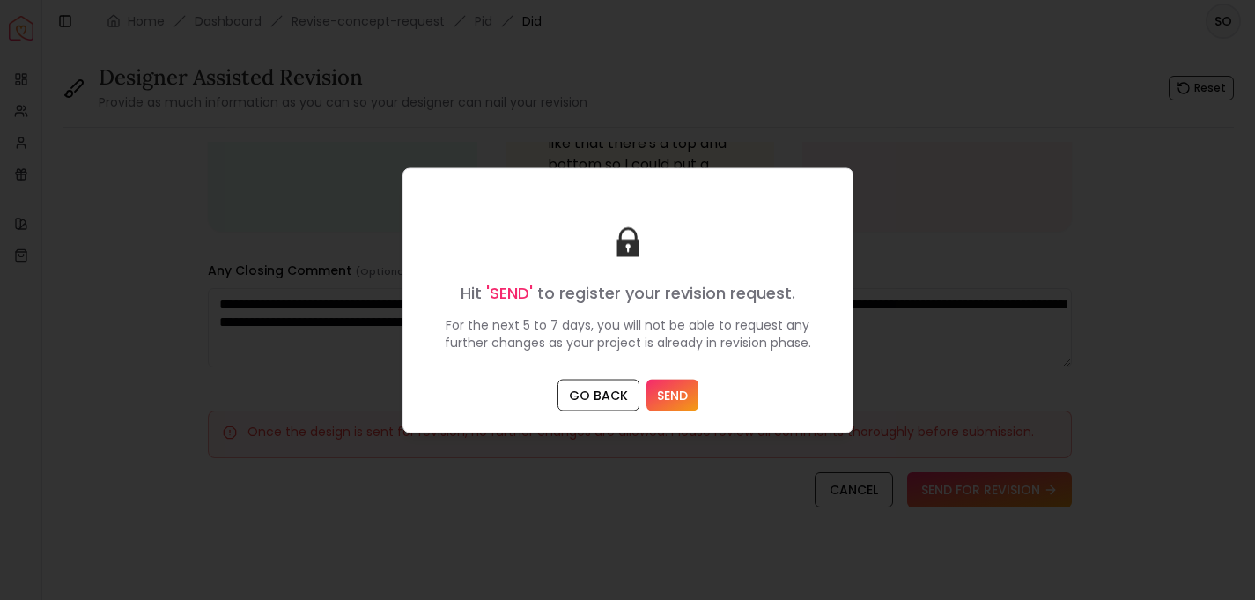
click at [681, 395] on button "SEND" at bounding box center [672, 395] width 52 height 32
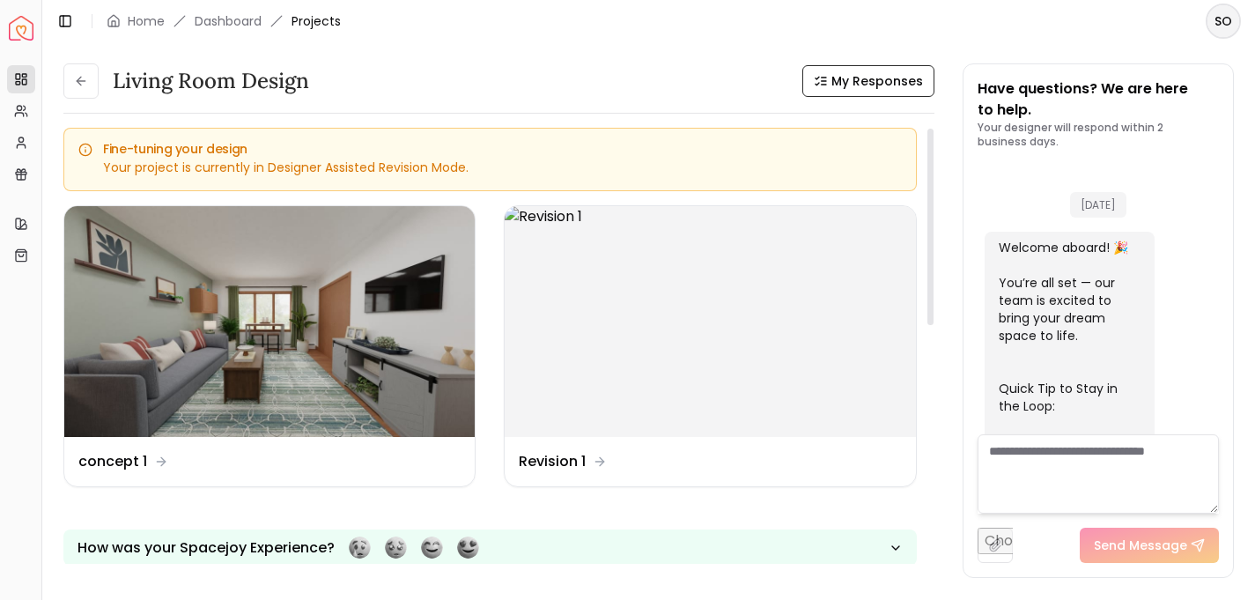
scroll to position [3135, 0]
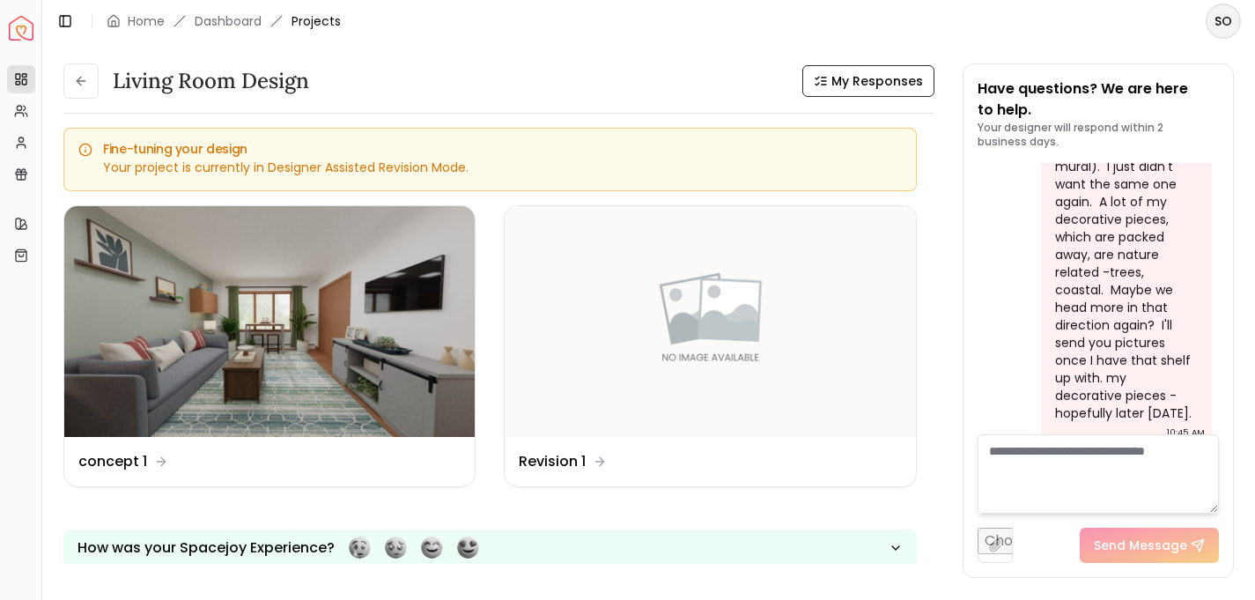
click at [993, 541] on input "file" at bounding box center [995, 545] width 35 height 35
click at [1003, 543] on input "file" at bounding box center [995, 545] width 35 height 35
type input "**********"
click at [993, 458] on textarea at bounding box center [1098, 473] width 241 height 79
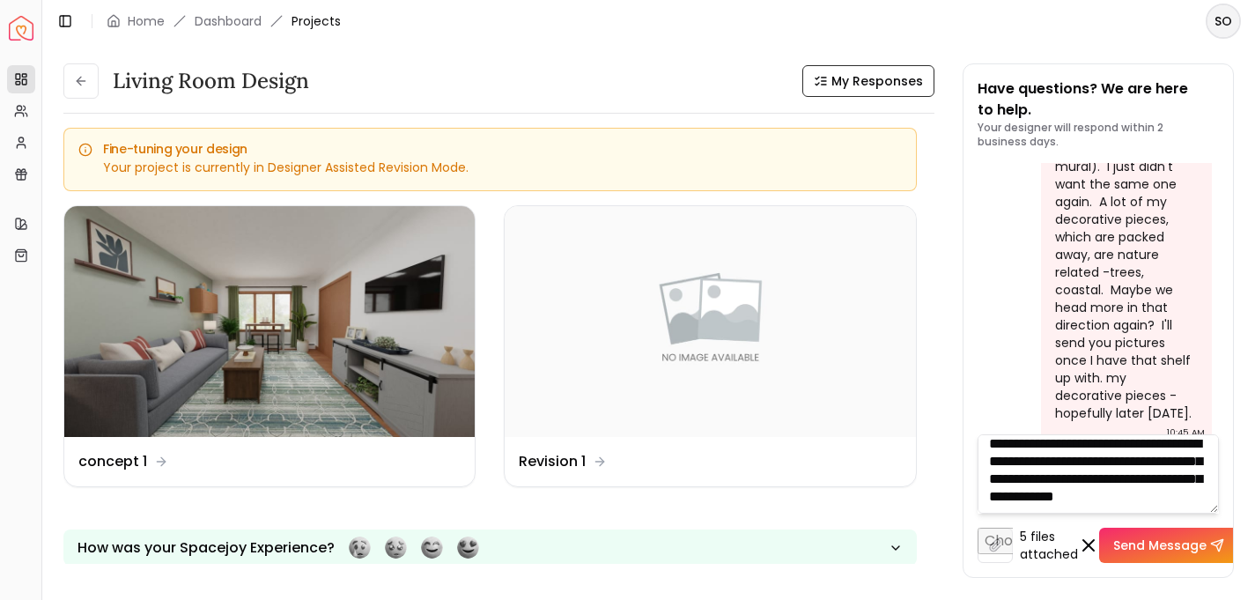
scroll to position [36, 0]
type textarea "**********"
